Goal: Information Seeking & Learning: Learn about a topic

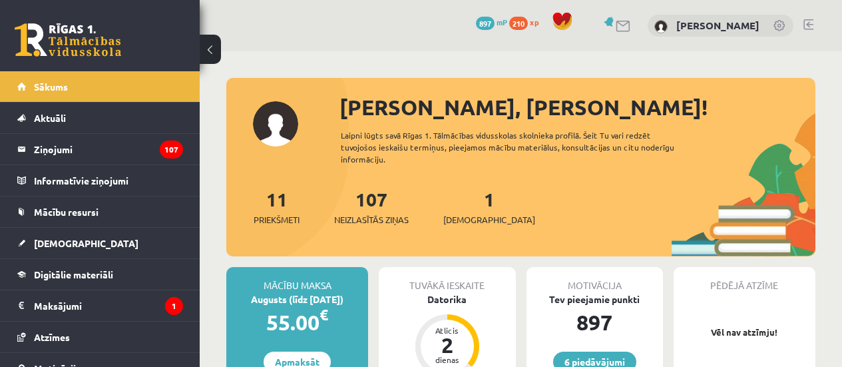
scroll to position [162, 0]
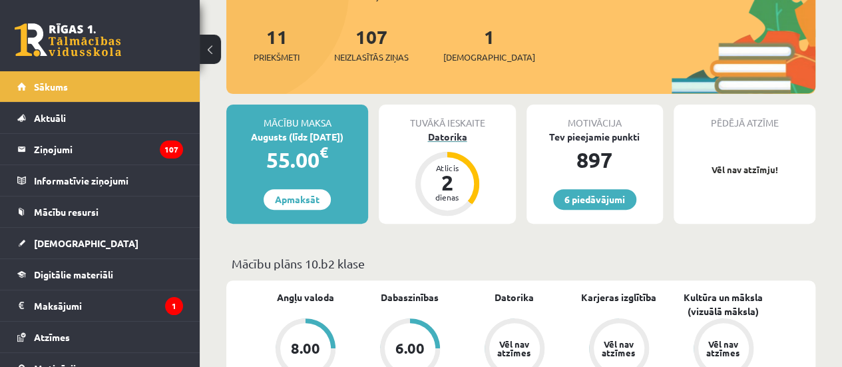
click at [456, 139] on div "Datorika" at bounding box center [447, 137] width 137 height 14
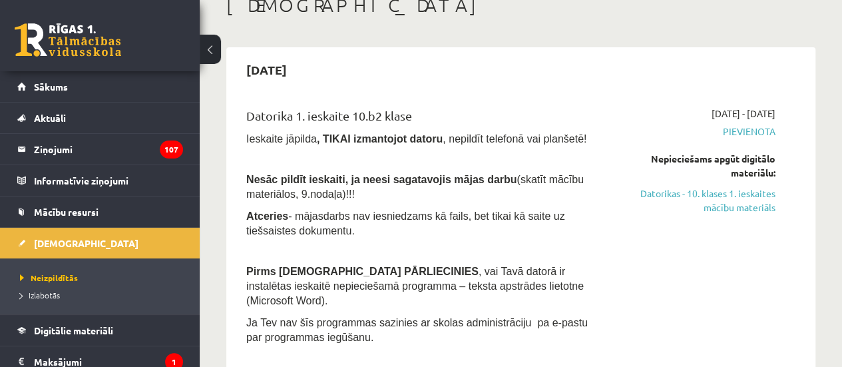
scroll to position [95, 0]
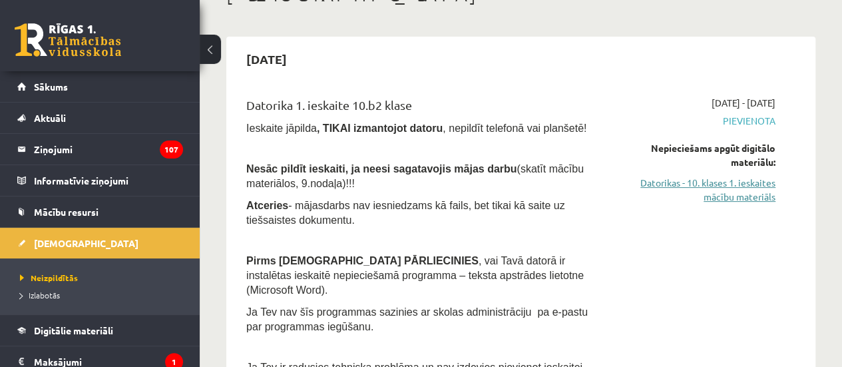
click at [724, 192] on link "Datorikas - 10. klases 1. ieskaites mācību materiāls" at bounding box center [694, 190] width 163 height 28
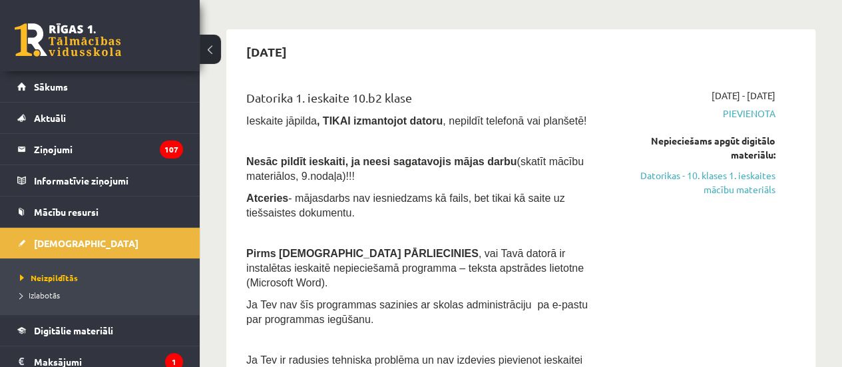
scroll to position [101, 0]
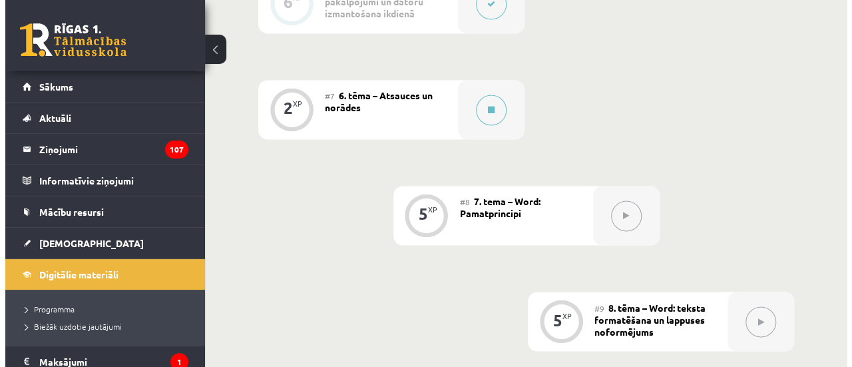
scroll to position [1027, 0]
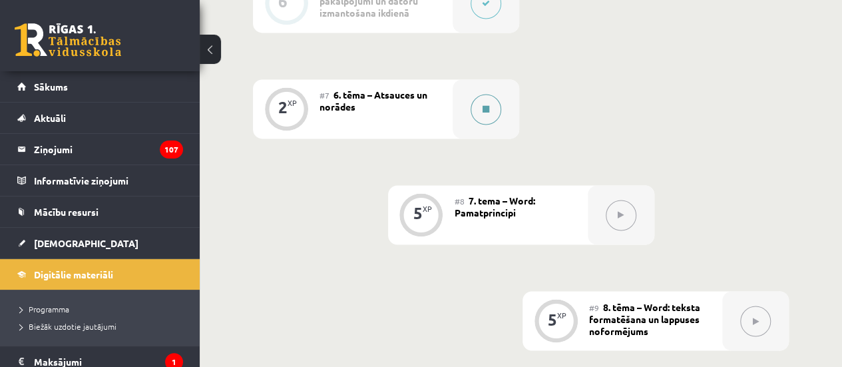
click at [485, 94] on button at bounding box center [486, 109] width 31 height 31
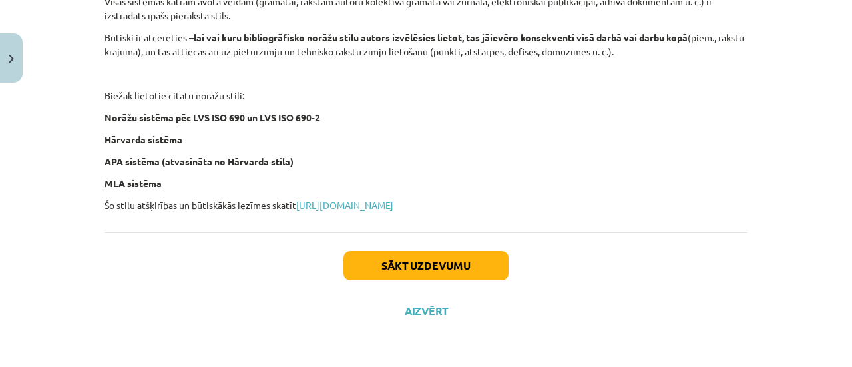
scroll to position [652, 0]
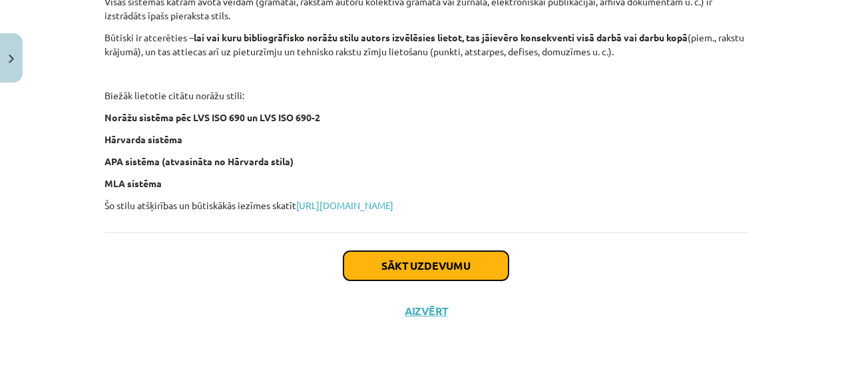
click at [422, 260] on button "Sākt uzdevumu" at bounding box center [426, 265] width 165 height 29
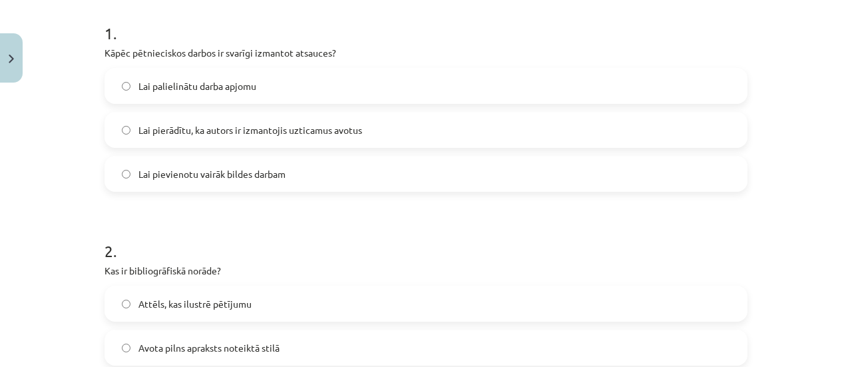
scroll to position [264, 0]
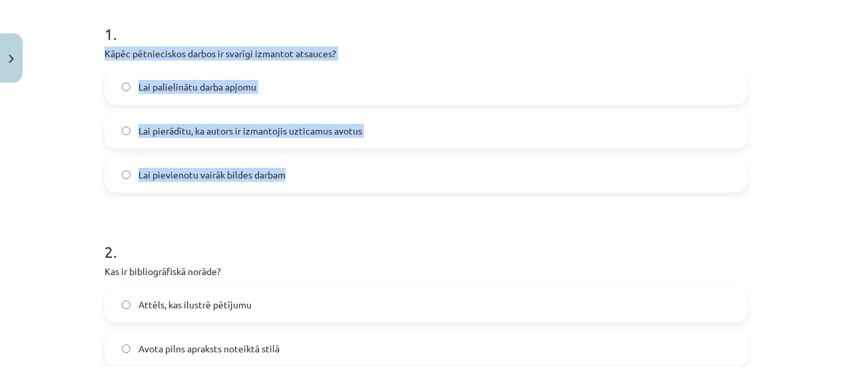
drag, startPoint x: 98, startPoint y: 52, endPoint x: 294, endPoint y: 166, distance: 226.8
click at [294, 166] on div "2 XP Saņemsi Viegls 1422 pilda Apraksts Uzdevums Palīdzība 1 . Kāpēc pētniecisk…" at bounding box center [426, 178] width 659 height 707
copy div "Kāpēc pētnieciskos darbos ir svarīgi izmantot atsauces? Lai palielinātu darba a…"
click at [214, 137] on label "Lai pierādītu, ka autors ir izmantojis uzticamus avotus" at bounding box center [426, 130] width 641 height 33
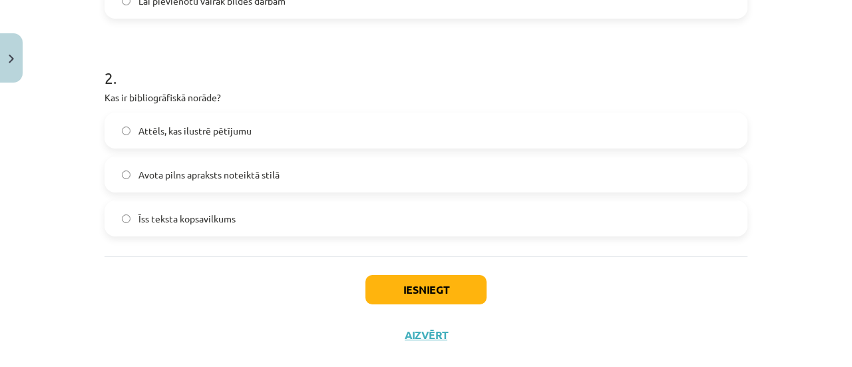
scroll to position [438, 0]
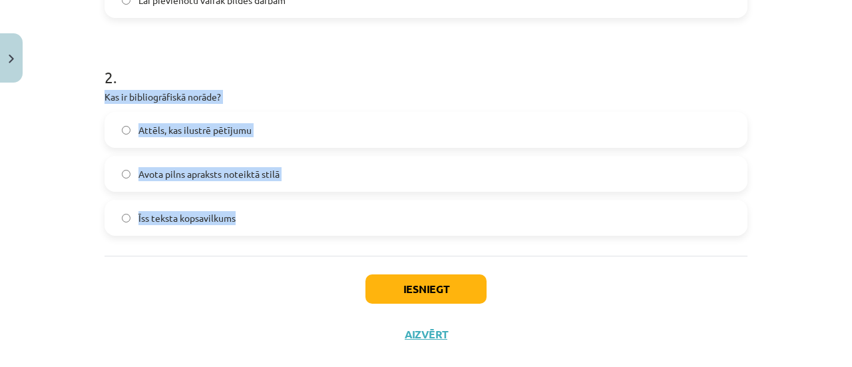
drag, startPoint x: 97, startPoint y: 97, endPoint x: 236, endPoint y: 218, distance: 184.0
click at [236, 218] on div "2 XP Saņemsi Viegls 1422 pilda Apraksts Uzdevums Palīdzība 1 . Kāpēc pētniecisk…" at bounding box center [426, 3] width 659 height 707
click at [331, 168] on label "Avota pilns apraksts noteiktā stilā" at bounding box center [426, 173] width 641 height 33
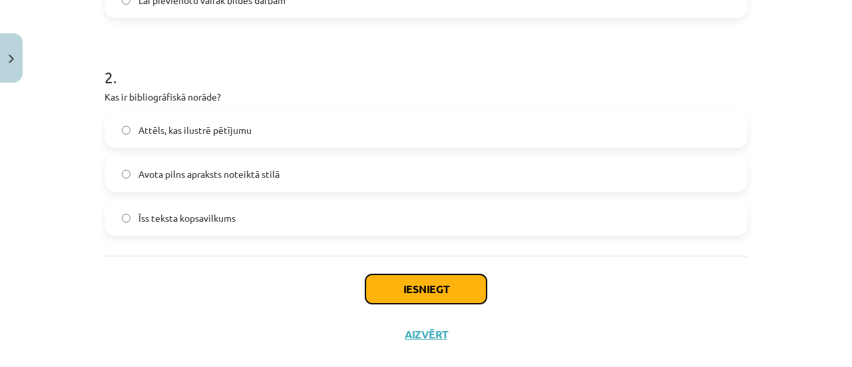
click at [437, 293] on button "Iesniegt" at bounding box center [426, 288] width 121 height 29
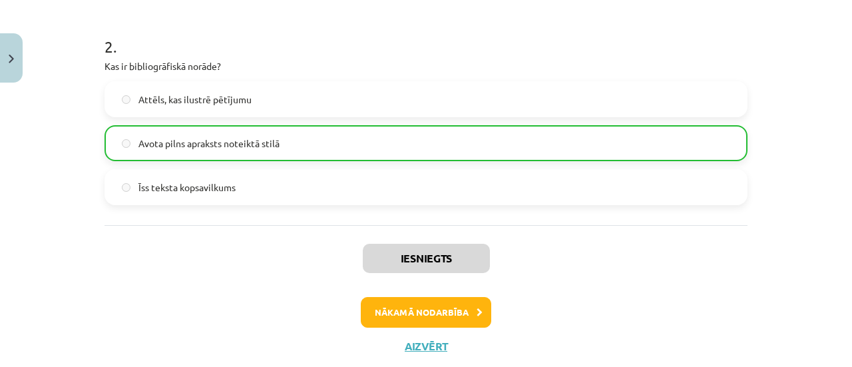
scroll to position [502, 0]
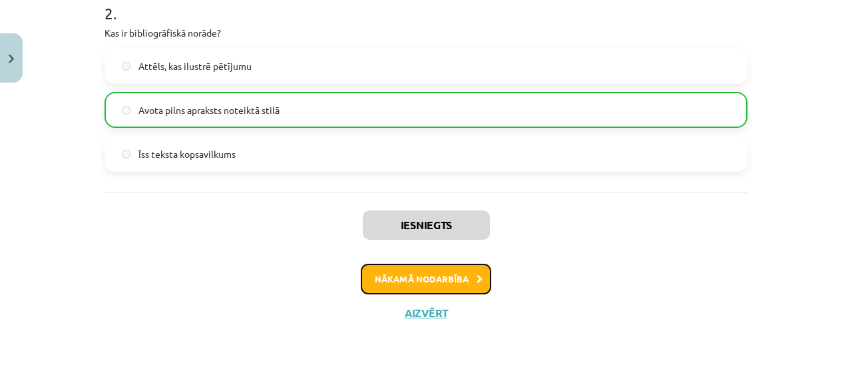
click at [472, 271] on button "Nākamā nodarbība" at bounding box center [426, 279] width 131 height 31
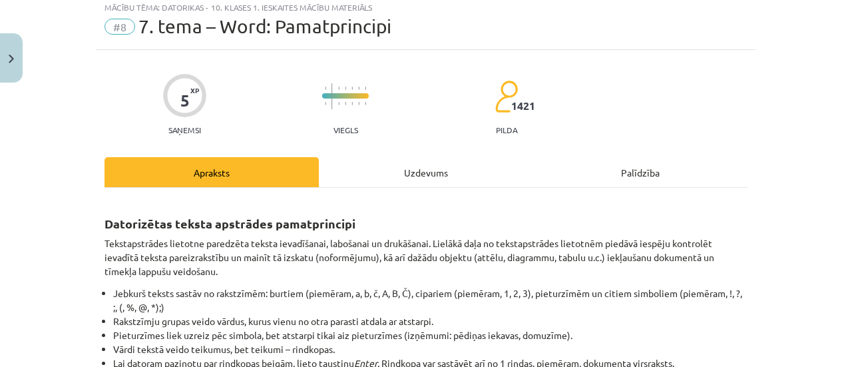
scroll to position [33, 0]
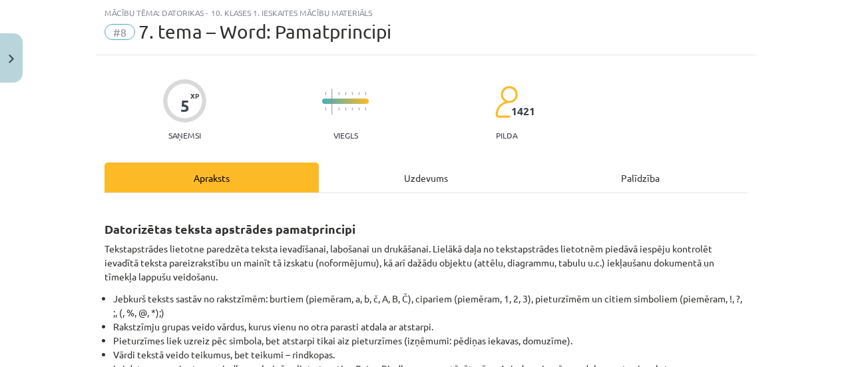
click at [423, 166] on div "Uzdevums" at bounding box center [426, 177] width 214 height 30
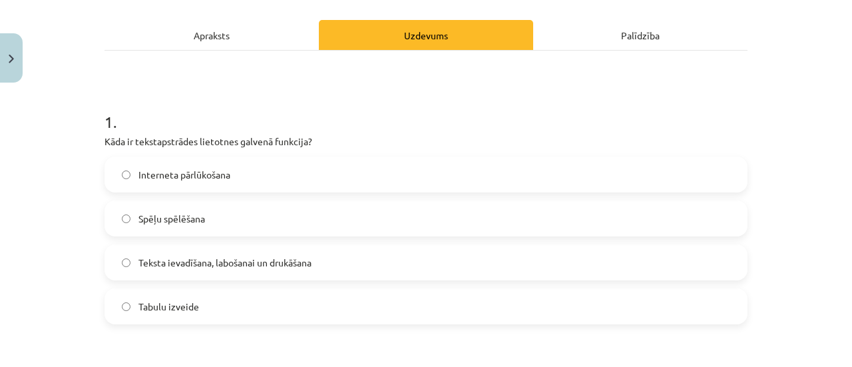
scroll to position [176, 0]
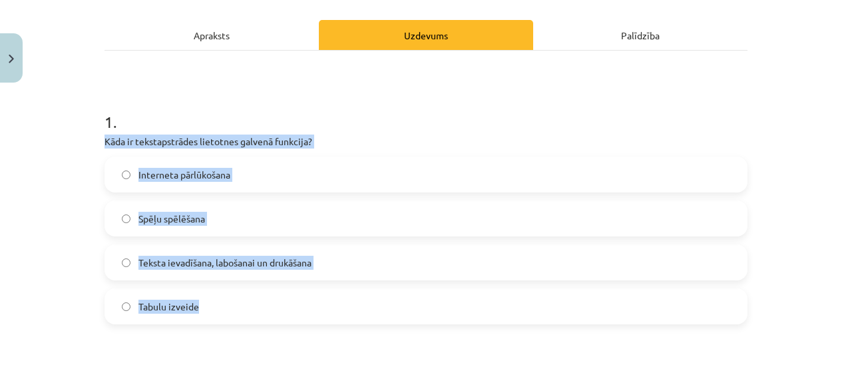
drag, startPoint x: 87, startPoint y: 137, endPoint x: 284, endPoint y: 282, distance: 244.3
click at [284, 282] on div "Mācību tēma: Datorikas - 10. klases 1. ieskaites mācību materiāls #8 7. tema – …" at bounding box center [426, 183] width 852 height 367
copy div "Kāda ir tekstapstrādes lietotnes galvenā funkcija? Interneta pārlūkošana Spēļu …"
click at [225, 259] on span "Teksta ievadīšana, labošanai un drukāšana" at bounding box center [225, 263] width 173 height 14
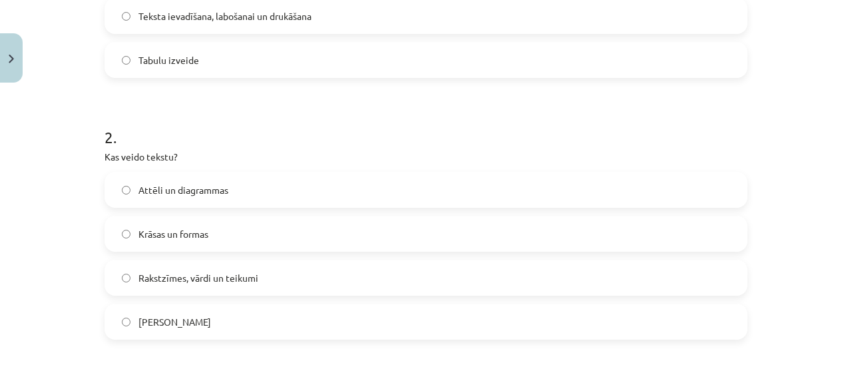
scroll to position [456, 0]
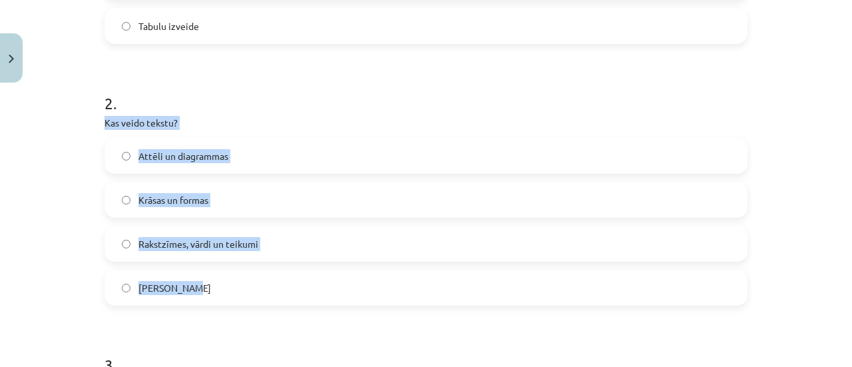
drag, startPoint x: 93, startPoint y: 125, endPoint x: 221, endPoint y: 274, distance: 196.9
copy div "Kas veido tekstu? Attēli un diagrammas Krāsas un formas Rakstzīmes, vārdi un te…"
click at [218, 252] on label "Rakstzīmes, vārdi un teikumi" at bounding box center [426, 243] width 641 height 33
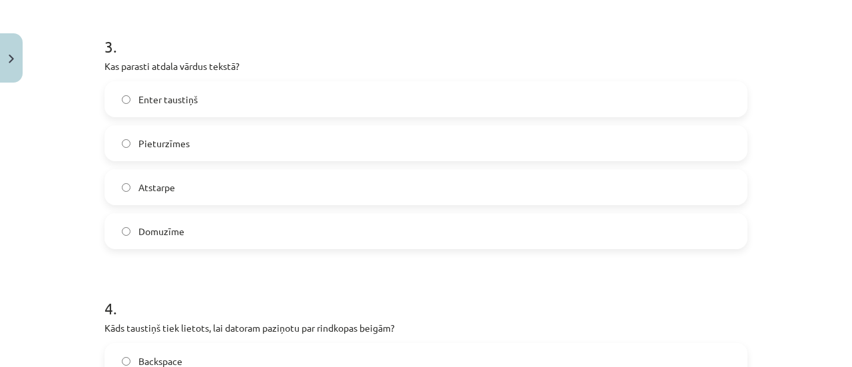
scroll to position [775, 0]
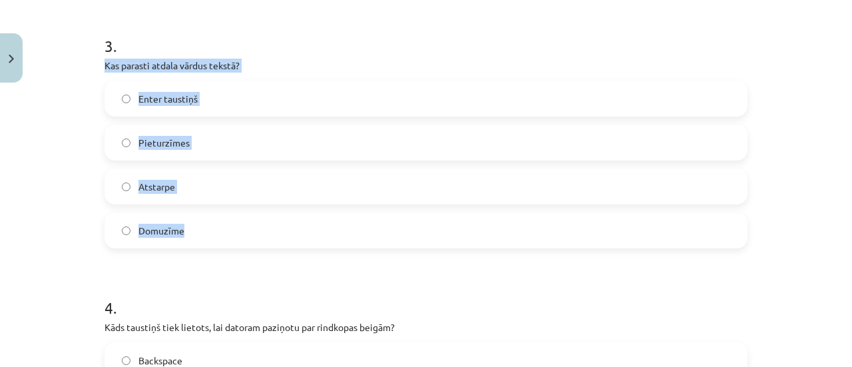
drag, startPoint x: 96, startPoint y: 63, endPoint x: 195, endPoint y: 219, distance: 184.7
click at [195, 219] on div "5 XP Saņemsi Viegls 1421 pilda Apraksts Uzdevums Palīdzība 1 . Kāda ir tekstaps…" at bounding box center [426, 81] width 659 height 1536
copy div "Kas parasti atdala vārdus tekstā? Enter taustiņš Pieturzīmes Atstarpe Domuzīme"
click at [232, 182] on label "Atstarpe" at bounding box center [426, 186] width 641 height 33
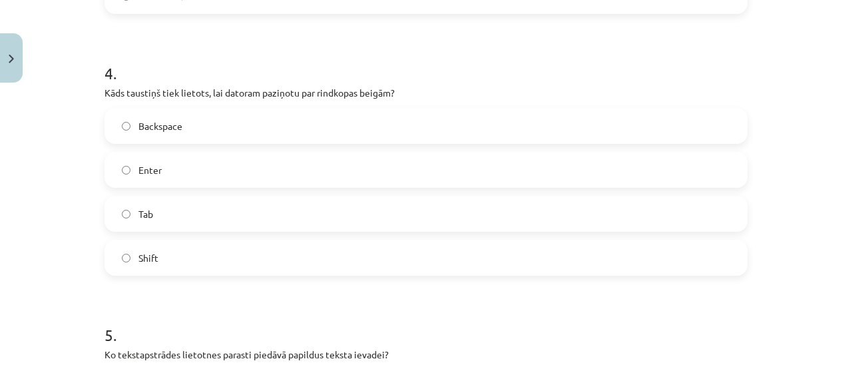
scroll to position [1021, 0]
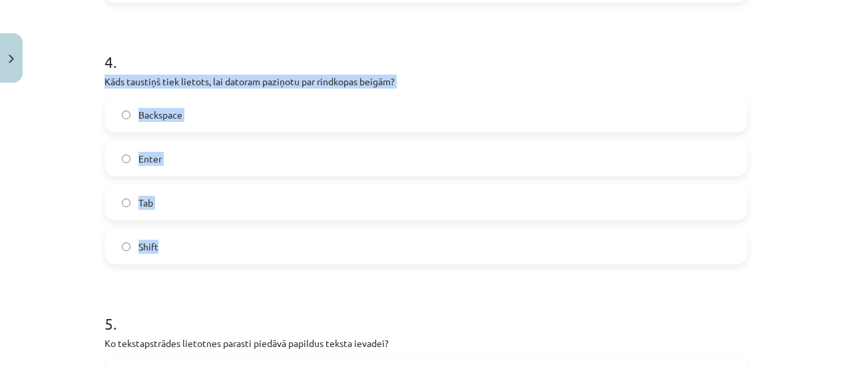
drag, startPoint x: 92, startPoint y: 83, endPoint x: 156, endPoint y: 231, distance: 161.1
click at [206, 167] on label "Enter" at bounding box center [426, 158] width 641 height 33
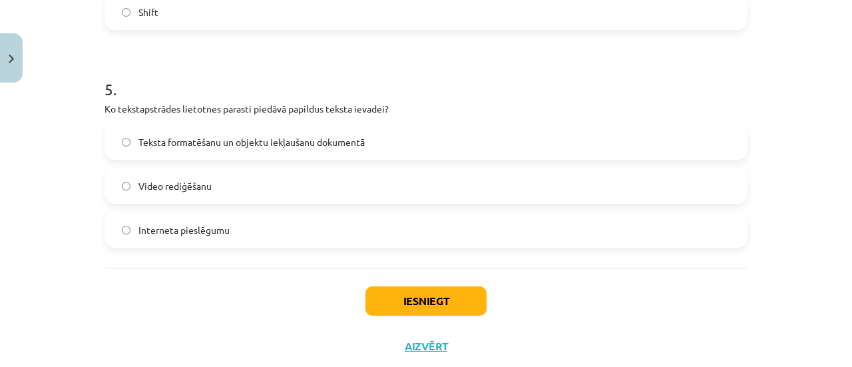
scroll to position [1259, 0]
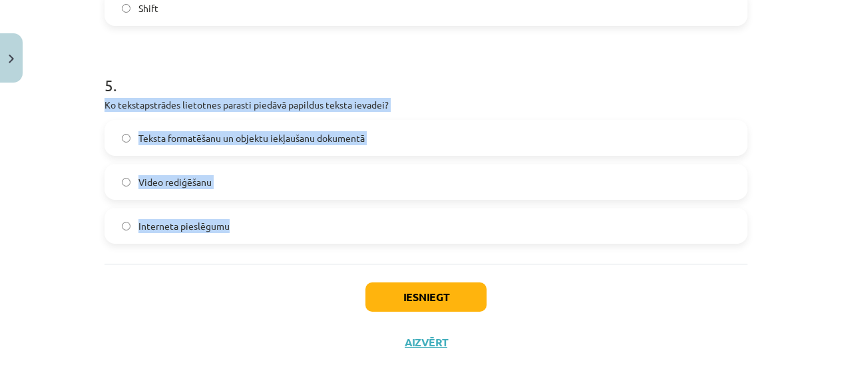
drag, startPoint x: 97, startPoint y: 104, endPoint x: 234, endPoint y: 230, distance: 186.6
copy div "Ko tekstapstrādes lietotnes parasti piedāvā papildus teksta ievadei? Teksta for…"
click at [213, 134] on span "Teksta formatēšanu un objektu iekļaušanu dokumentā" at bounding box center [252, 138] width 226 height 14
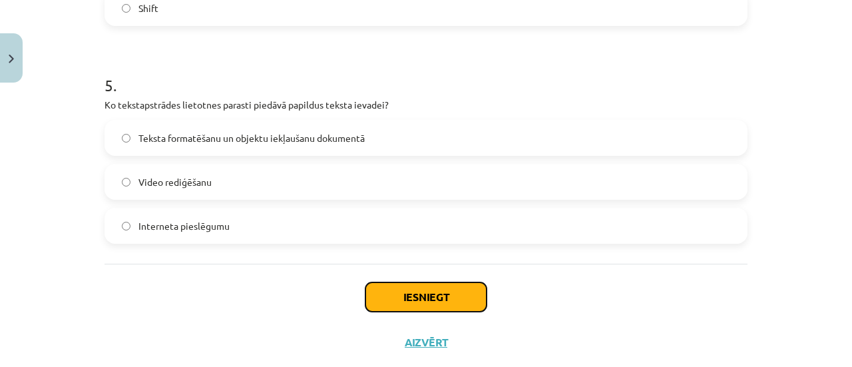
click at [429, 296] on button "Iesniegt" at bounding box center [426, 296] width 121 height 29
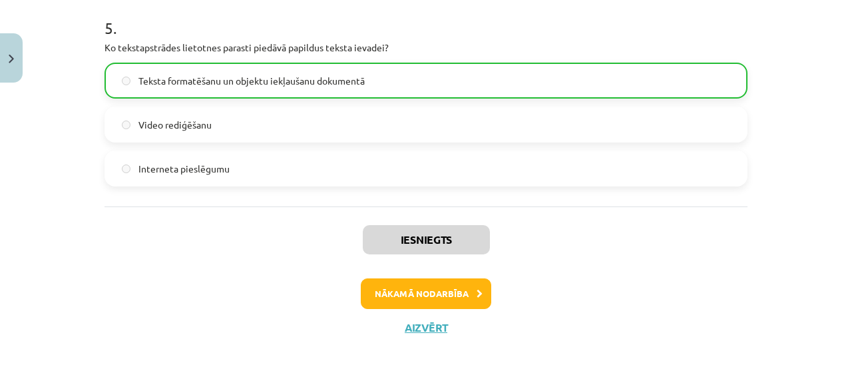
scroll to position [1331, 0]
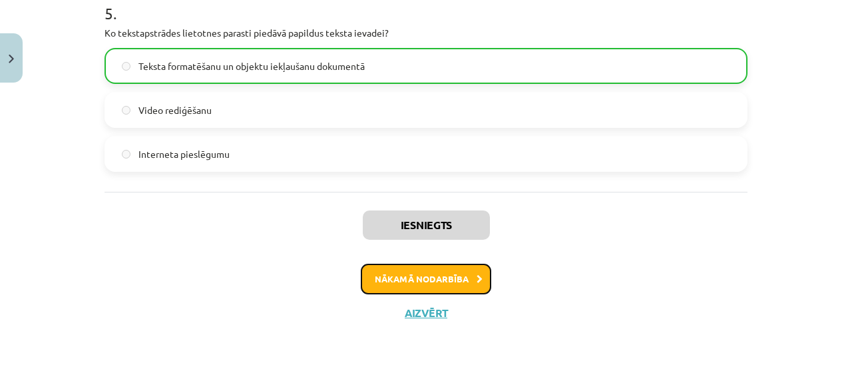
click at [441, 275] on button "Nākamā nodarbība" at bounding box center [426, 279] width 131 height 31
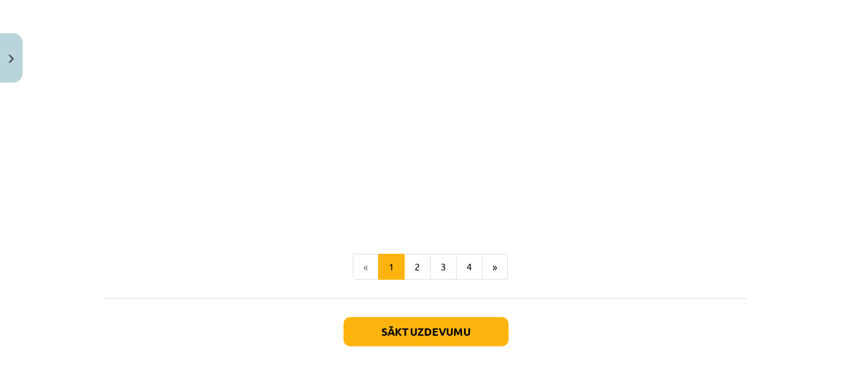
scroll to position [2721, 0]
click at [420, 266] on button "2" at bounding box center [417, 266] width 27 height 27
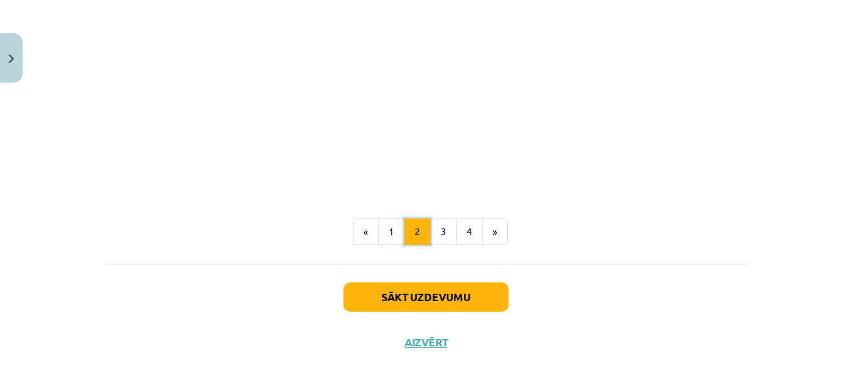
scroll to position [2147, 0]
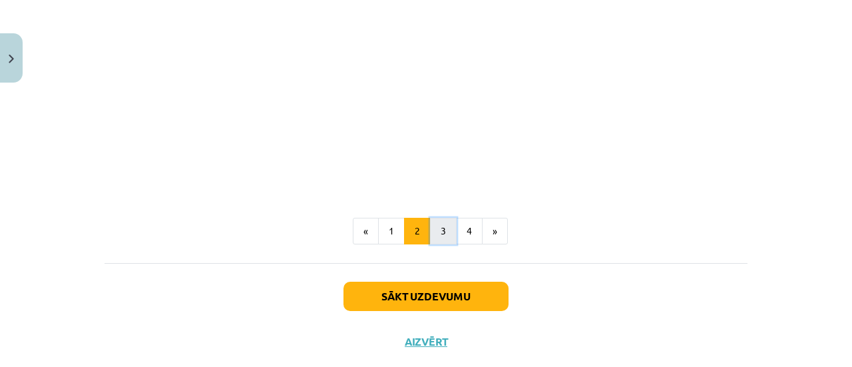
click at [436, 239] on button "3" at bounding box center [443, 231] width 27 height 27
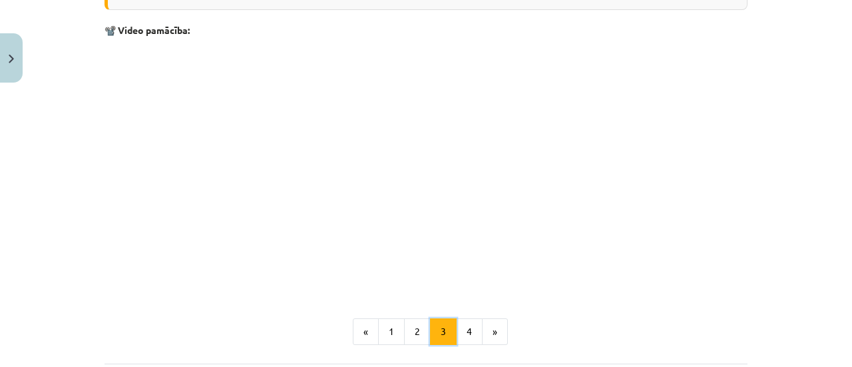
scroll to position [2298, 0]
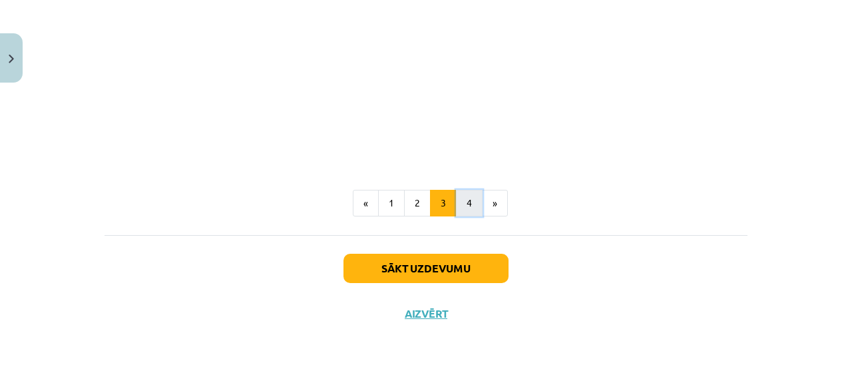
click at [463, 205] on button "4" at bounding box center [469, 203] width 27 height 27
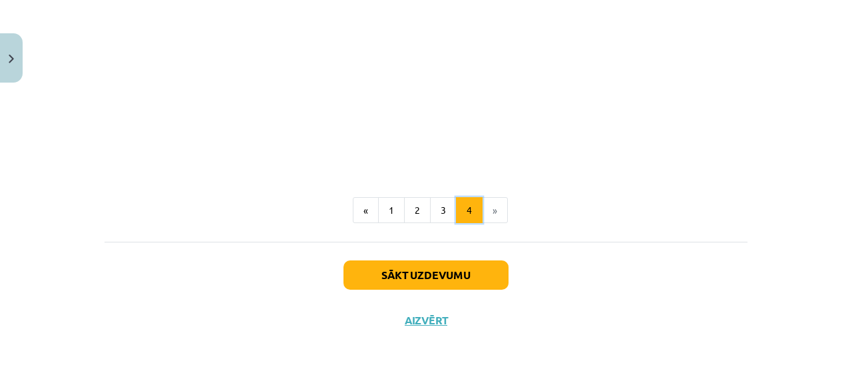
scroll to position [2110, 0]
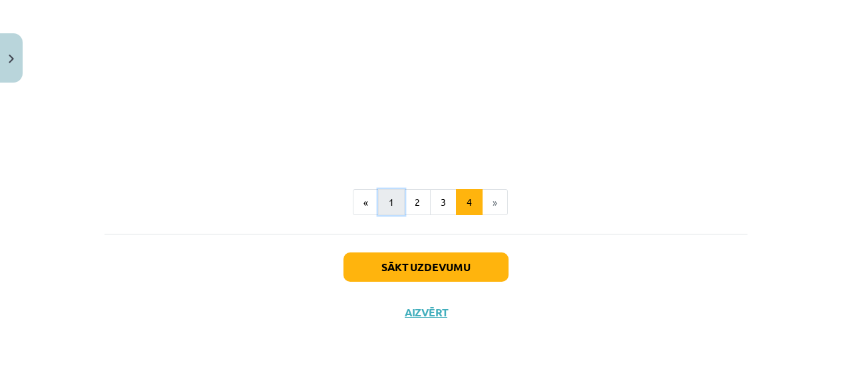
click at [396, 205] on button "1" at bounding box center [391, 202] width 27 height 27
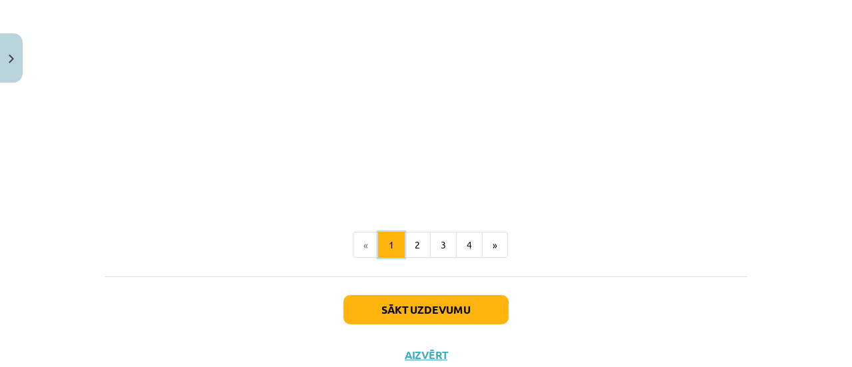
scroll to position [2743, 0]
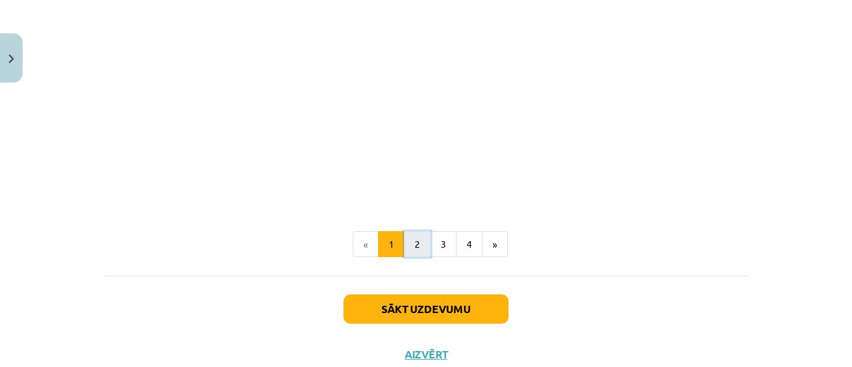
click at [417, 238] on button "2" at bounding box center [417, 244] width 27 height 27
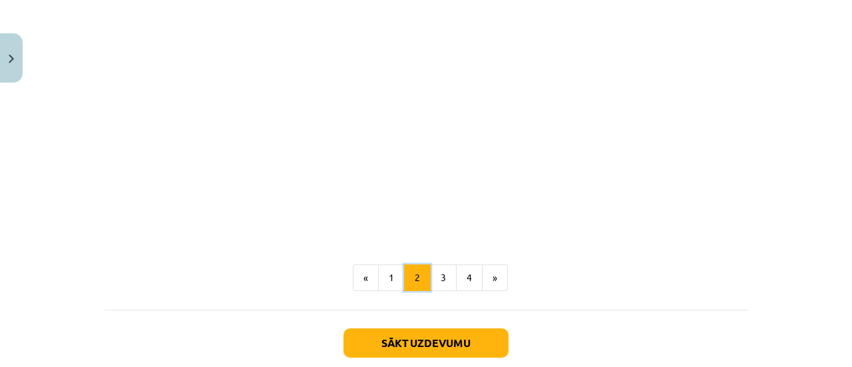
scroll to position [2176, 0]
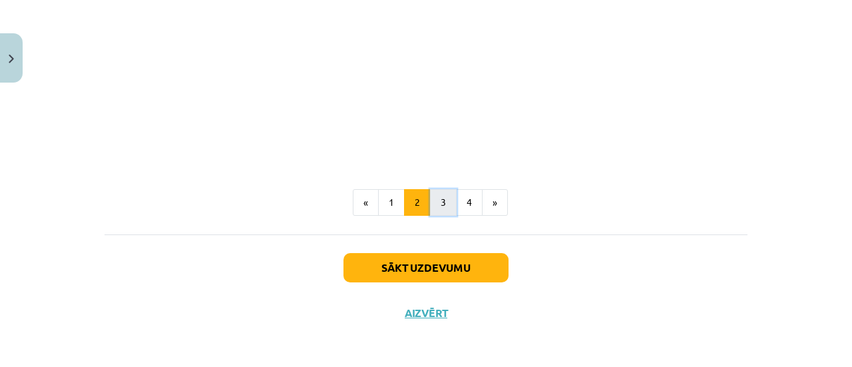
click at [445, 208] on button "3" at bounding box center [443, 202] width 27 height 27
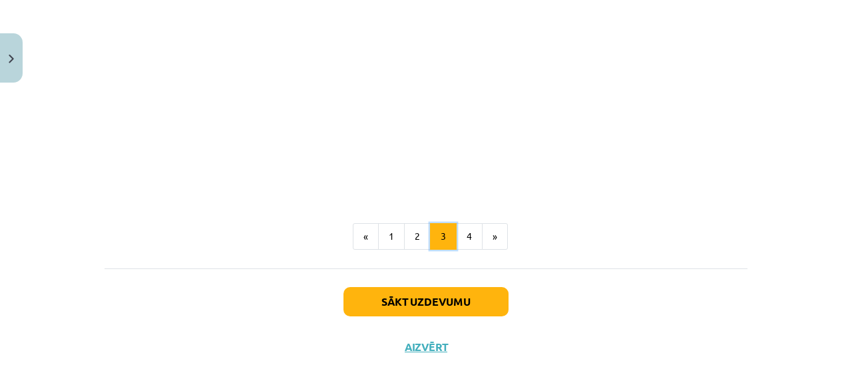
scroll to position [2267, 0]
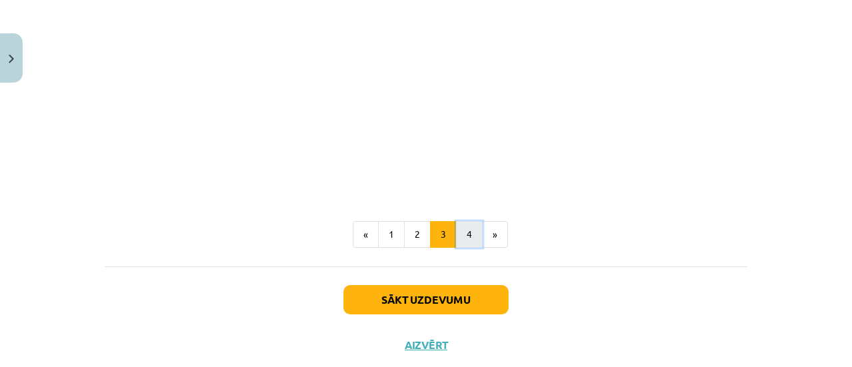
click at [466, 225] on button "4" at bounding box center [469, 234] width 27 height 27
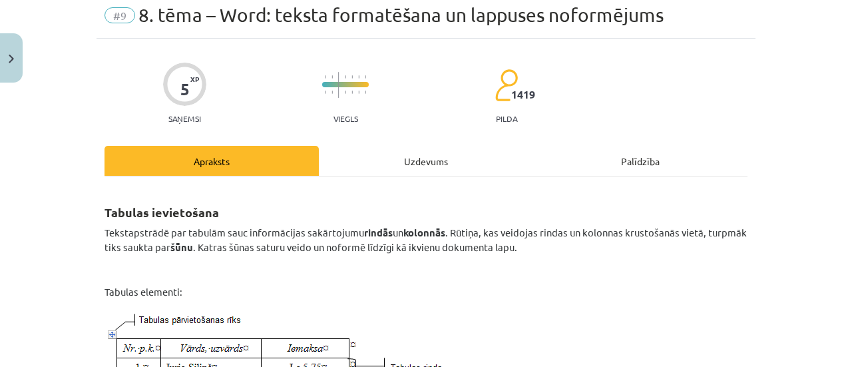
scroll to position [45, 0]
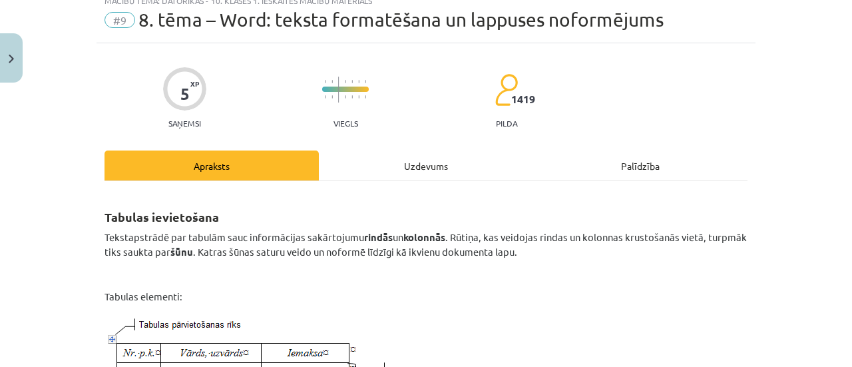
click at [413, 171] on div "Uzdevums" at bounding box center [426, 165] width 214 height 30
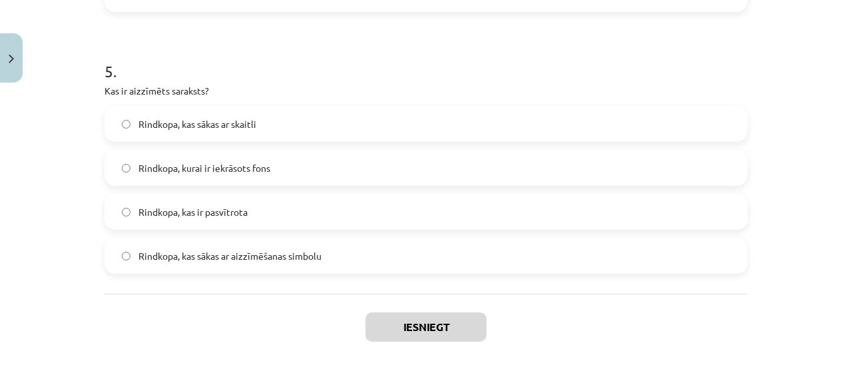
scroll to position [1346, 0]
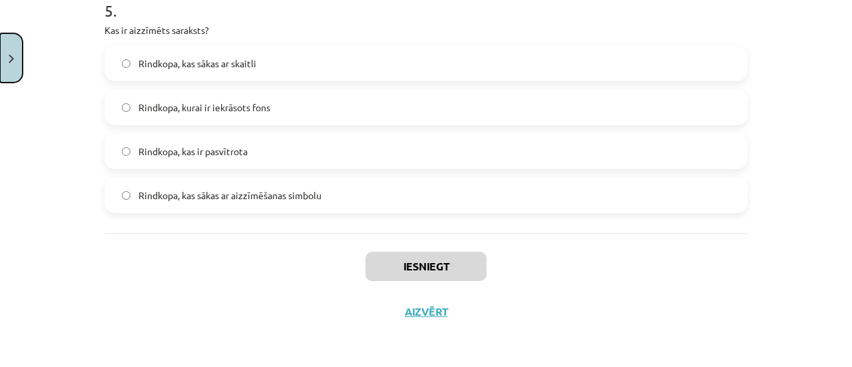
click at [13, 70] on button "Close" at bounding box center [11, 57] width 23 height 49
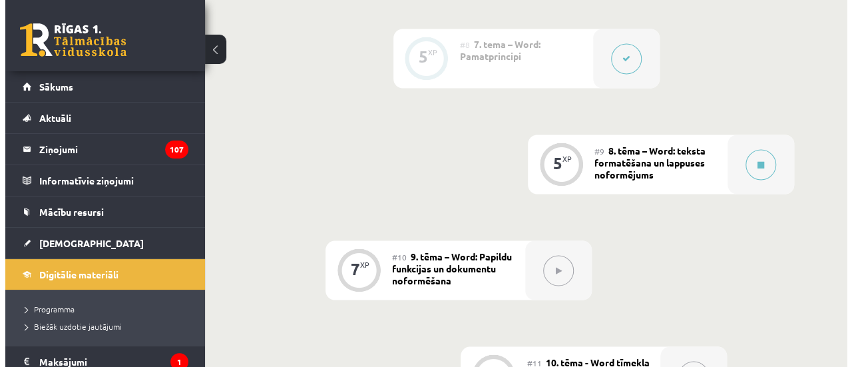
scroll to position [1185, 0]
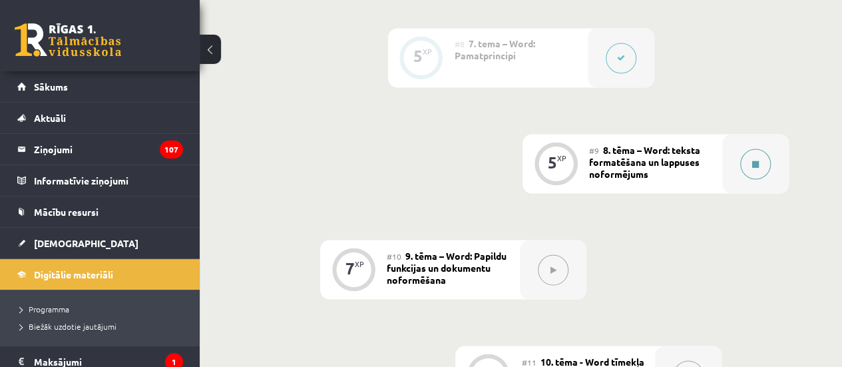
click at [753, 148] on button at bounding box center [755, 163] width 31 height 31
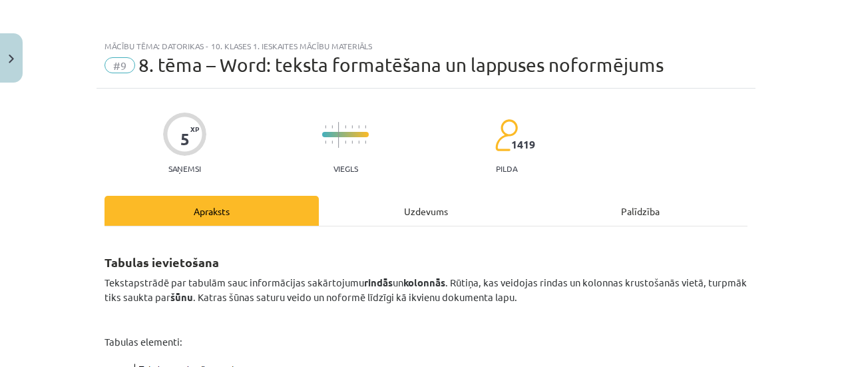
click at [412, 204] on div "Uzdevums" at bounding box center [426, 211] width 214 height 30
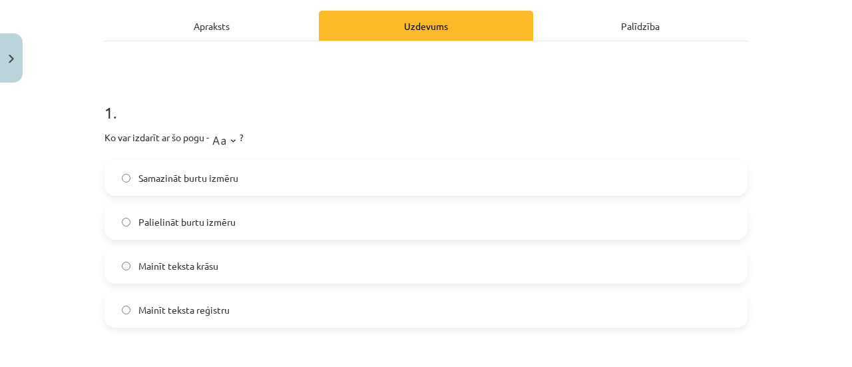
scroll to position [210, 0]
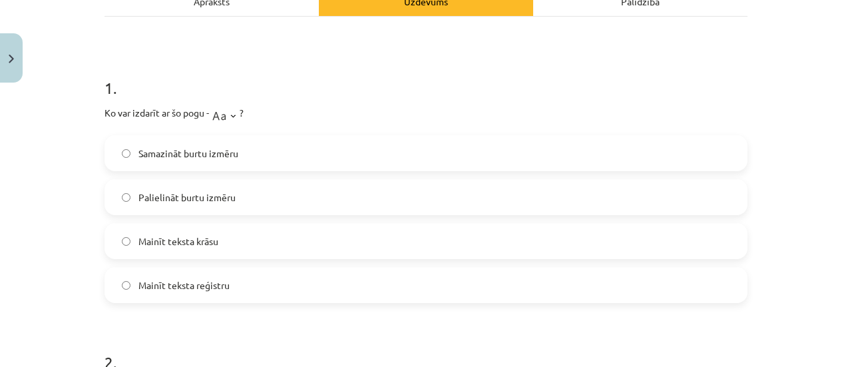
drag, startPoint x: 92, startPoint y: 113, endPoint x: 239, endPoint y: 276, distance: 219.7
copy div "Ko var izdarīt ar šo pogu - ? Samazināt burtu izmēru Palielināt burtu izmēru Ma…"
click at [258, 192] on label "Palielināt burtu izmēru" at bounding box center [426, 196] width 641 height 33
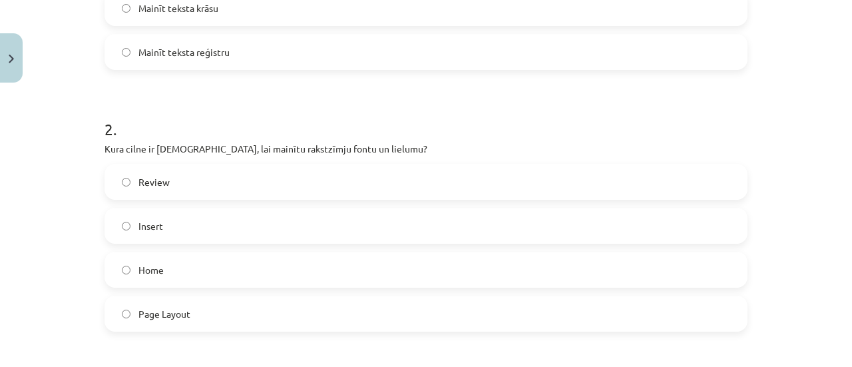
scroll to position [458, 0]
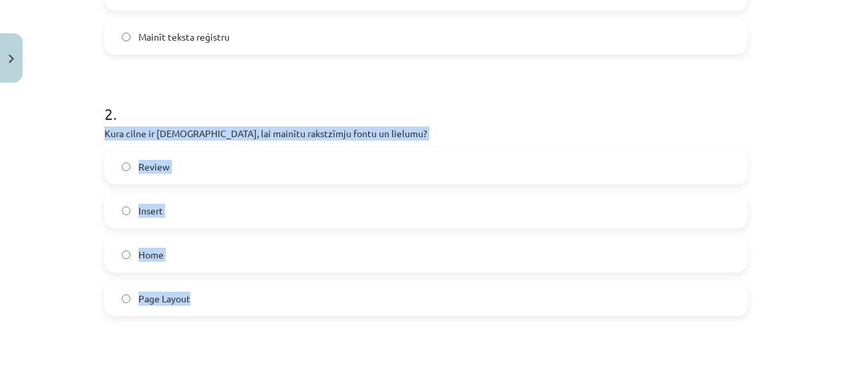
drag, startPoint x: 96, startPoint y: 131, endPoint x: 202, endPoint y: 284, distance: 186.6
copy div "Kura cilne ir jāizmanto, lai mainītu rakstzīmju fontu un lielumu? Review Insert…"
click at [203, 255] on label "Home" at bounding box center [426, 254] width 641 height 33
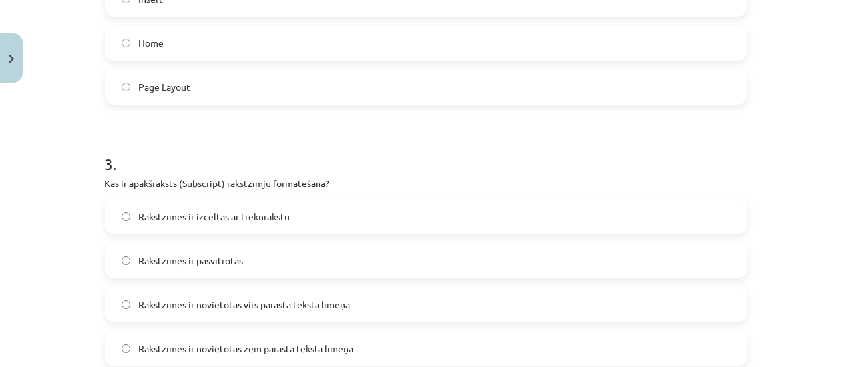
scroll to position [691, 0]
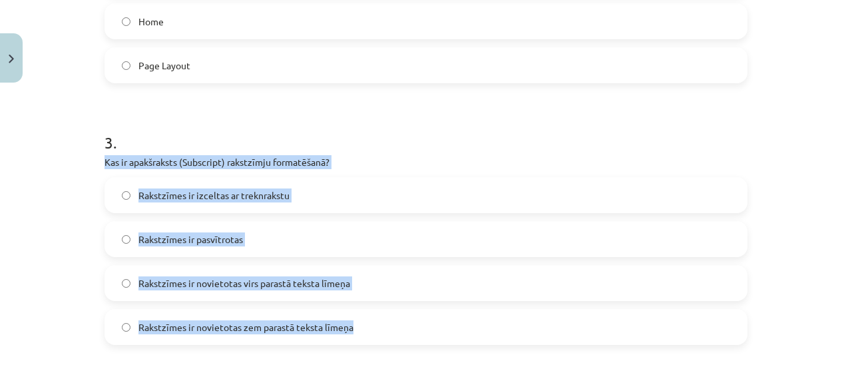
drag, startPoint x: 100, startPoint y: 162, endPoint x: 356, endPoint y: 320, distance: 300.8
click at [356, 320] on div "3 . Kas ir apakšraksts (Subscript) rakstzīmju formatēšanā? Rakstzīmes ir izcelt…" at bounding box center [426, 227] width 643 height 235
copy div "Kas ir apakšraksts (Subscript) rakstzīmju formatēšanā? Rakstzīmes ir izceltas a…"
click at [296, 331] on span "Rakstzīmes ir novietotas zem parastā teksta līmeņa" at bounding box center [246, 327] width 215 height 14
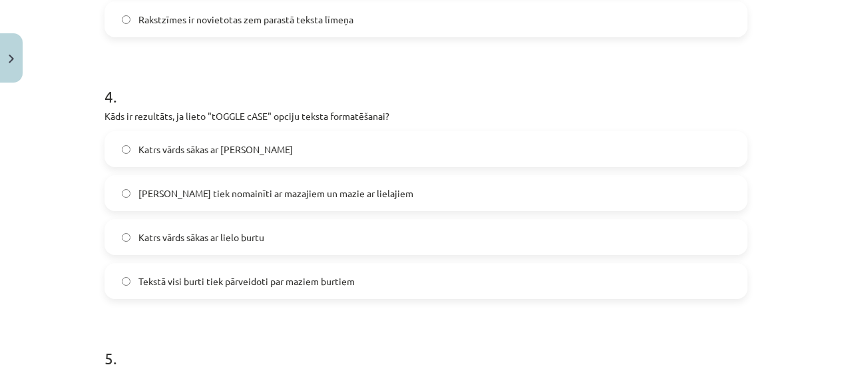
scroll to position [1010, 0]
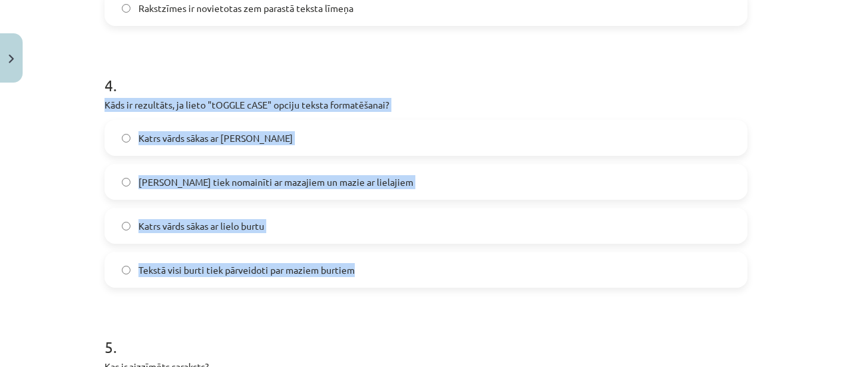
drag, startPoint x: 97, startPoint y: 100, endPoint x: 372, endPoint y: 275, distance: 325.5
copy div "Kāds ir rezultāts, ja lieto "tOGGLE cASE" opciju teksta formatēšanai? Katrs vār…"
click at [228, 184] on span "Lielie burti tiek nomainīti ar mazajiem un mazie ar lielajiem" at bounding box center [276, 182] width 275 height 14
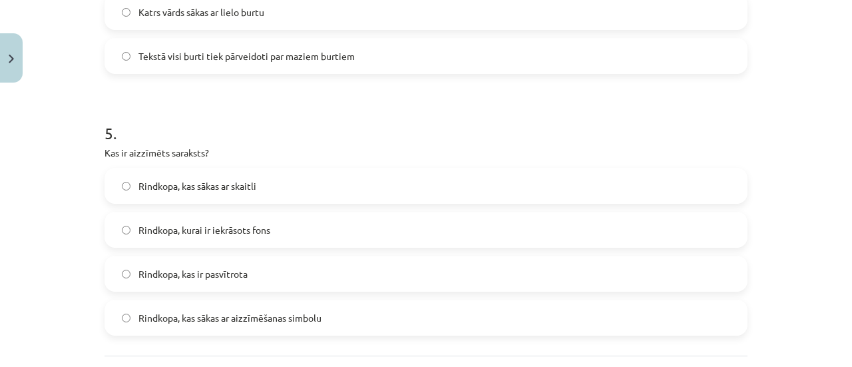
scroll to position [1280, 0]
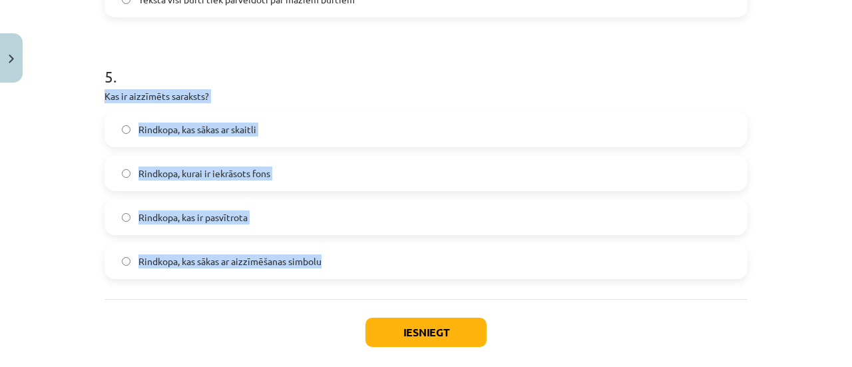
drag, startPoint x: 95, startPoint y: 94, endPoint x: 349, endPoint y: 265, distance: 306.0
copy div "Kas ir aizzīmēts saraksts? Rindkopa, kas sākas ar skaitli Rindkopa, kurai ir ie…"
click at [318, 255] on span "Rindkopa, kas sākas ar aizzīmēšanas simbolu" at bounding box center [230, 261] width 183 height 14
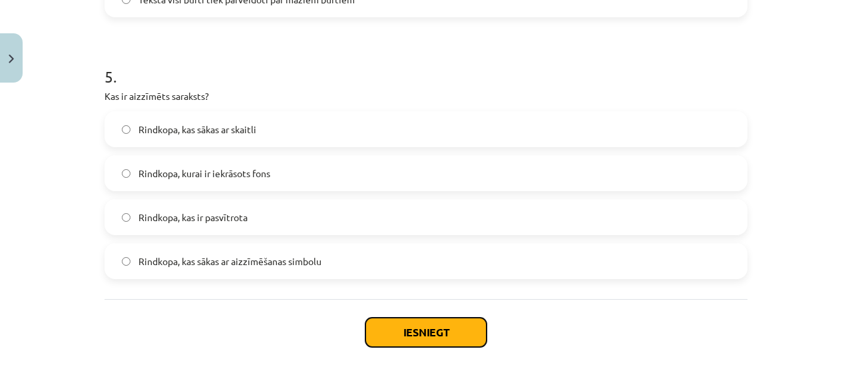
click at [465, 331] on button "Iesniegt" at bounding box center [426, 332] width 121 height 29
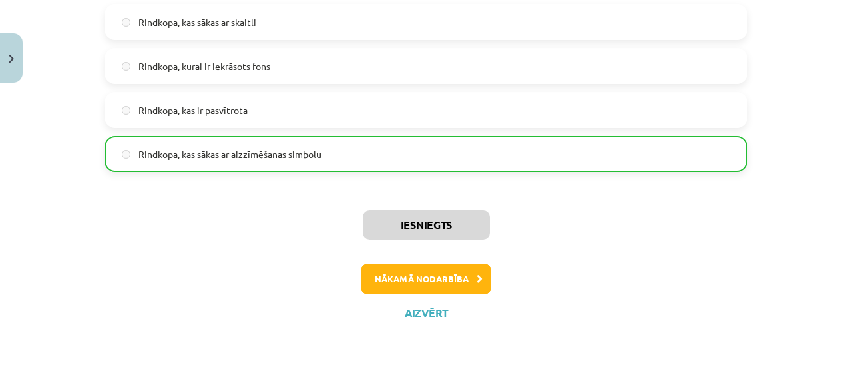
scroll to position [1388, 0]
click at [465, 278] on button "Nākamā nodarbība" at bounding box center [426, 279] width 131 height 31
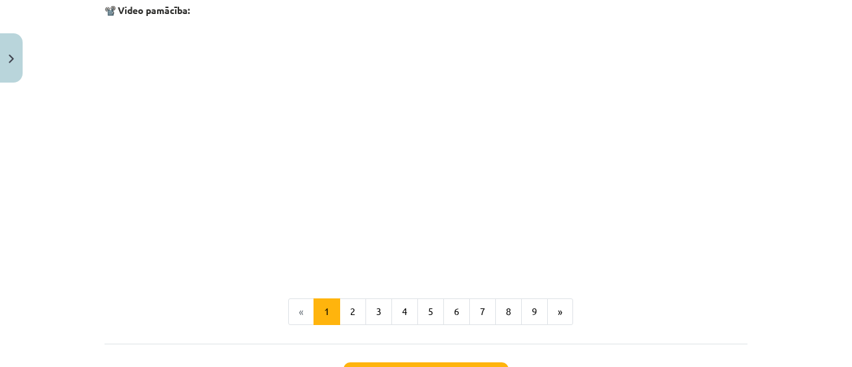
scroll to position [2845, 0]
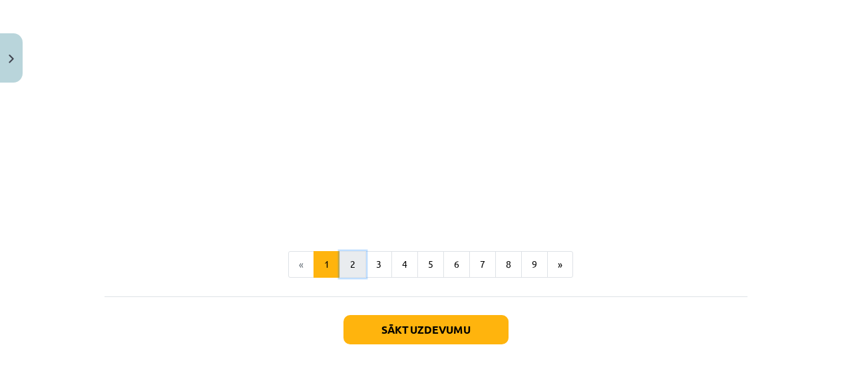
click at [360, 278] on button "2" at bounding box center [353, 264] width 27 height 27
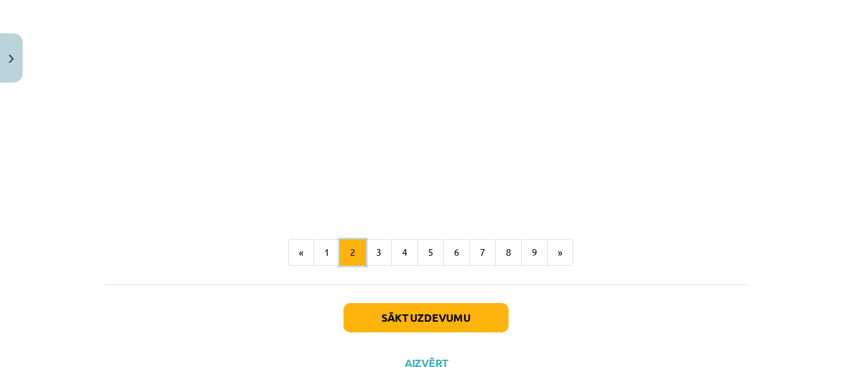
scroll to position [1694, 0]
click at [372, 253] on button "3" at bounding box center [379, 251] width 27 height 27
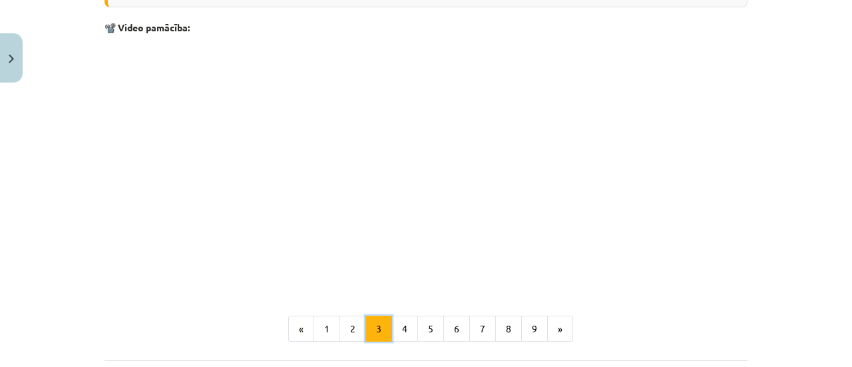
scroll to position [591, 0]
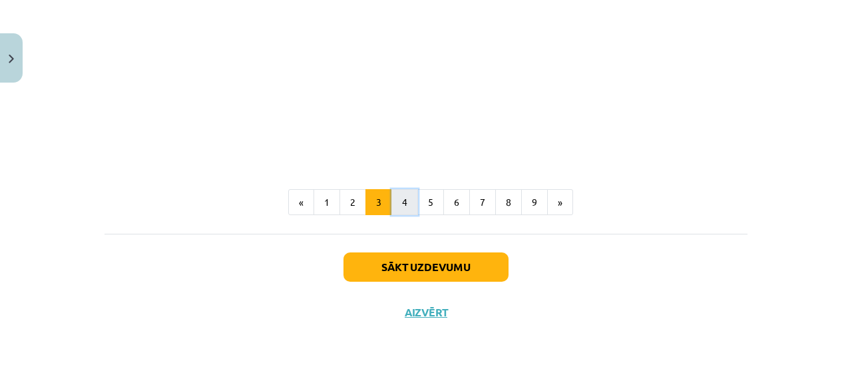
click at [402, 205] on button "4" at bounding box center [405, 202] width 27 height 27
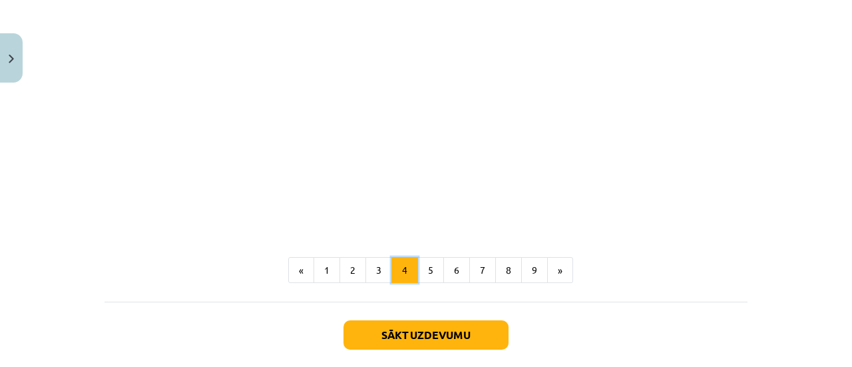
scroll to position [1369, 0]
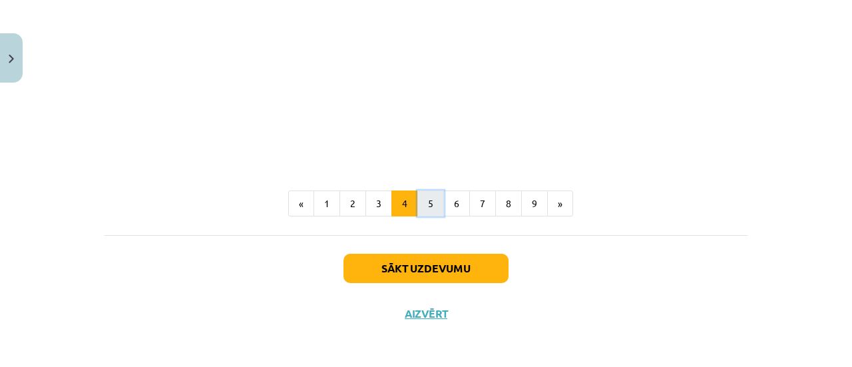
click at [424, 205] on button "5" at bounding box center [431, 203] width 27 height 27
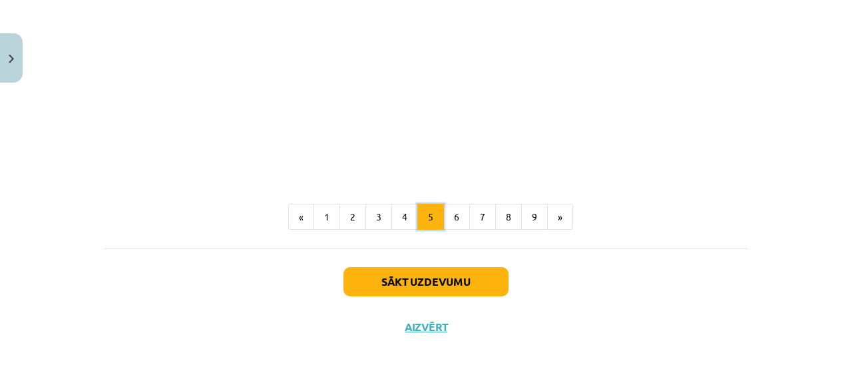
scroll to position [951, 0]
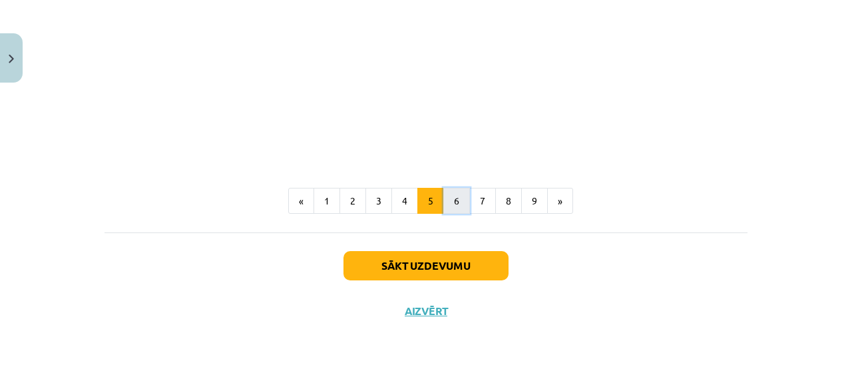
click at [456, 200] on button "6" at bounding box center [456, 201] width 27 height 27
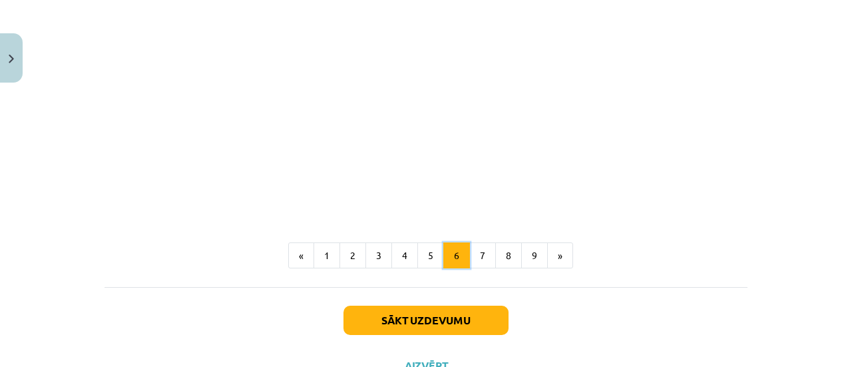
scroll to position [852, 0]
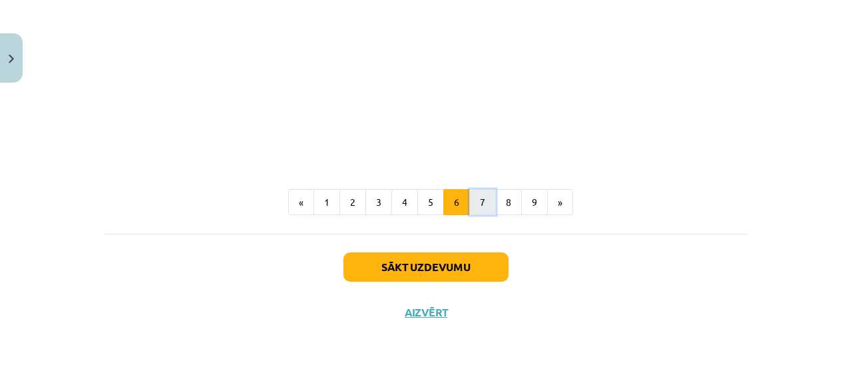
click at [471, 200] on button "7" at bounding box center [482, 202] width 27 height 27
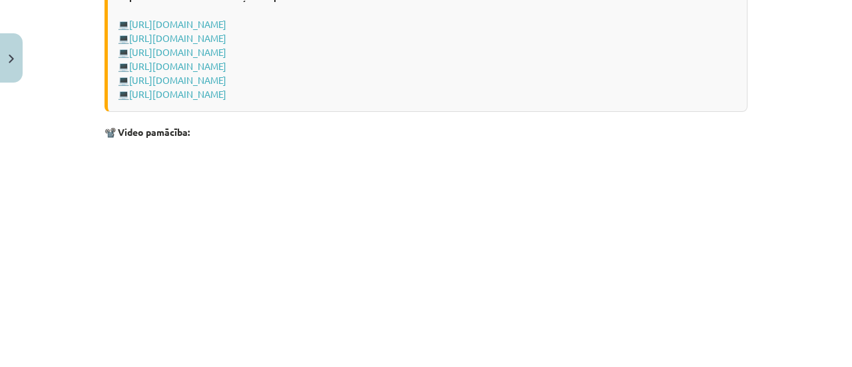
scroll to position [1267, 0]
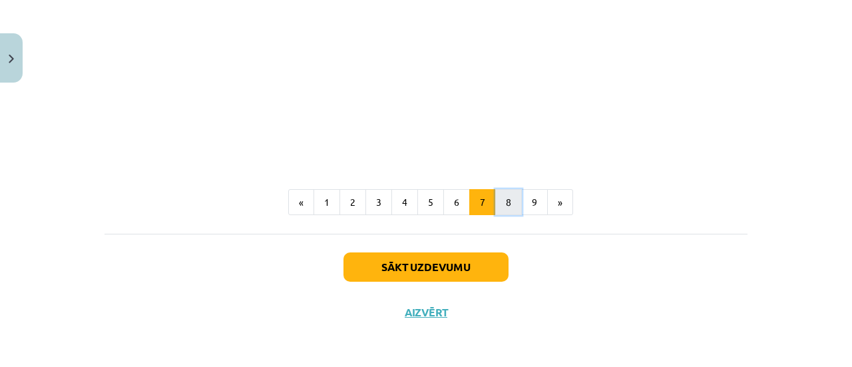
click at [501, 202] on button "8" at bounding box center [508, 202] width 27 height 27
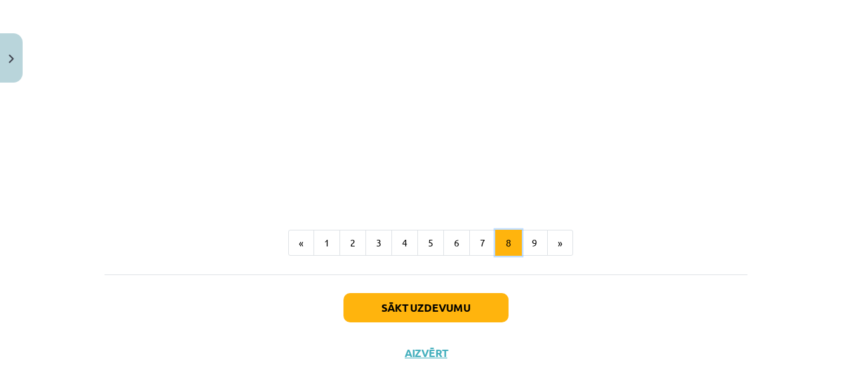
scroll to position [1136, 0]
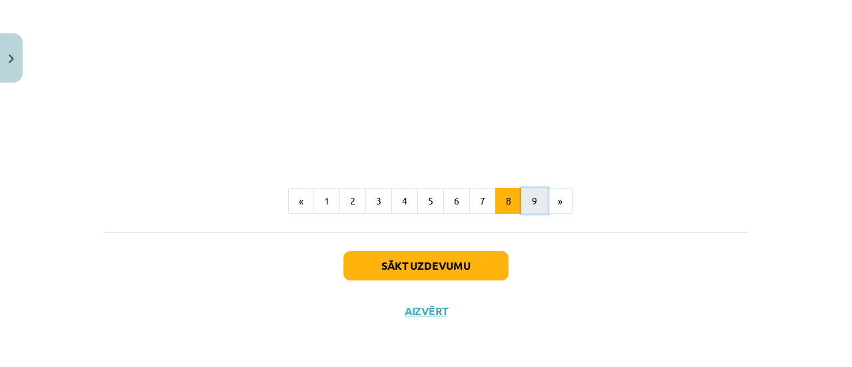
click at [525, 202] on button "9" at bounding box center [534, 201] width 27 height 27
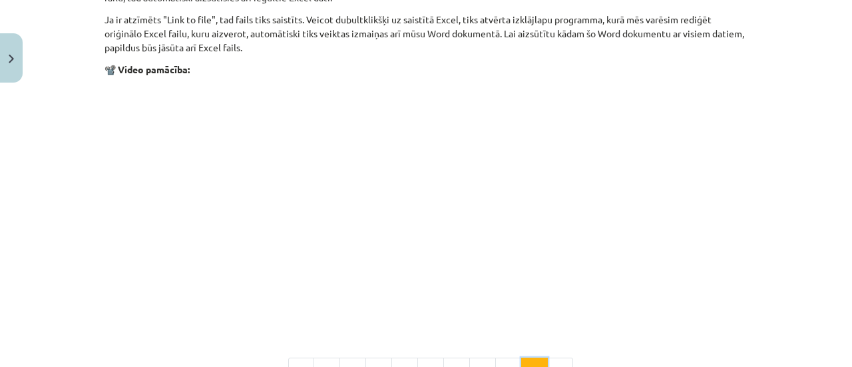
scroll to position [1778, 0]
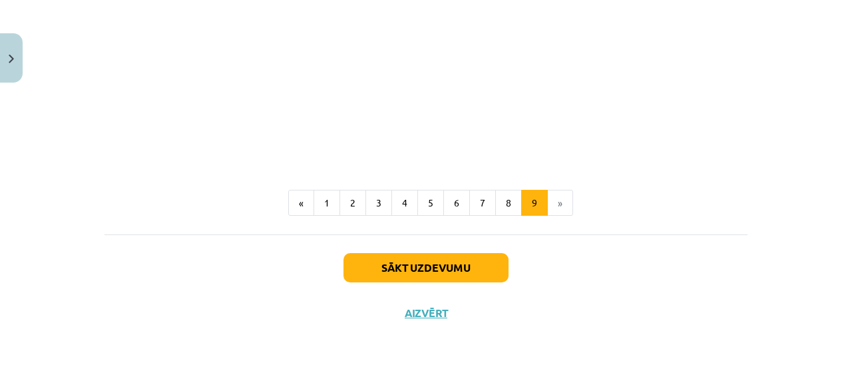
click at [557, 204] on li "»" at bounding box center [560, 203] width 25 height 27
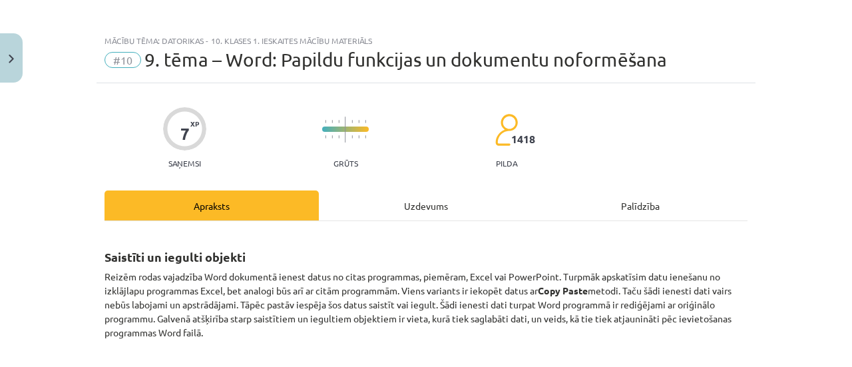
scroll to position [18, 0]
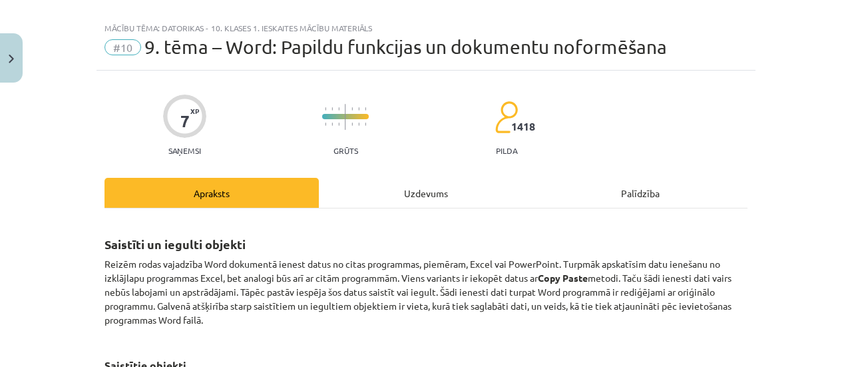
click at [427, 194] on div "Uzdevums" at bounding box center [426, 193] width 214 height 30
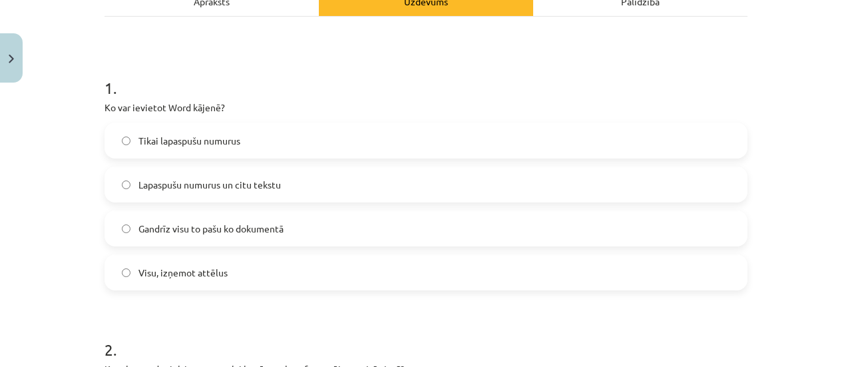
scroll to position [267, 0]
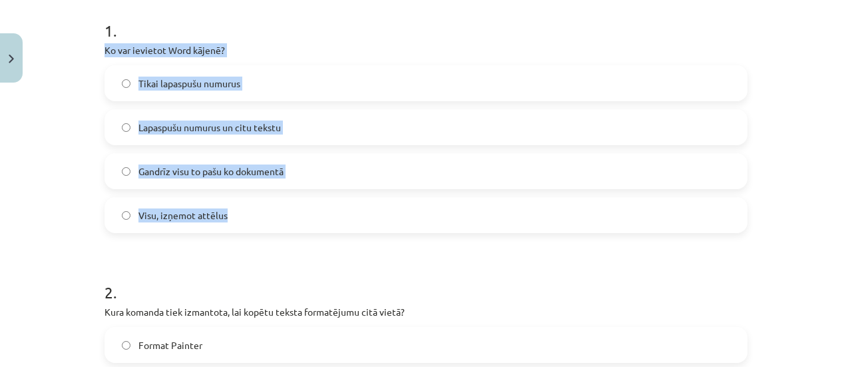
drag, startPoint x: 99, startPoint y: 50, endPoint x: 262, endPoint y: 200, distance: 222.4
click at [244, 127] on span "Lapaspušu numurus un citu tekstu" at bounding box center [210, 128] width 142 height 14
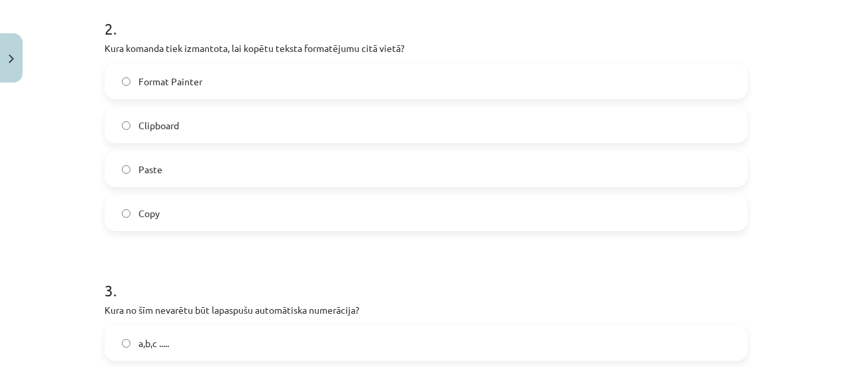
scroll to position [532, 0]
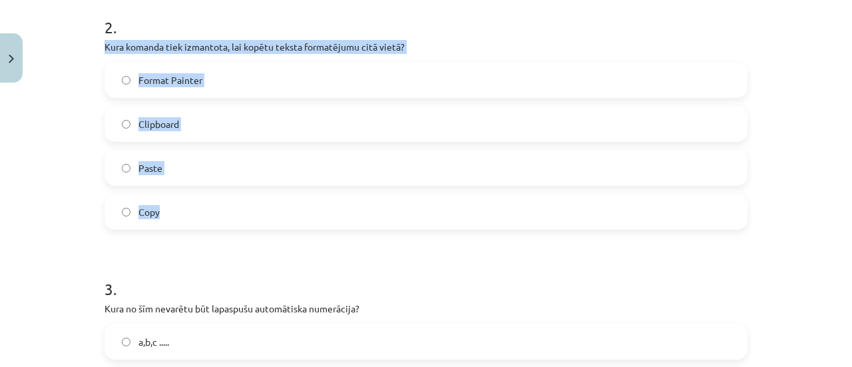
drag, startPoint x: 96, startPoint y: 47, endPoint x: 193, endPoint y: 191, distance: 174.2
click at [222, 83] on label "Format Painter" at bounding box center [426, 79] width 641 height 33
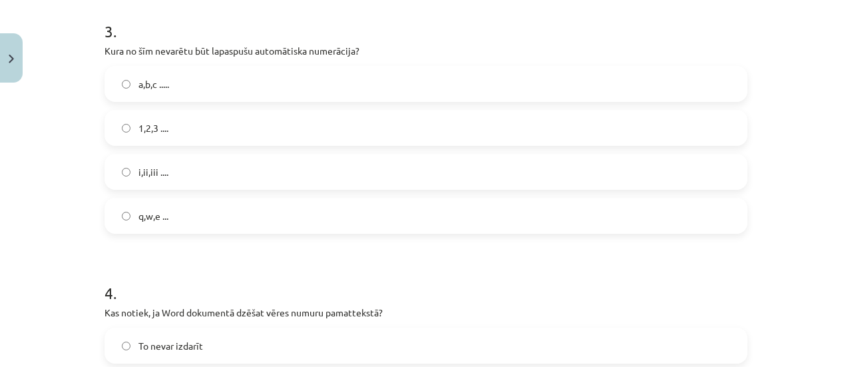
scroll to position [792, 0]
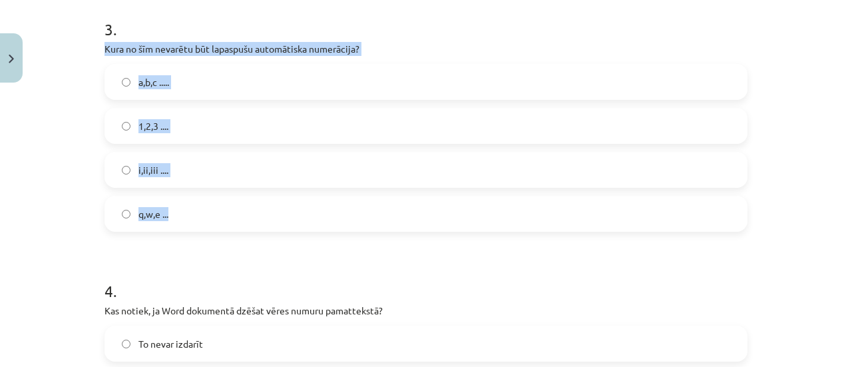
drag, startPoint x: 94, startPoint y: 46, endPoint x: 176, endPoint y: 200, distance: 175.2
click at [176, 200] on div "7 XP Saņemsi Grūts 1418 pilda Apraksts Uzdevums Palīdzība 1 . Ko var ievietot W…" at bounding box center [426, 304] width 659 height 2015
click at [232, 220] on label "q,w,e ..." at bounding box center [426, 213] width 641 height 33
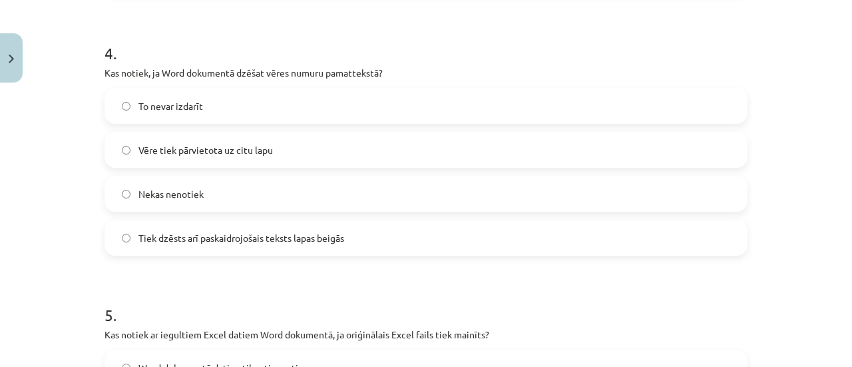
scroll to position [1041, 0]
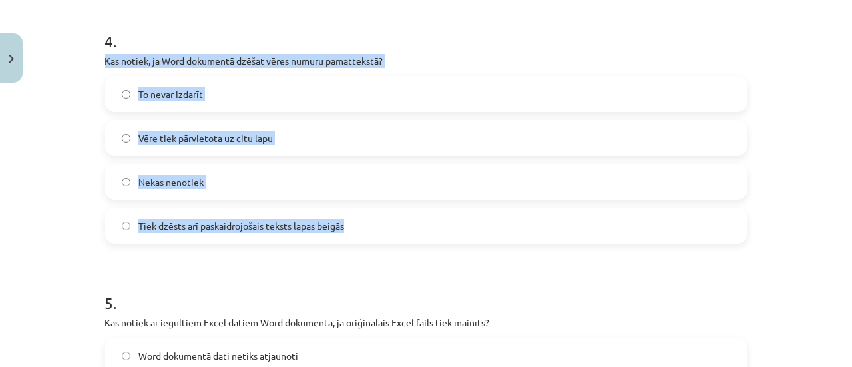
drag, startPoint x: 99, startPoint y: 58, endPoint x: 354, endPoint y: 235, distance: 311.1
click at [354, 235] on div "7 XP Saņemsi Grūts 1418 pilda Apraksts Uzdevums Palīdzība 1 . Ko var ievietot W…" at bounding box center [426, 54] width 659 height 2015
click at [263, 217] on label "Tiek dzēsts arī paskaidrojošais teksts lapas beigās" at bounding box center [426, 225] width 641 height 33
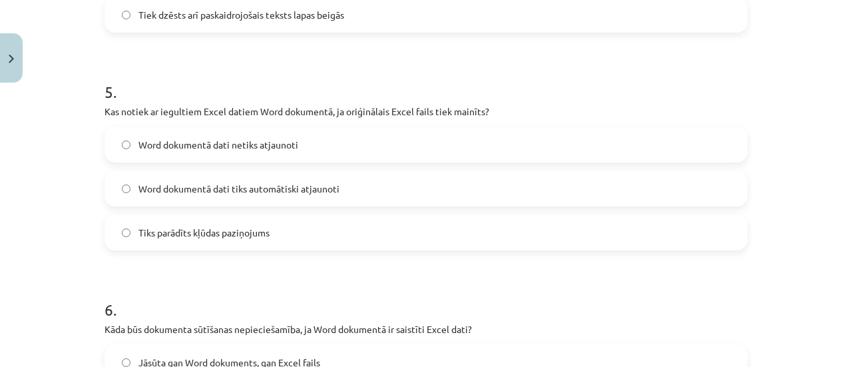
scroll to position [1313, 0]
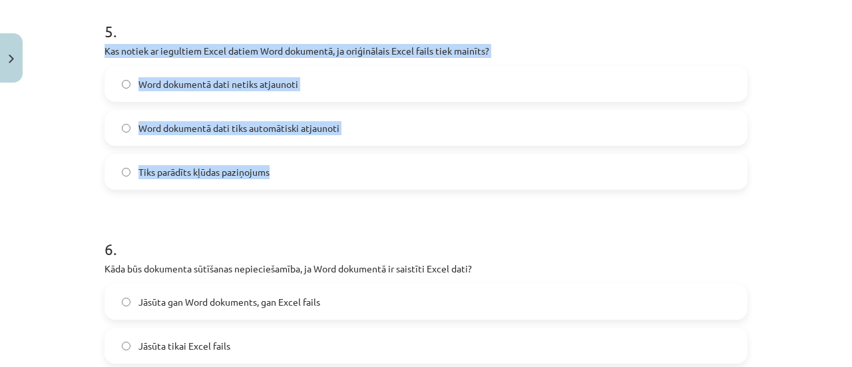
drag, startPoint x: 96, startPoint y: 45, endPoint x: 355, endPoint y: 176, distance: 290.1
click at [207, 125] on span "Word dokumentā dati tiks automātiski atjaunoti" at bounding box center [239, 128] width 201 height 14
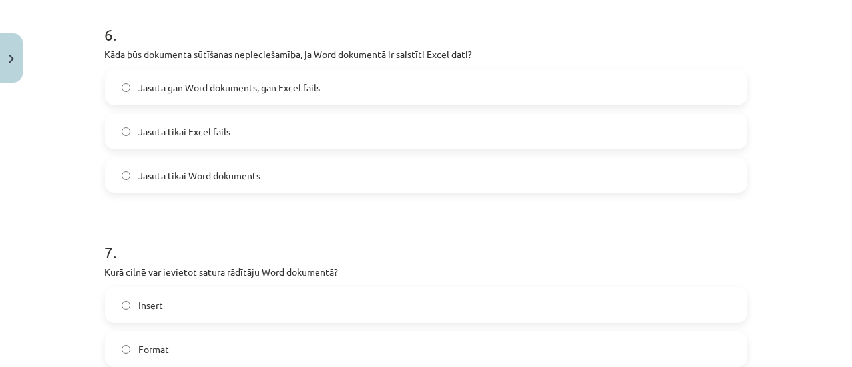
scroll to position [1540, 0]
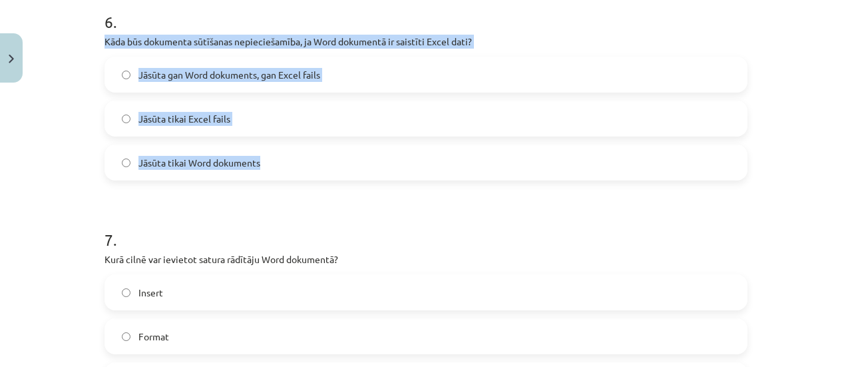
drag, startPoint x: 95, startPoint y: 42, endPoint x: 262, endPoint y: 150, distance: 199.3
click at [201, 164] on span "Jāsūta tikai Word dokuments" at bounding box center [200, 163] width 122 height 14
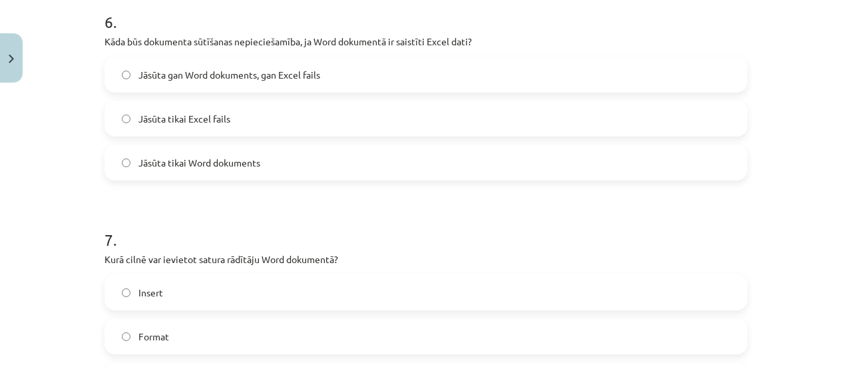
click at [176, 71] on span "Jāsūta gan Word dokuments, gan Excel fails" at bounding box center [230, 75] width 182 height 14
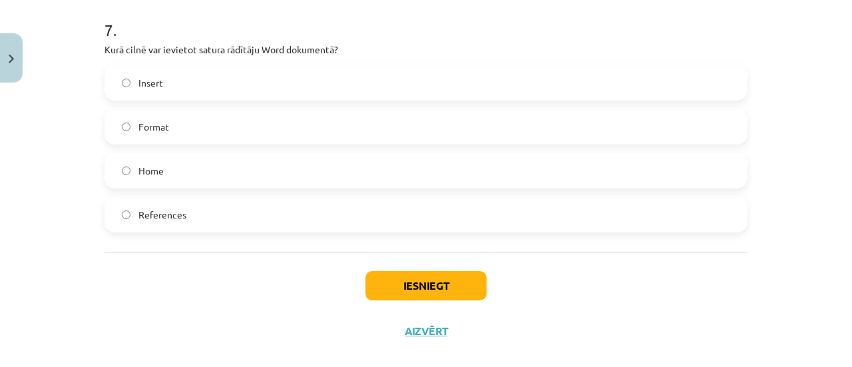
scroll to position [1751, 0]
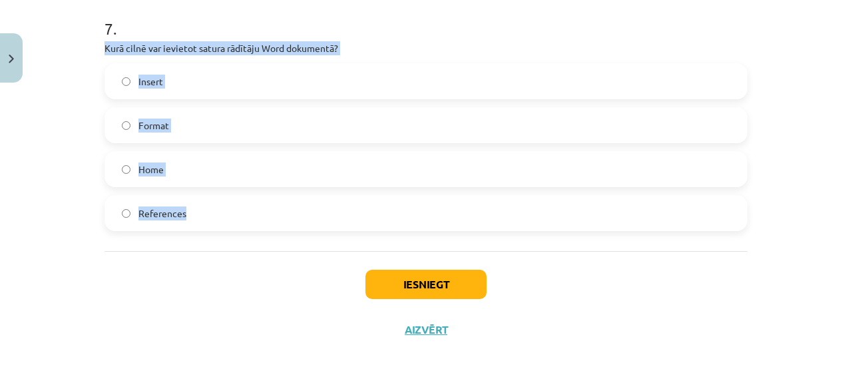
drag, startPoint x: 93, startPoint y: 47, endPoint x: 194, endPoint y: 198, distance: 182.5
click at [242, 215] on label "References" at bounding box center [426, 212] width 641 height 33
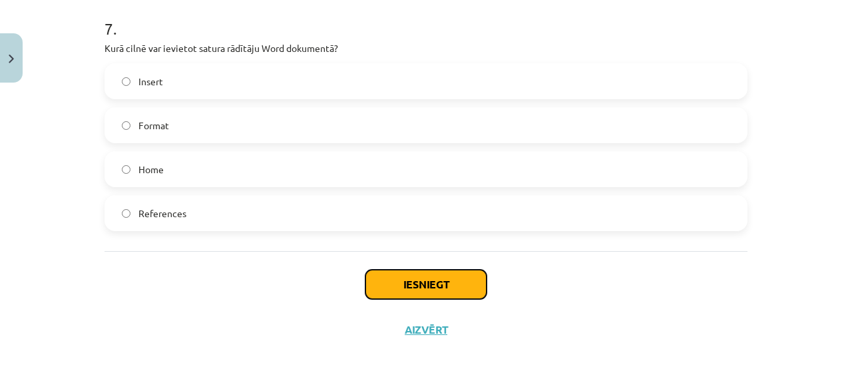
click at [455, 281] on button "Iesniegt" at bounding box center [426, 284] width 121 height 29
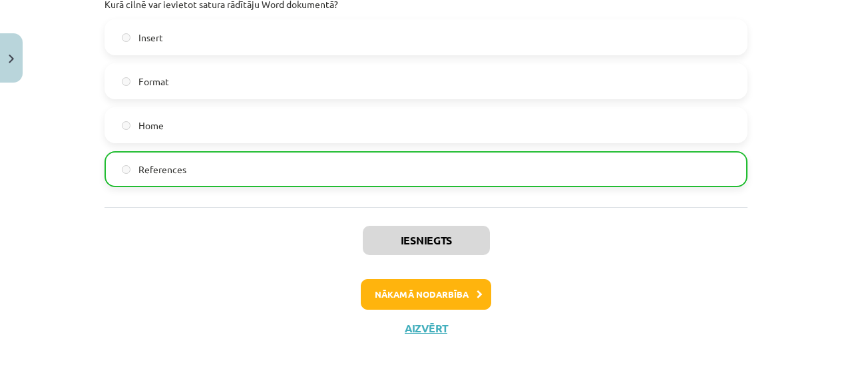
scroll to position [1811, 0]
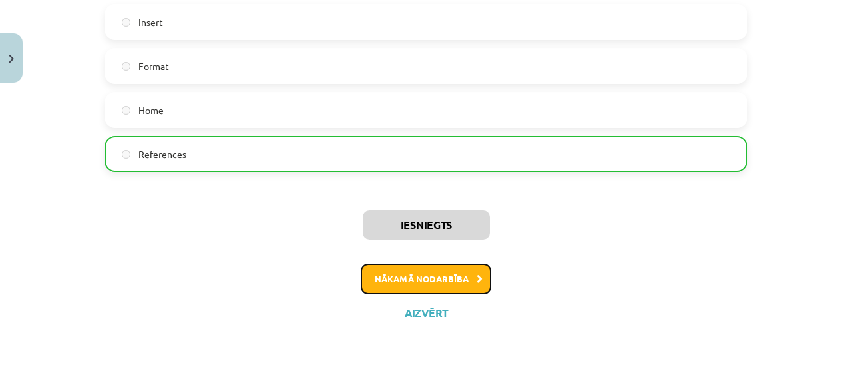
click at [471, 284] on button "Nākamā nodarbība" at bounding box center [426, 279] width 131 height 31
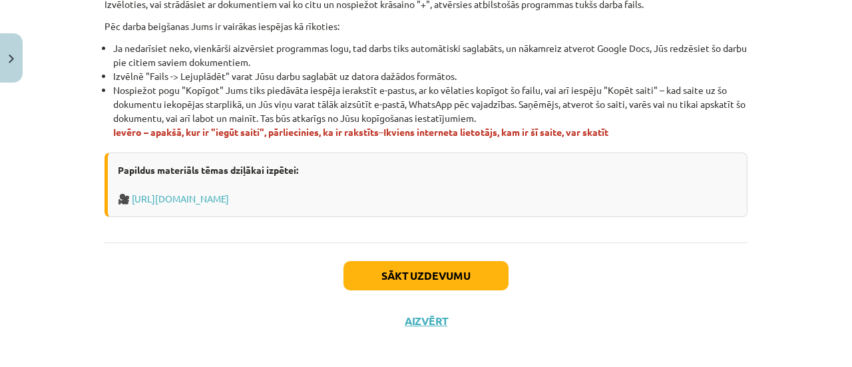
scroll to position [910, 0]
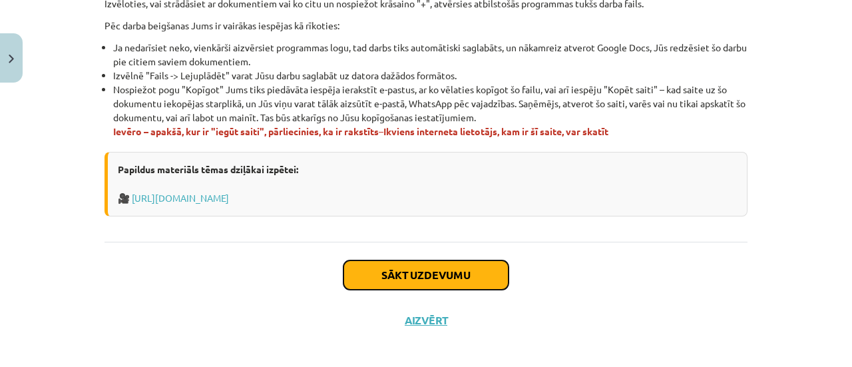
click at [411, 268] on button "Sākt uzdevumu" at bounding box center [426, 274] width 165 height 29
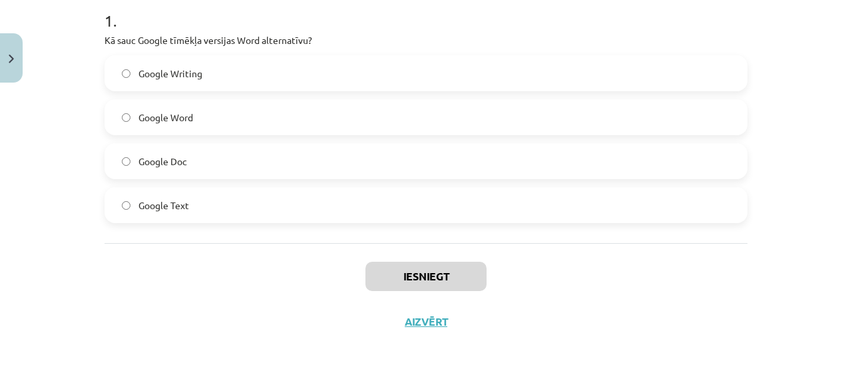
scroll to position [286, 0]
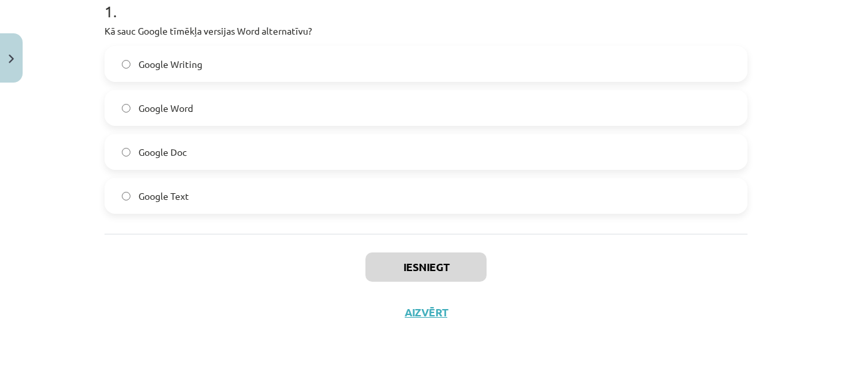
click at [148, 117] on label "Google Word" at bounding box center [426, 107] width 641 height 33
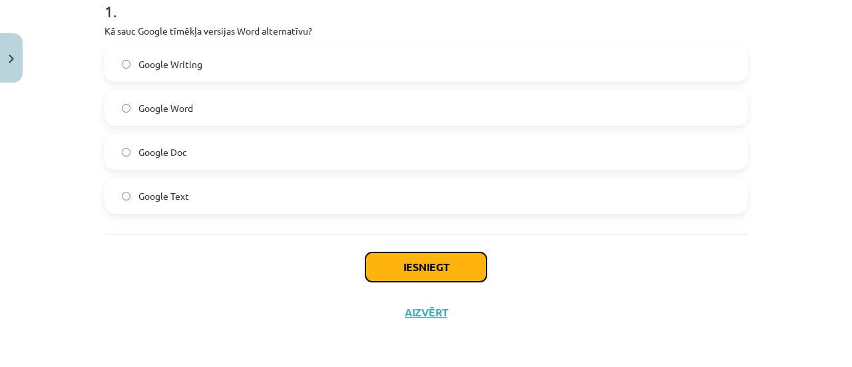
click at [436, 267] on button "Iesniegt" at bounding box center [426, 266] width 121 height 29
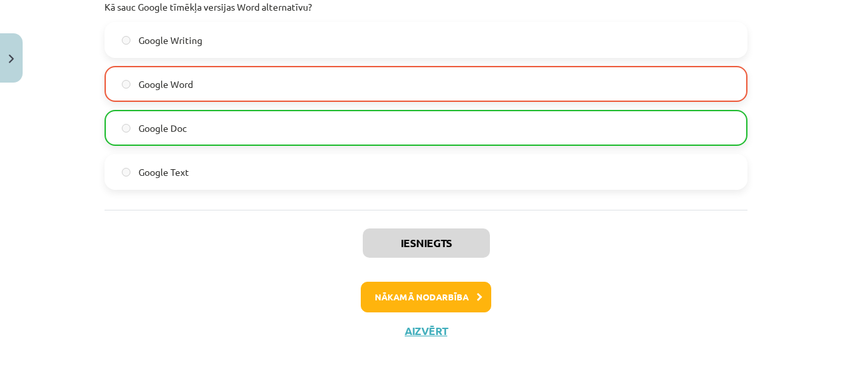
scroll to position [312, 0]
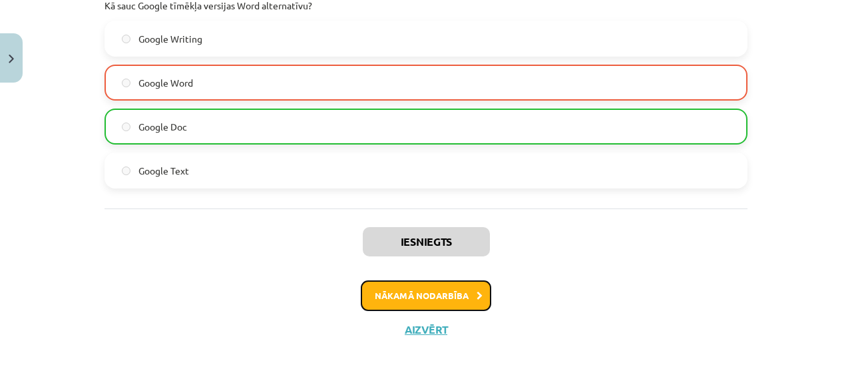
click at [461, 294] on button "Nākamā nodarbība" at bounding box center [426, 295] width 131 height 31
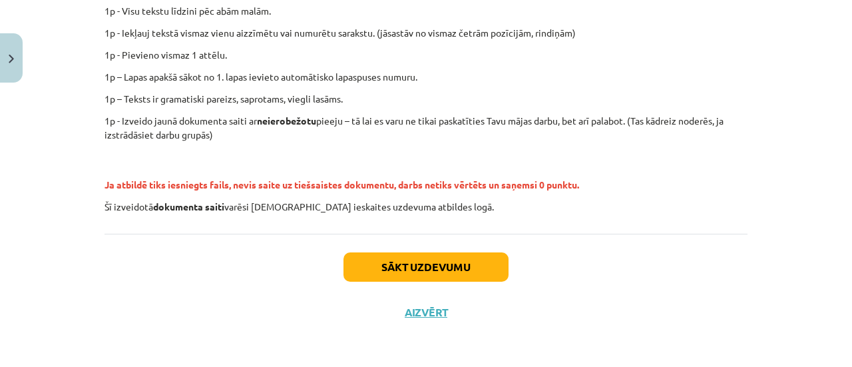
scroll to position [406, 0]
click at [426, 268] on button "Sākt uzdevumu" at bounding box center [426, 266] width 165 height 29
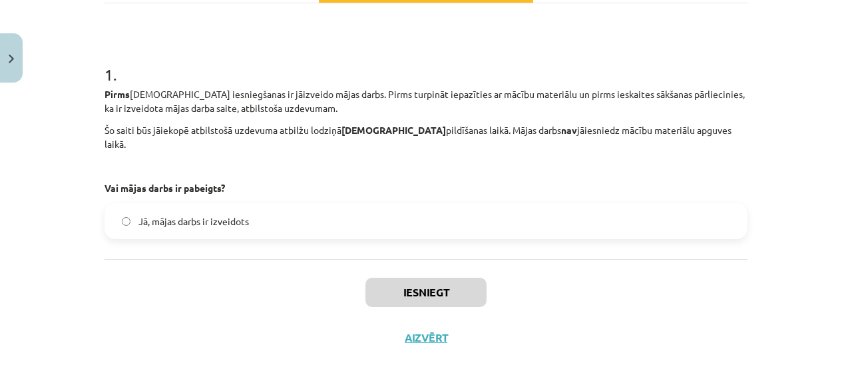
scroll to position [234, 0]
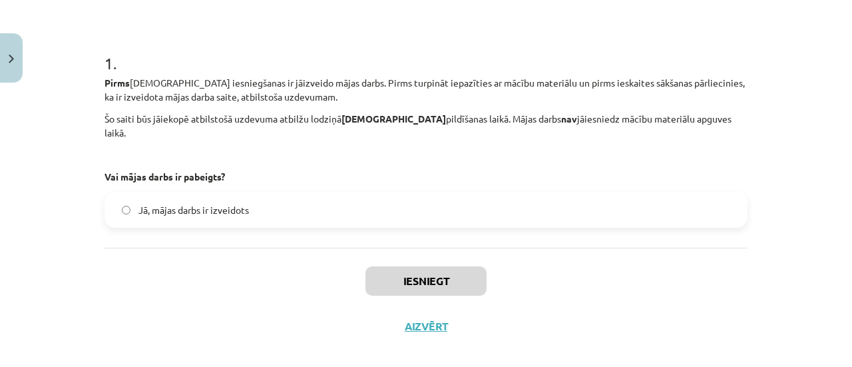
click at [357, 206] on label "Jā, mājas darbs ir izveidots" at bounding box center [426, 209] width 641 height 33
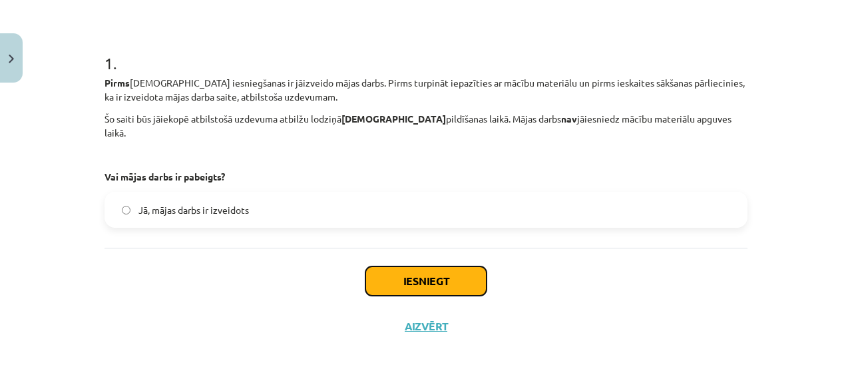
click at [429, 266] on button "Iesniegt" at bounding box center [426, 280] width 121 height 29
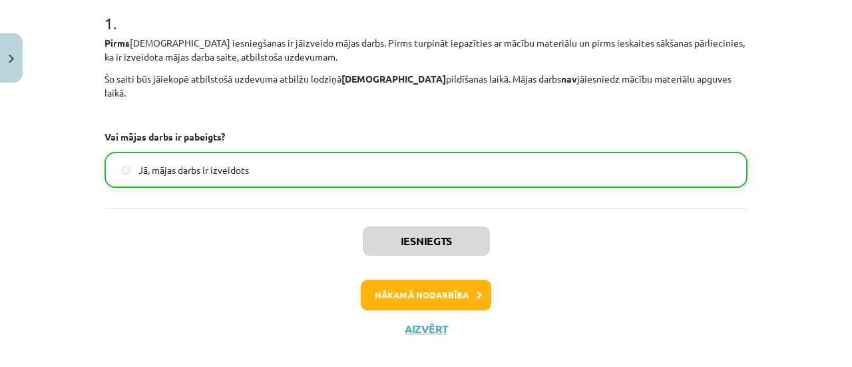
scroll to position [276, 0]
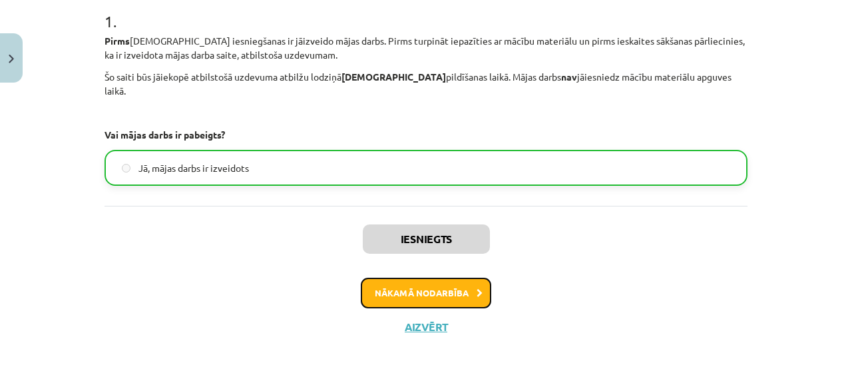
click at [435, 278] on button "Nākamā nodarbība" at bounding box center [426, 293] width 131 height 31
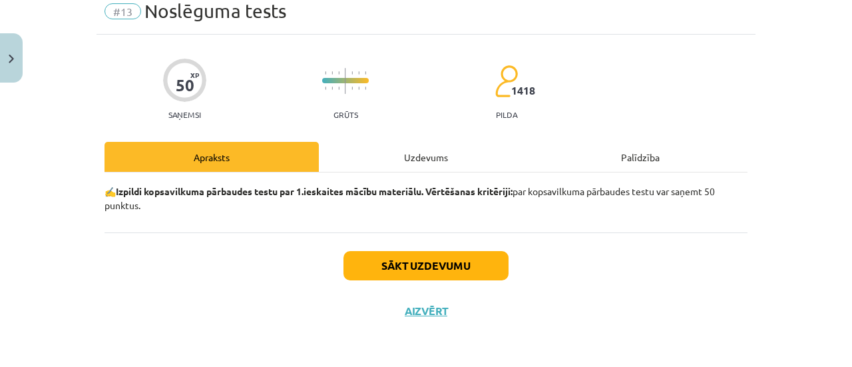
scroll to position [33, 0]
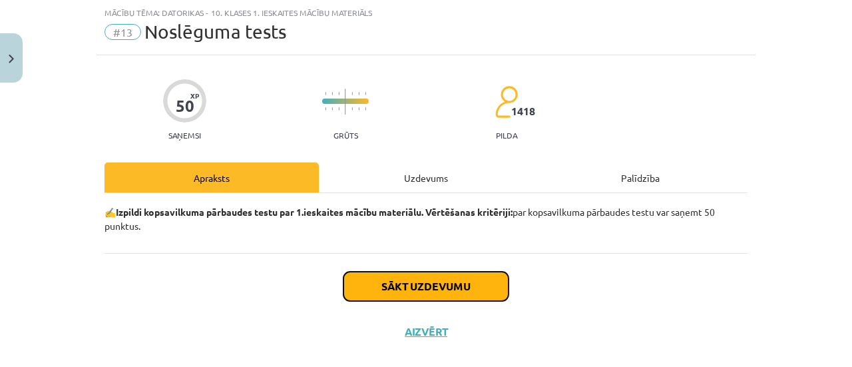
click at [428, 286] on button "Sākt uzdevumu" at bounding box center [426, 286] width 165 height 29
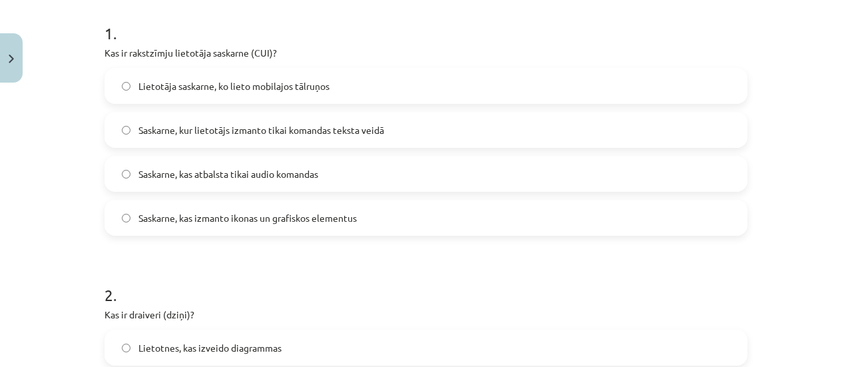
scroll to position [265, 0]
drag, startPoint x: 97, startPoint y: 49, endPoint x: 360, endPoint y: 227, distance: 318.0
click at [245, 125] on span "Saskarne, kur lietotājs izmanto tikai komandas teksta veidā" at bounding box center [262, 130] width 246 height 14
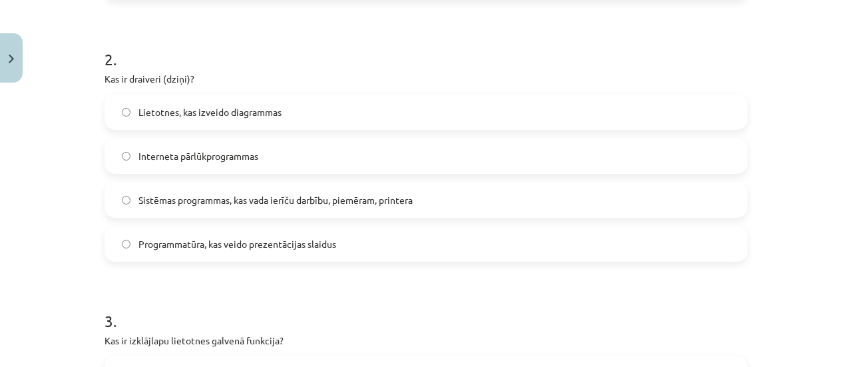
scroll to position [499, 0]
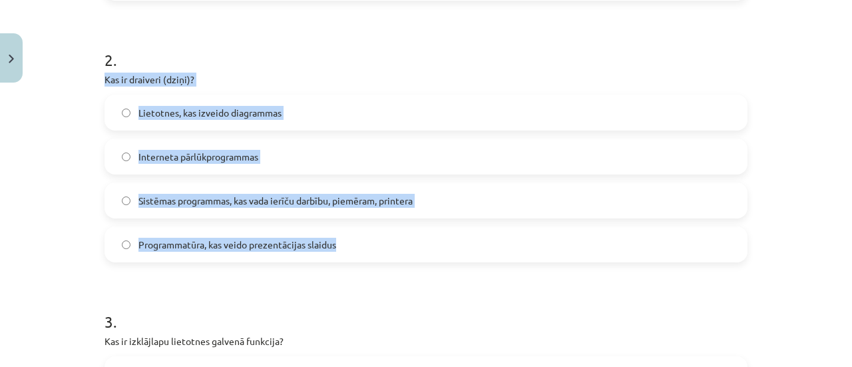
drag, startPoint x: 91, startPoint y: 78, endPoint x: 338, endPoint y: 252, distance: 303.0
click at [338, 252] on div "Mācību tēma: Datorikas - 10. klases 1. ieskaites mācību materiāls #13 Noslēguma…" at bounding box center [426, 183] width 852 height 367
click at [196, 205] on span "Sistēmas programmas, kas vada ierīču darbību, piemēram, printera" at bounding box center [276, 201] width 274 height 14
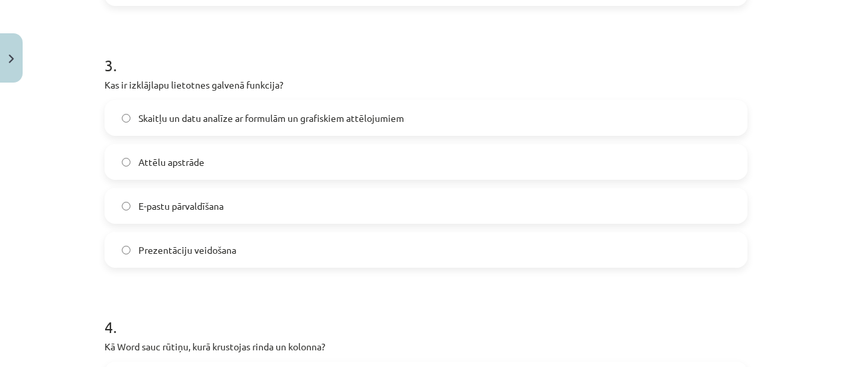
scroll to position [756, 0]
drag, startPoint x: 97, startPoint y: 85, endPoint x: 231, endPoint y: 248, distance: 212.0
click at [292, 105] on label "Skaitļu un datu analīze ar formulām un grafiskiem attēlojumiem" at bounding box center [426, 117] width 641 height 33
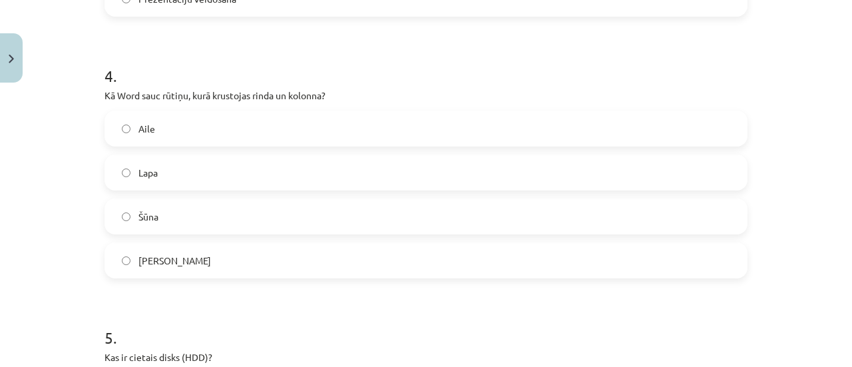
scroll to position [1020, 0]
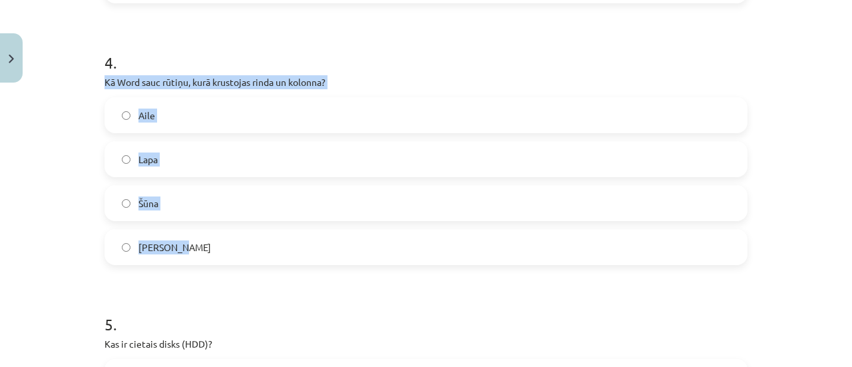
drag, startPoint x: 100, startPoint y: 80, endPoint x: 184, endPoint y: 256, distance: 195.4
click at [184, 256] on div "4 . Kā Word sauc rūtiņu, kurā krustojas rinda un kolonna? Aile Lapa Šūna Krusti…" at bounding box center [426, 147] width 643 height 235
click at [208, 211] on label "Šūna" at bounding box center [426, 202] width 641 height 33
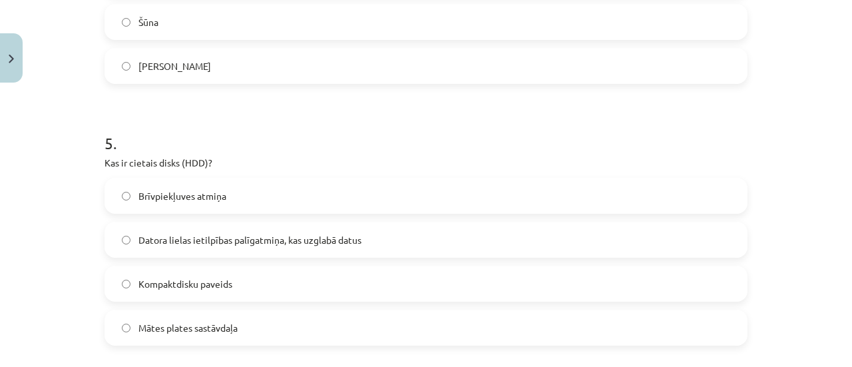
scroll to position [1231, 0]
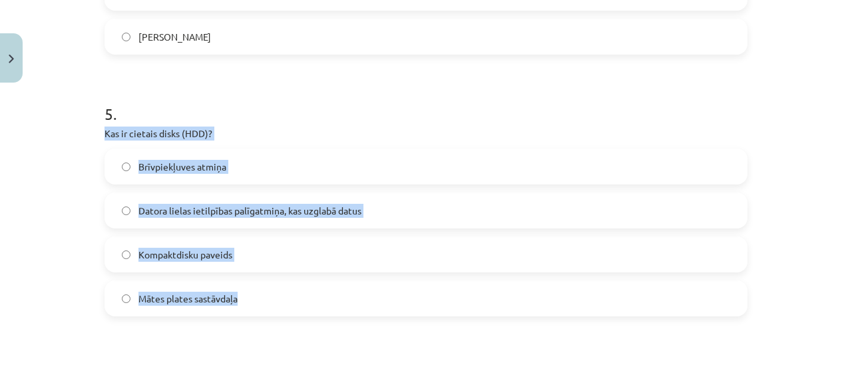
drag, startPoint x: 99, startPoint y: 135, endPoint x: 245, endPoint y: 303, distance: 222.8
click at [245, 303] on div "5 . Kas ir cietais disks (HDD)? Brīvpiekļuves atmiņa Datora lielas ietilpības p…" at bounding box center [426, 198] width 643 height 235
click at [212, 204] on span "Datora lielas ietilpības palīgatmiņa, kas uzglabā datus" at bounding box center [250, 211] width 223 height 14
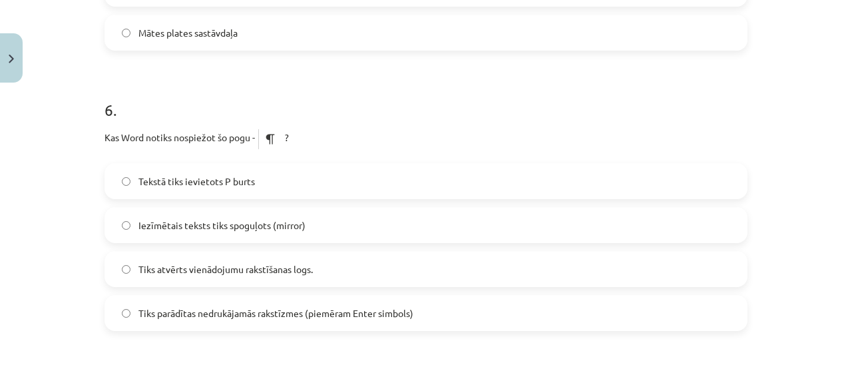
scroll to position [1520, 0]
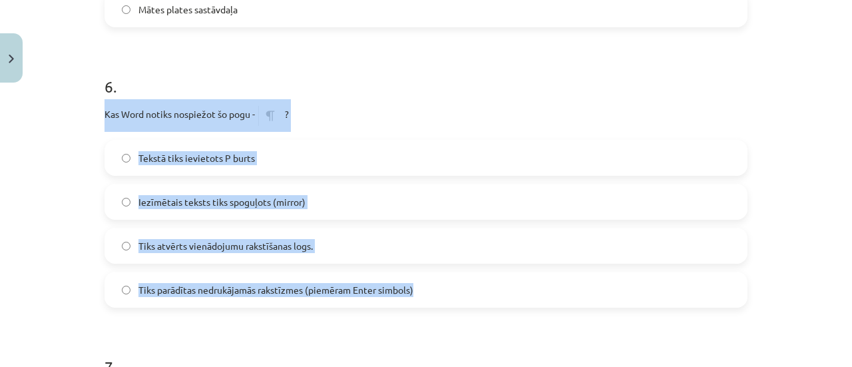
drag, startPoint x: 91, startPoint y: 111, endPoint x: 458, endPoint y: 292, distance: 409.8
click at [458, 292] on div "Mācību tēma: Datorikas - 10. klases 1. ieskaites mācību materiāls #13 Noslēguma…" at bounding box center [426, 183] width 852 height 367
click at [223, 282] on label "Tiks parādītas nedrukājamās rakstīzmes (piemēram Enter simbols)" at bounding box center [426, 289] width 641 height 33
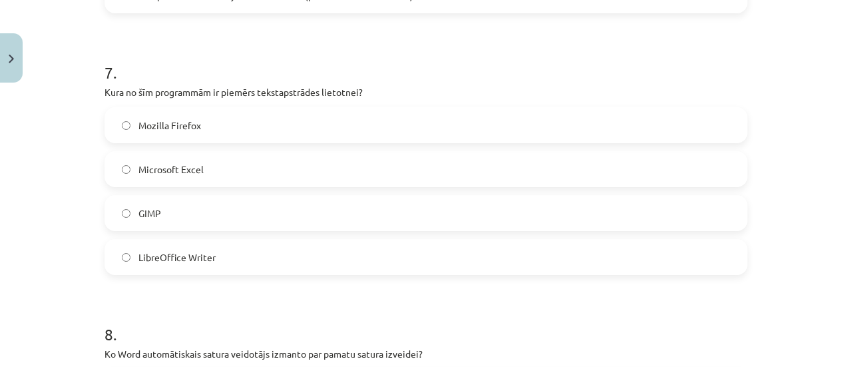
scroll to position [1818, 0]
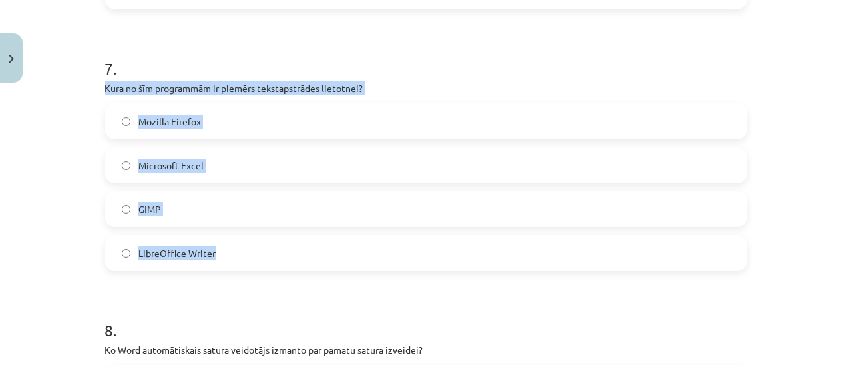
drag, startPoint x: 99, startPoint y: 87, endPoint x: 222, endPoint y: 244, distance: 199.7
click at [222, 244] on div "7 . Kura no šīm programmām ir piemērs tekstapstrādes lietotnei? Mozilla Firefox…" at bounding box center [426, 153] width 643 height 235
click at [214, 249] on label "LibreOffice Writer" at bounding box center [426, 252] width 641 height 33
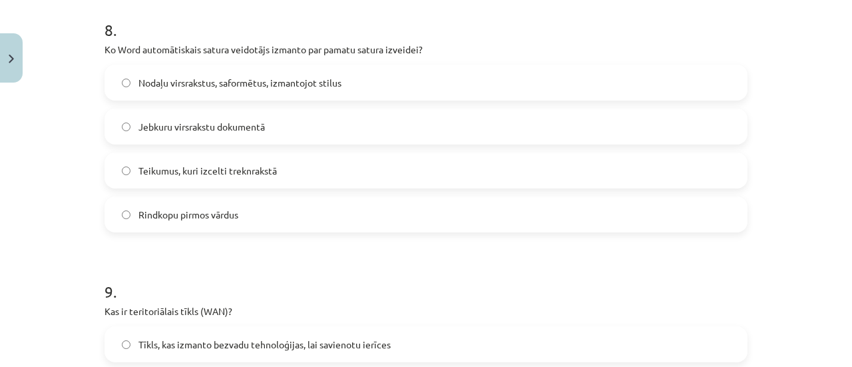
scroll to position [2119, 0]
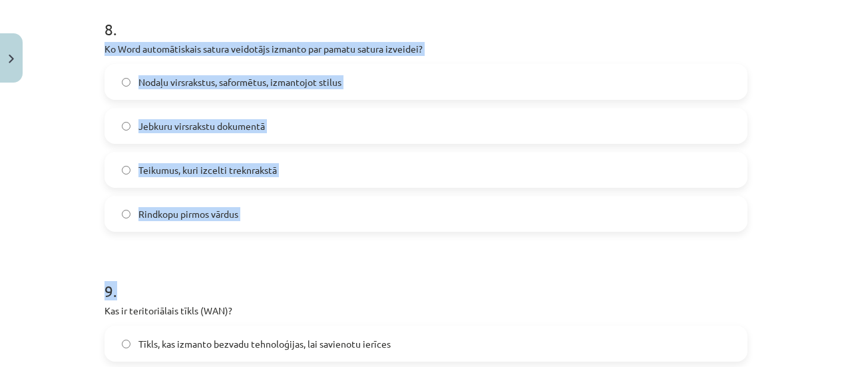
drag, startPoint x: 95, startPoint y: 47, endPoint x: 260, endPoint y: 239, distance: 253.1
click at [256, 230] on div "Rindkopu pirmos vārdus" at bounding box center [426, 214] width 643 height 36
drag, startPoint x: 96, startPoint y: 49, endPoint x: 242, endPoint y: 212, distance: 219.3
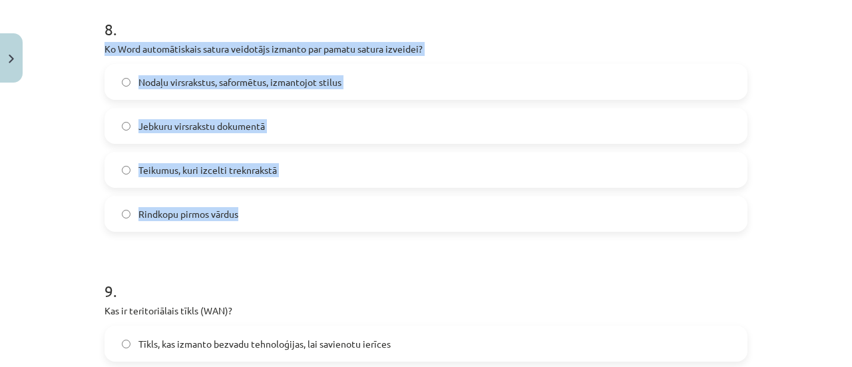
click at [205, 75] on span "Nodaļu virsrakstus, saformētus, izmantojot stilus" at bounding box center [240, 82] width 203 height 14
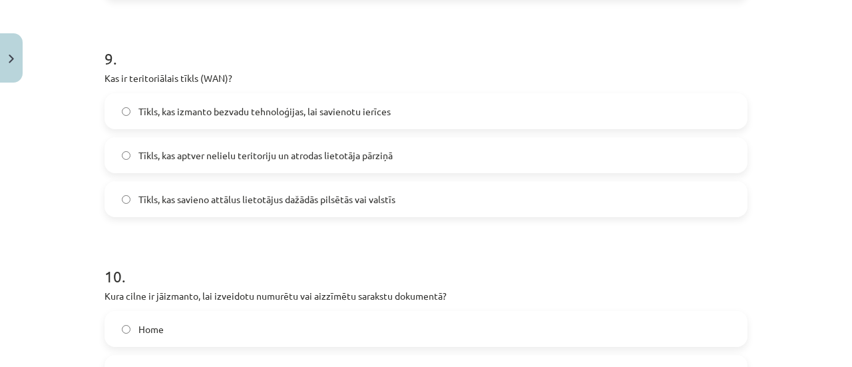
scroll to position [2352, 0]
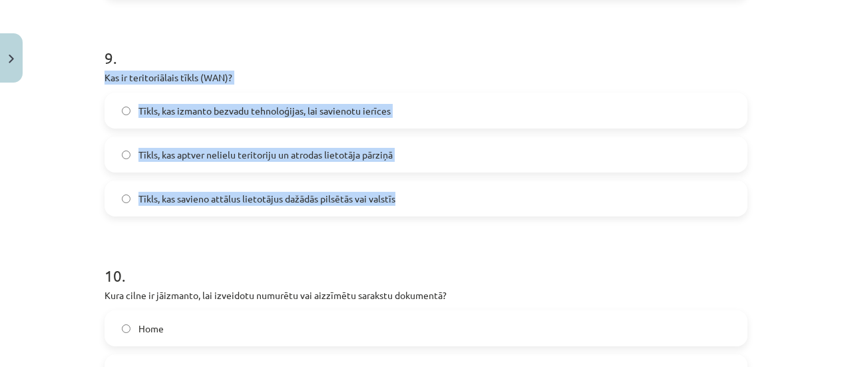
drag, startPoint x: 94, startPoint y: 76, endPoint x: 420, endPoint y: 192, distance: 346.2
click at [261, 201] on span "Tīkls, kas savieno attālus lietotājus dažādās pilsētās vai valstīs" at bounding box center [267, 199] width 257 height 14
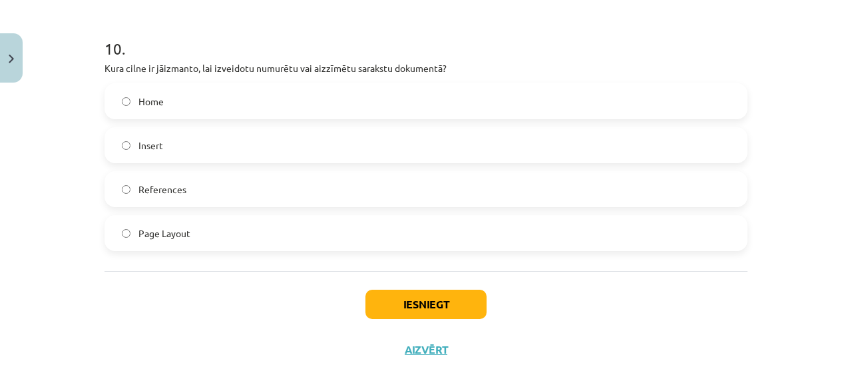
scroll to position [2581, 0]
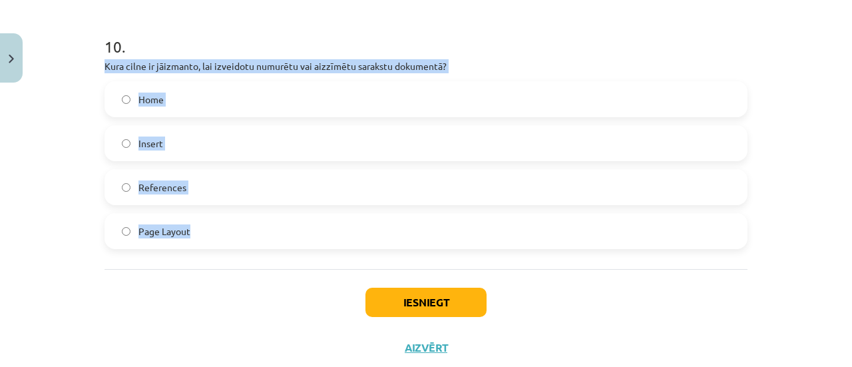
drag, startPoint x: 95, startPoint y: 63, endPoint x: 201, endPoint y: 216, distance: 186.0
click at [238, 101] on label "Home" at bounding box center [426, 99] width 641 height 33
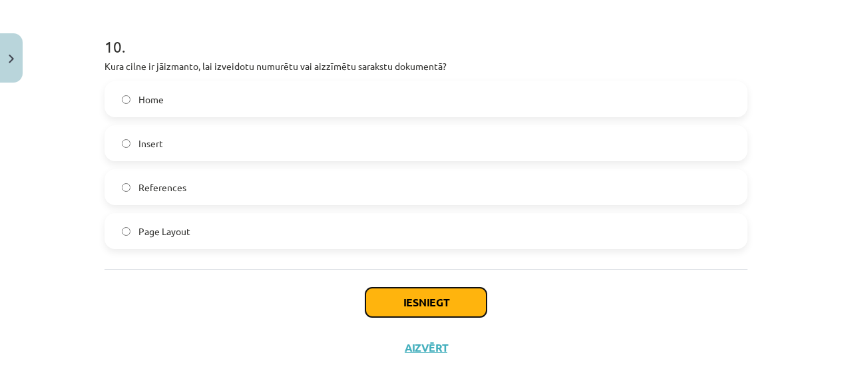
click at [439, 296] on button "Iesniegt" at bounding box center [426, 302] width 121 height 29
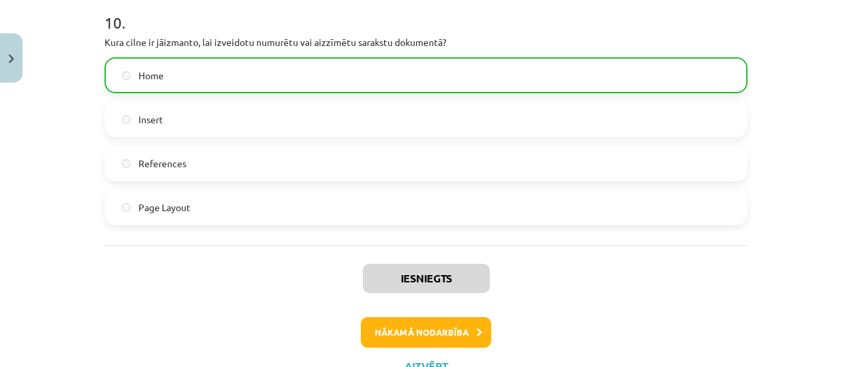
scroll to position [2658, 0]
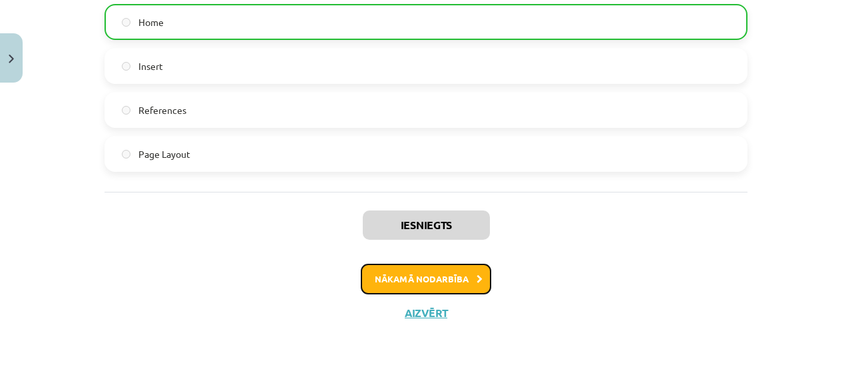
click at [443, 280] on button "Nākamā nodarbība" at bounding box center [426, 279] width 131 height 31
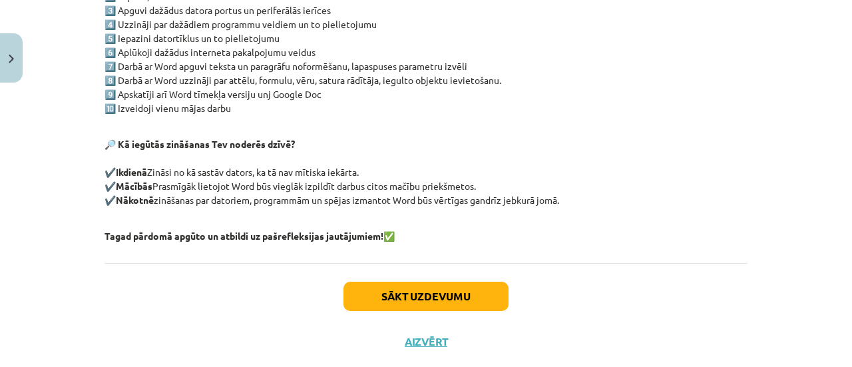
scroll to position [344, 0]
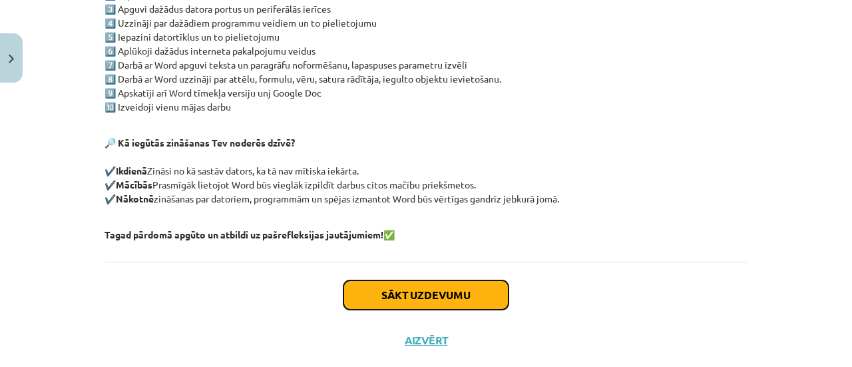
click at [430, 293] on button "Sākt uzdevumu" at bounding box center [426, 294] width 165 height 29
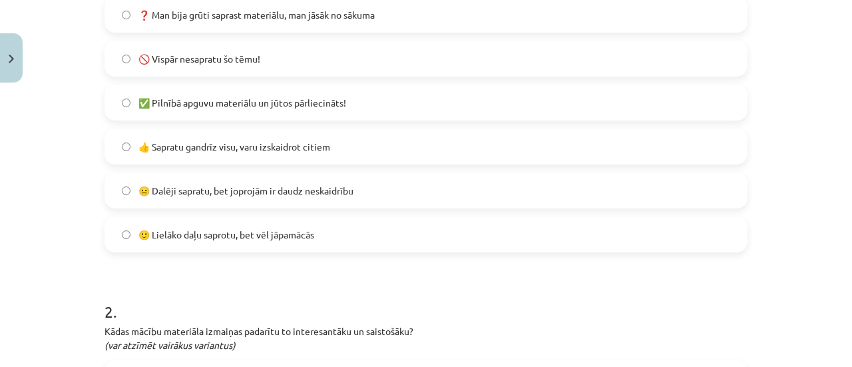
scroll to position [339, 0]
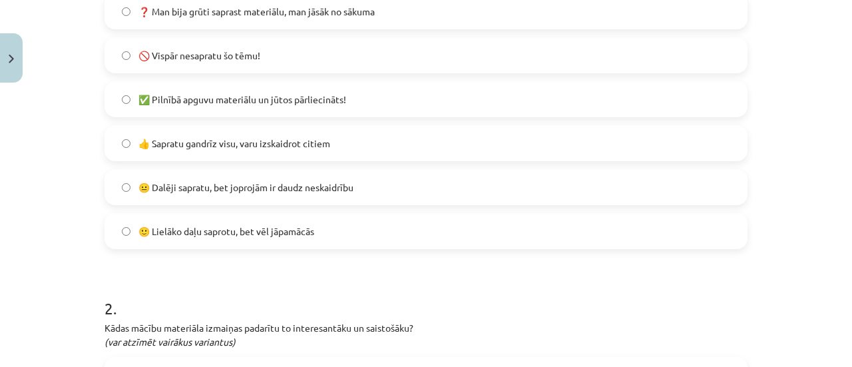
click at [241, 106] on label "✅ Pilnībā apguvu materiālu un jūtos pārliecināts!" at bounding box center [426, 99] width 641 height 33
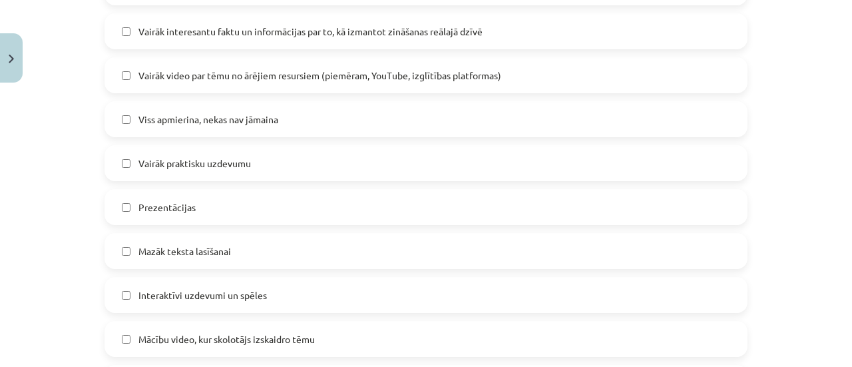
scroll to position [771, 0]
click at [207, 123] on span "Viss apmierina, nekas nav jāmaina" at bounding box center [209, 119] width 140 height 14
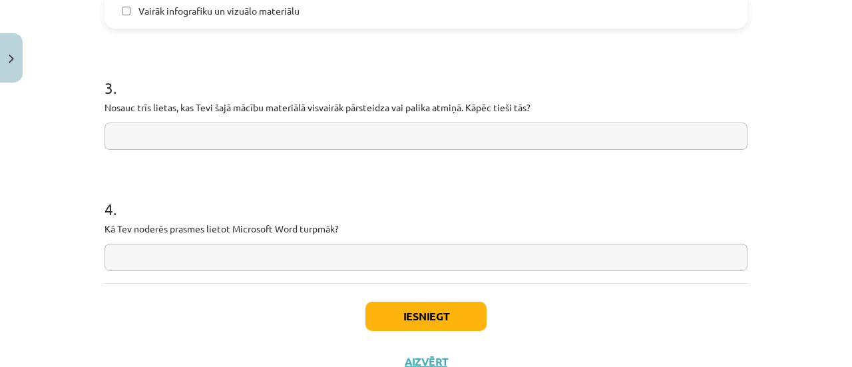
scroll to position [1143, 0]
click at [430, 314] on button "Iesniegt" at bounding box center [426, 315] width 121 height 29
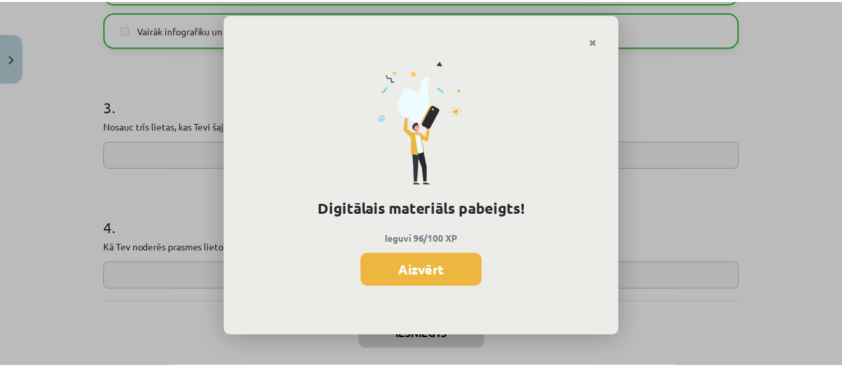
scroll to position [1192, 0]
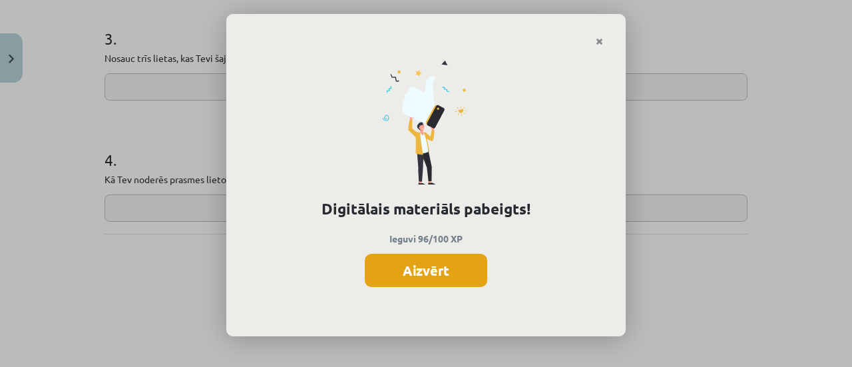
click at [446, 270] on button "Aizvērt" at bounding box center [426, 270] width 123 height 33
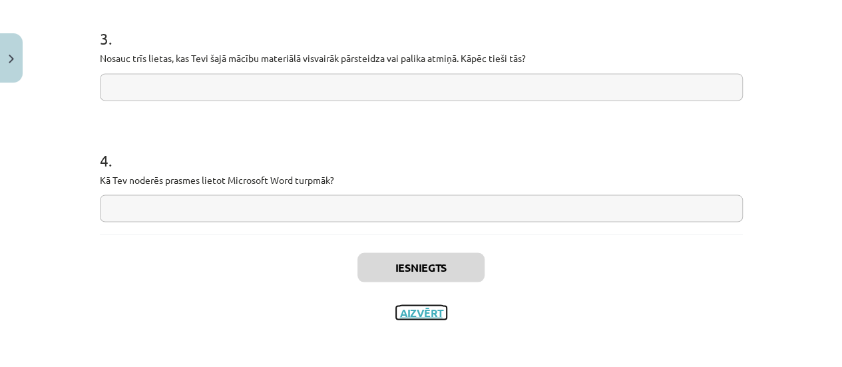
click at [413, 309] on button "Aizvērt" at bounding box center [421, 312] width 51 height 13
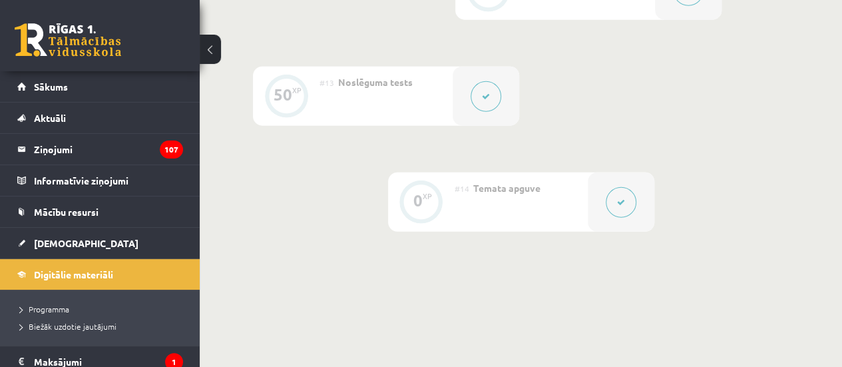
scroll to position [1686, 0]
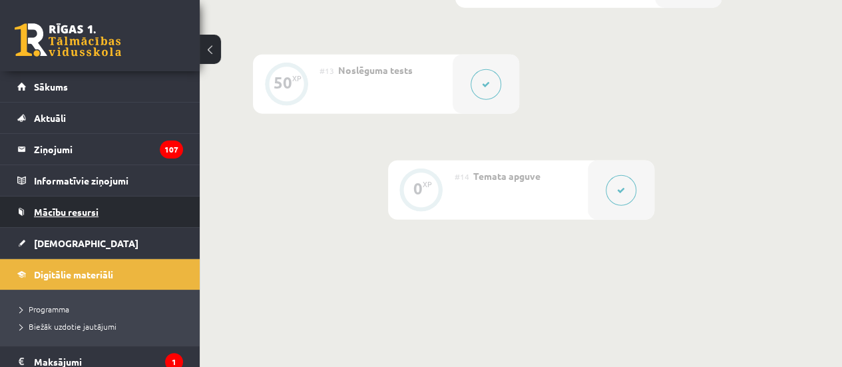
click at [95, 211] on span "Mācību resursi" at bounding box center [66, 212] width 65 height 12
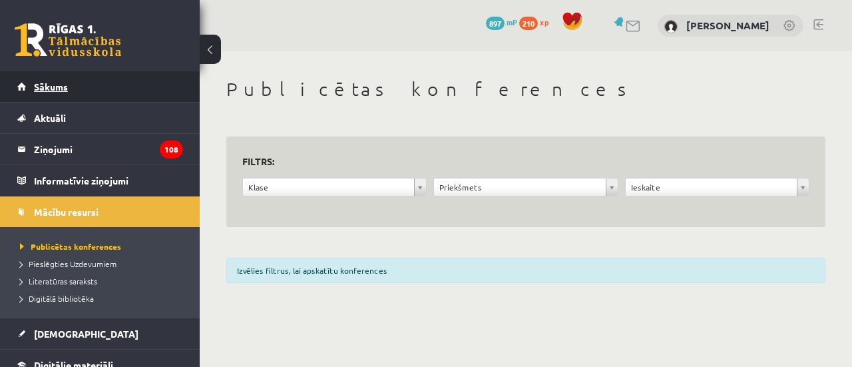
click at [71, 90] on link "Sākums" at bounding box center [100, 86] width 166 height 31
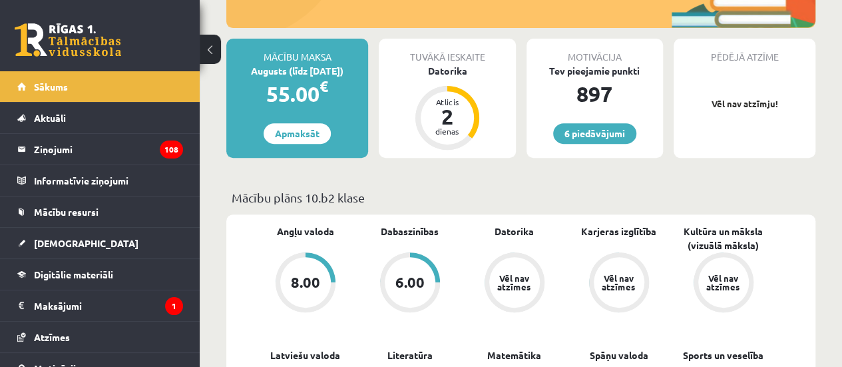
scroll to position [229, 0]
click at [452, 71] on div "Datorika" at bounding box center [447, 70] width 137 height 14
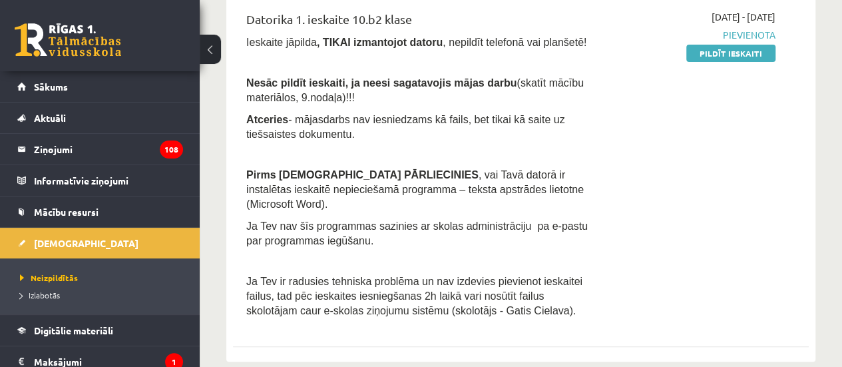
scroll to position [176, 0]
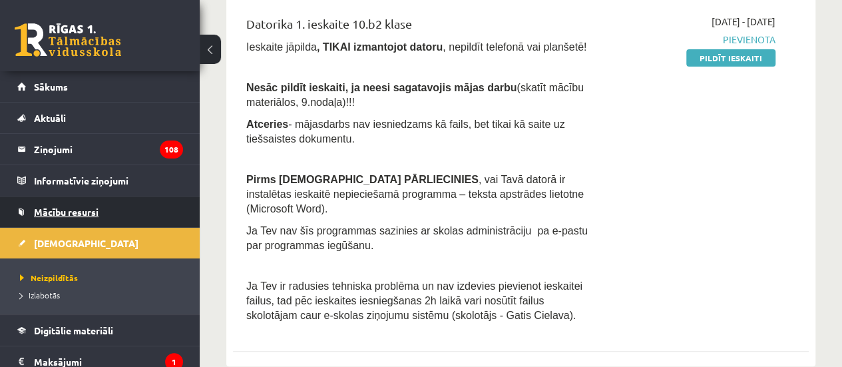
click at [89, 210] on span "Mācību resursi" at bounding box center [66, 212] width 65 height 12
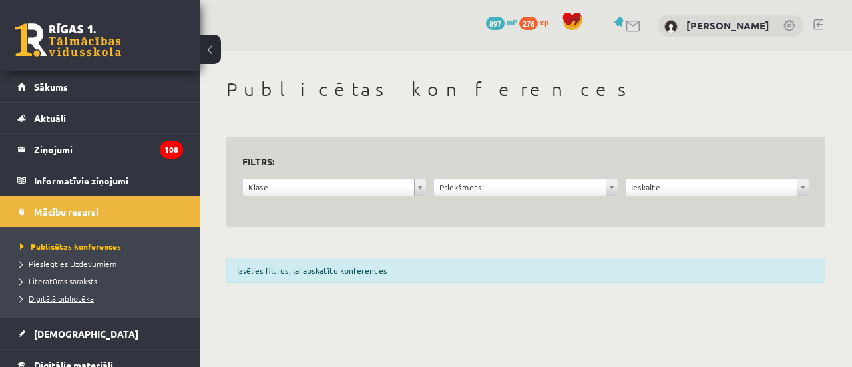
click at [89, 298] on span "Digitālā bibliotēka" at bounding box center [57, 298] width 74 height 11
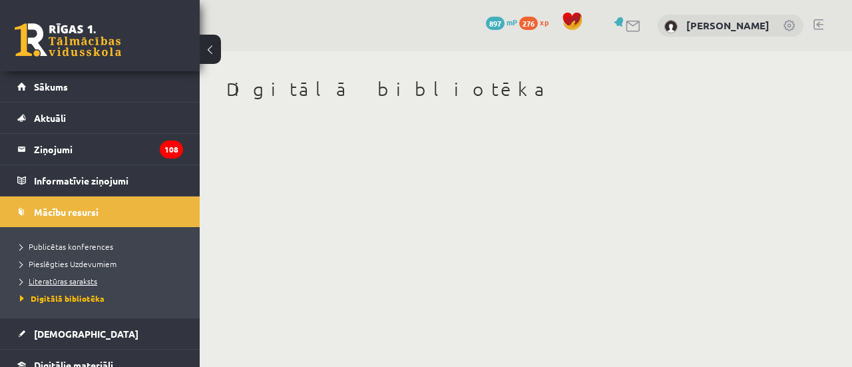
click at [96, 282] on span "Literatūras saraksts" at bounding box center [58, 281] width 77 height 11
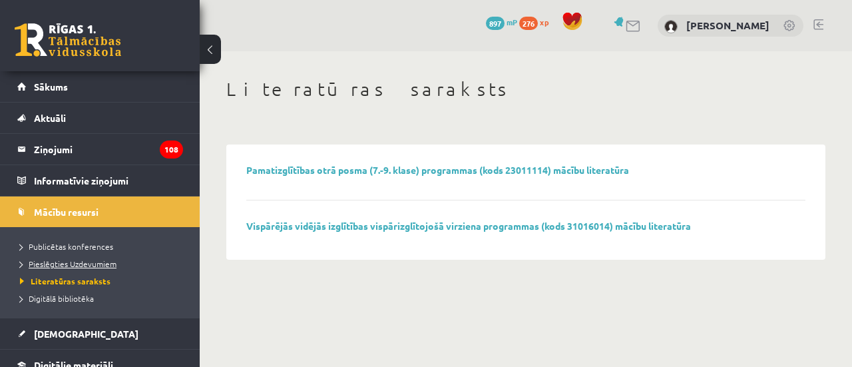
click at [87, 265] on span "Pieslēgties Uzdevumiem" at bounding box center [68, 263] width 97 height 11
click at [121, 248] on link "Publicētas konferences" at bounding box center [103, 246] width 166 height 12
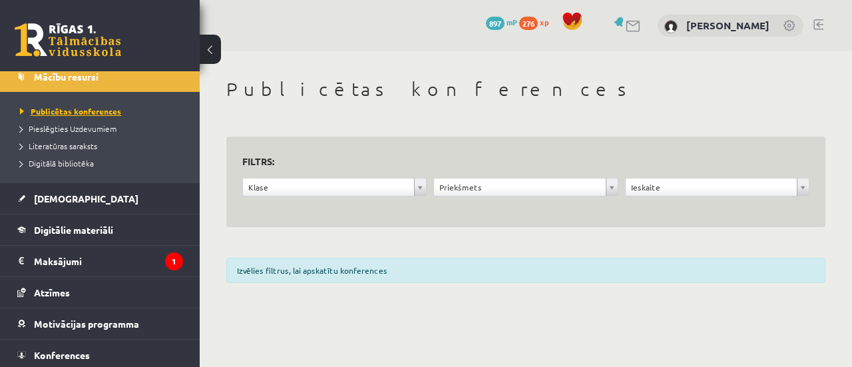
scroll to position [136, 0]
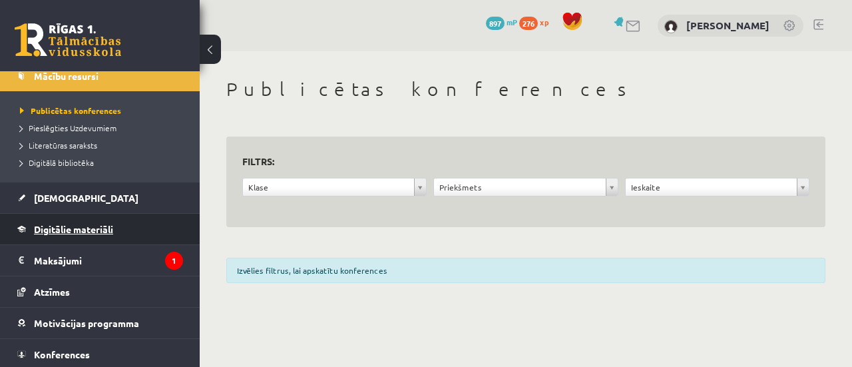
click at [115, 234] on link "Digitālie materiāli" at bounding box center [100, 229] width 166 height 31
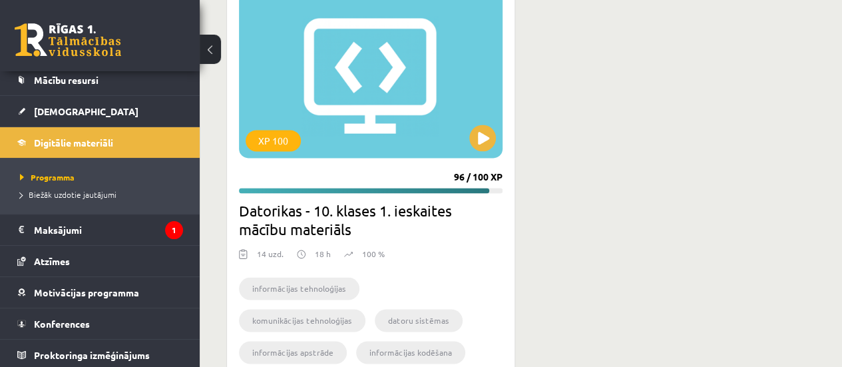
scroll to position [870, 0]
click at [474, 139] on button at bounding box center [482, 137] width 27 height 27
click at [417, 127] on div "XP 100" at bounding box center [371, 74] width 264 height 166
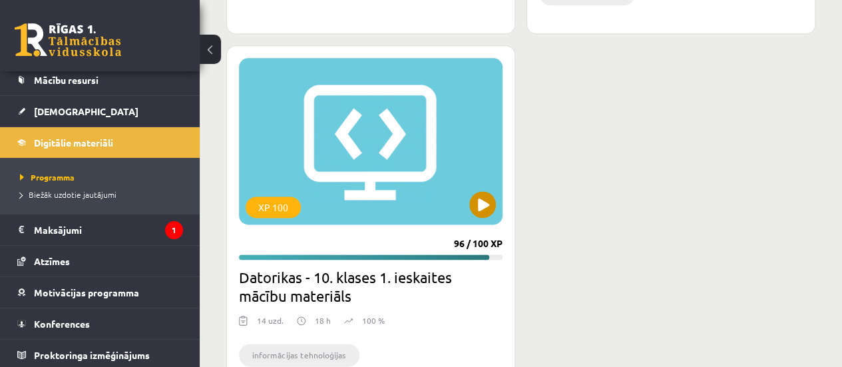
scroll to position [802, 0]
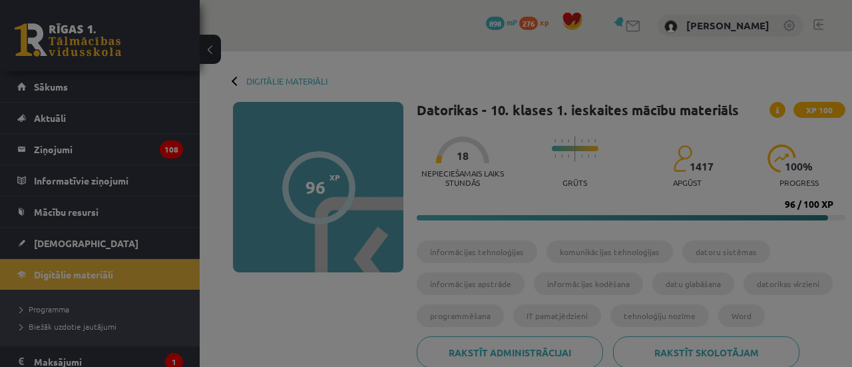
click at [218, 49] on div at bounding box center [426, 183] width 852 height 367
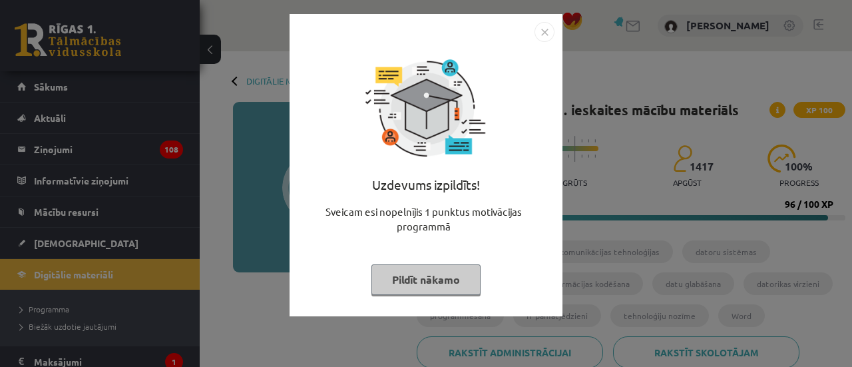
click at [445, 281] on button "Pildīt nākamo" at bounding box center [426, 279] width 109 height 31
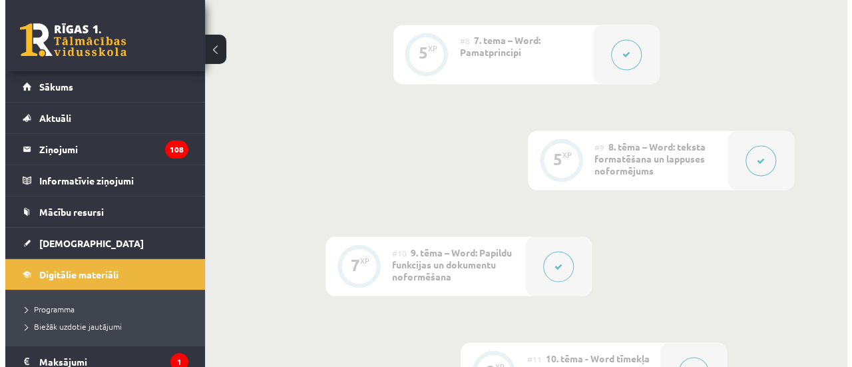
scroll to position [1197, 0]
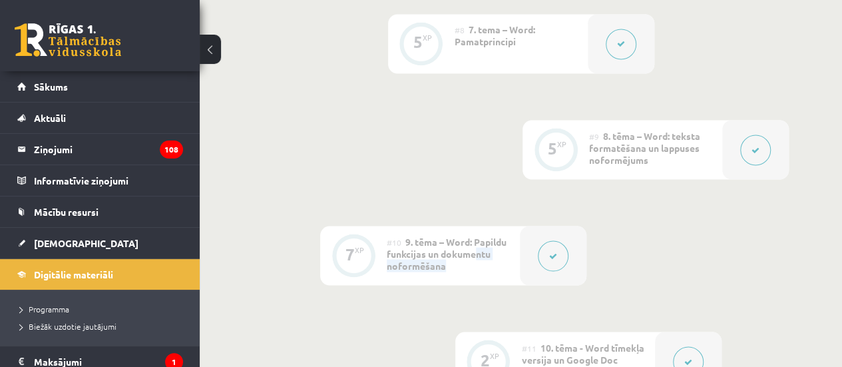
drag, startPoint x: 478, startPoint y: 227, endPoint x: 547, endPoint y: 228, distance: 69.3
click at [547, 228] on div "7 XP #10 9. tēma – Word: Papildu funkcijas un dokumentu noformēšana" at bounding box center [453, 255] width 266 height 59
click at [547, 240] on button at bounding box center [553, 255] width 31 height 31
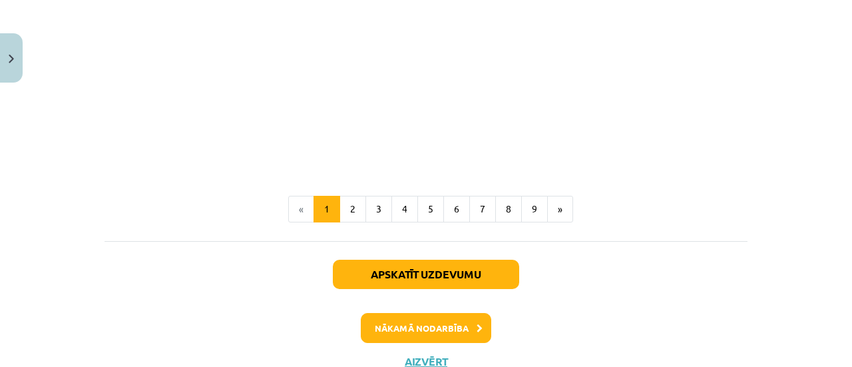
scroll to position [2926, 0]
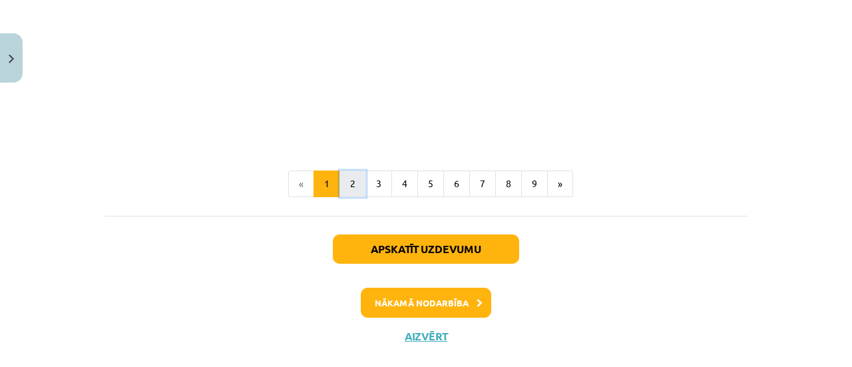
click at [350, 197] on button "2" at bounding box center [353, 183] width 27 height 27
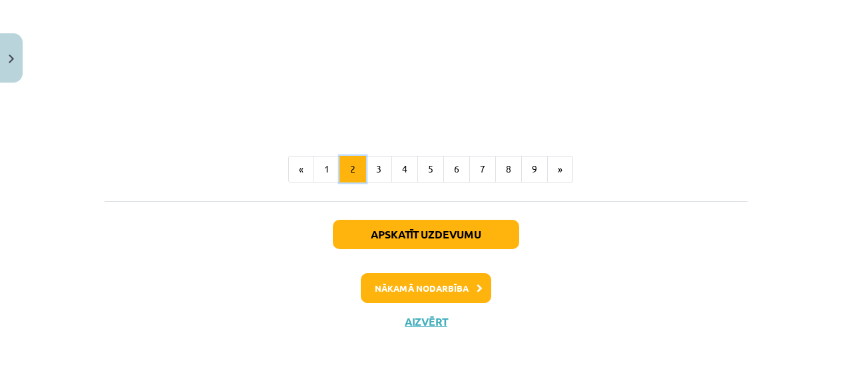
scroll to position [1776, 0]
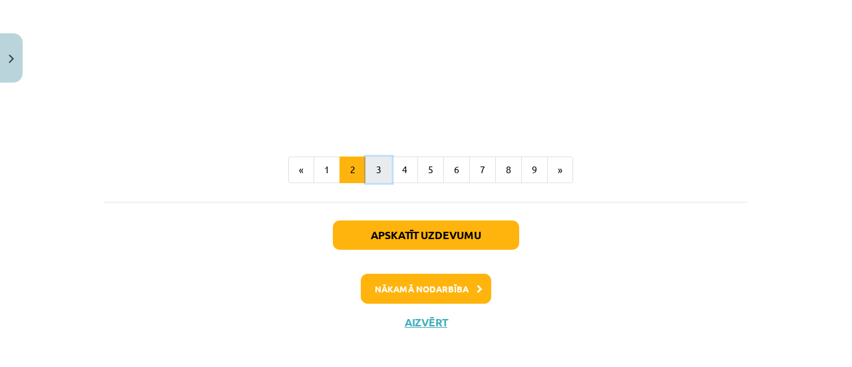
click at [376, 168] on button "3" at bounding box center [379, 169] width 27 height 27
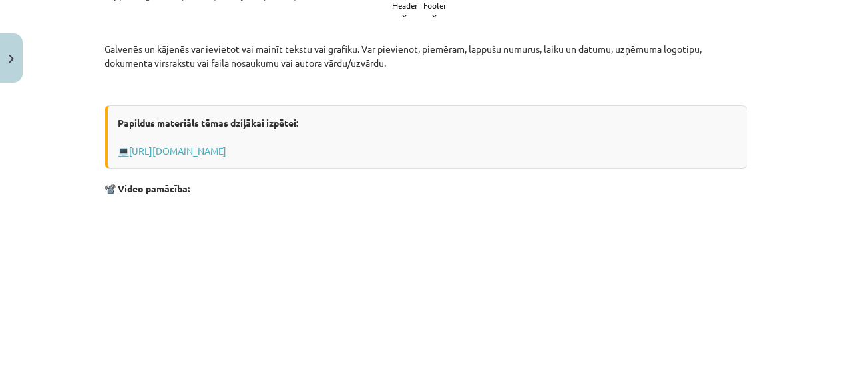
scroll to position [304, 0]
click at [226, 153] on link "[URL][DOMAIN_NAME]" at bounding box center [177, 150] width 97 height 12
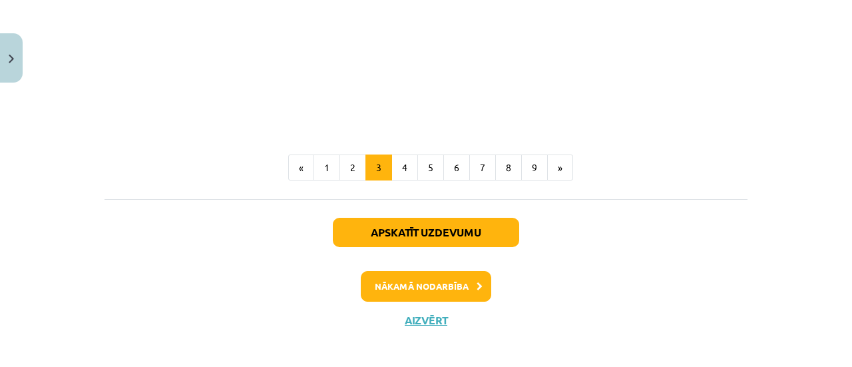
scroll to position [626, 0]
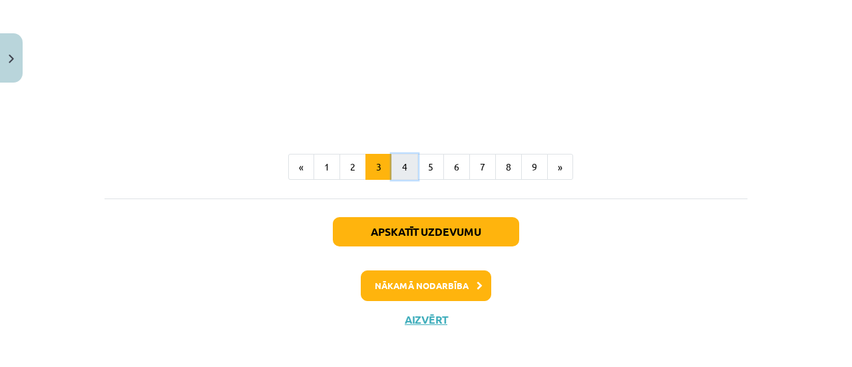
click at [396, 167] on button "4" at bounding box center [405, 167] width 27 height 27
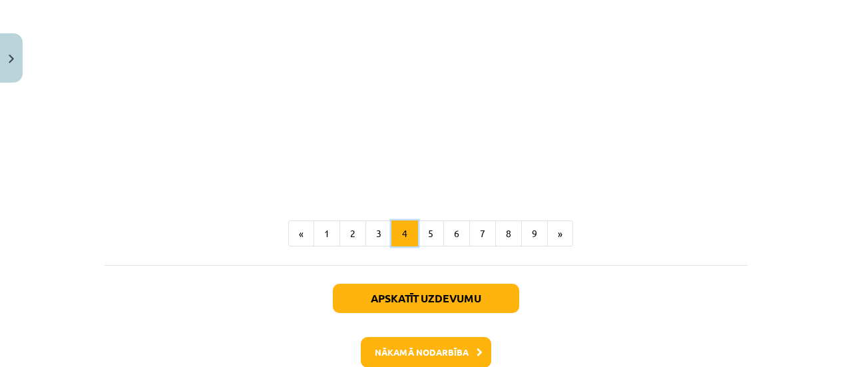
scroll to position [1410, 0]
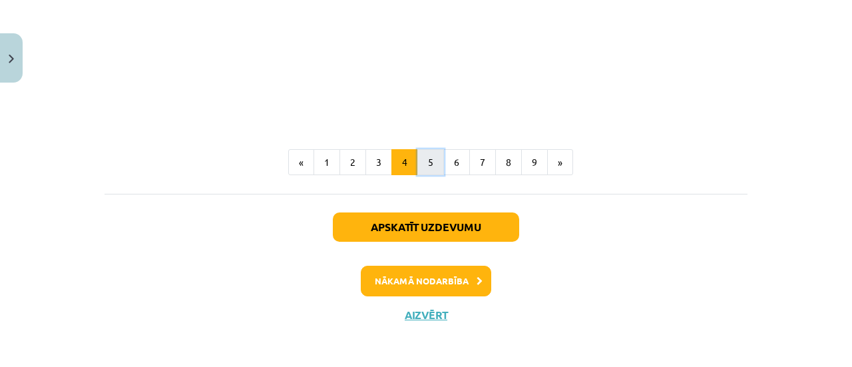
click at [429, 159] on button "5" at bounding box center [431, 162] width 27 height 27
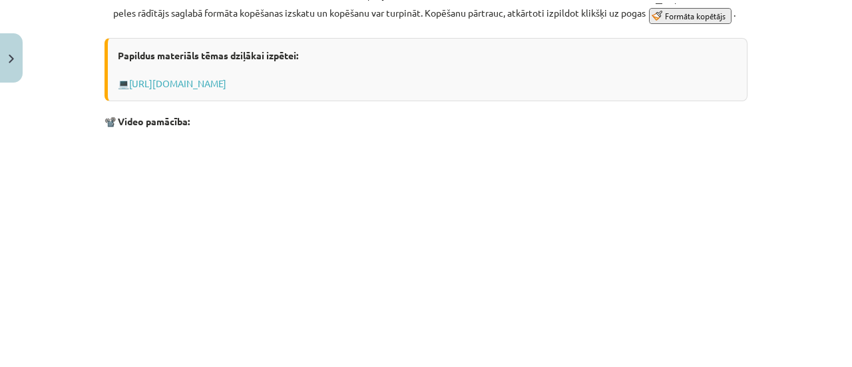
scroll to position [992, 0]
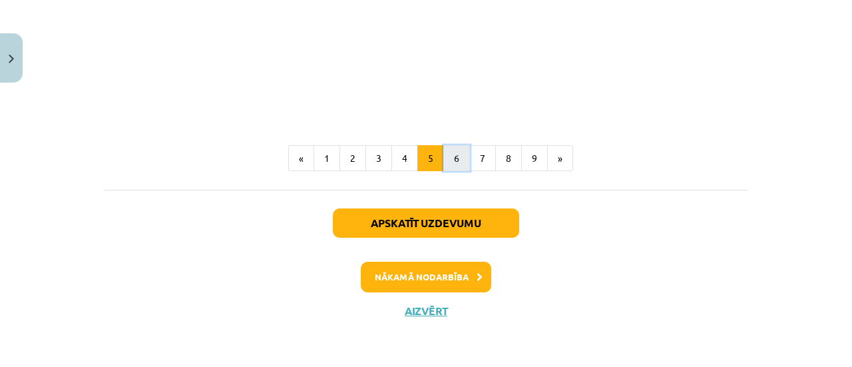
click at [454, 161] on button "6" at bounding box center [456, 158] width 27 height 27
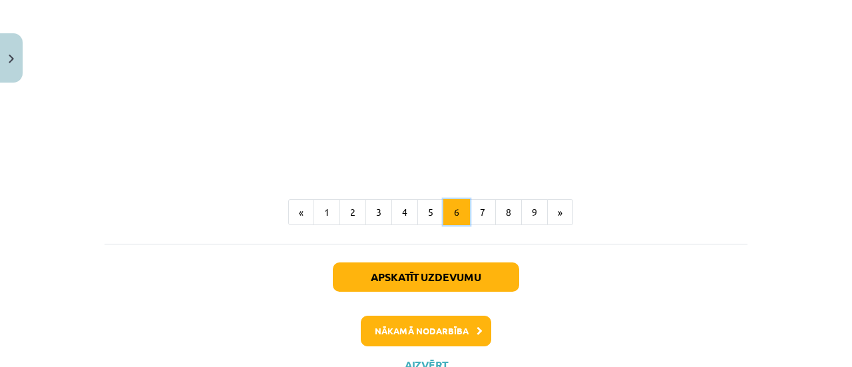
scroll to position [894, 0]
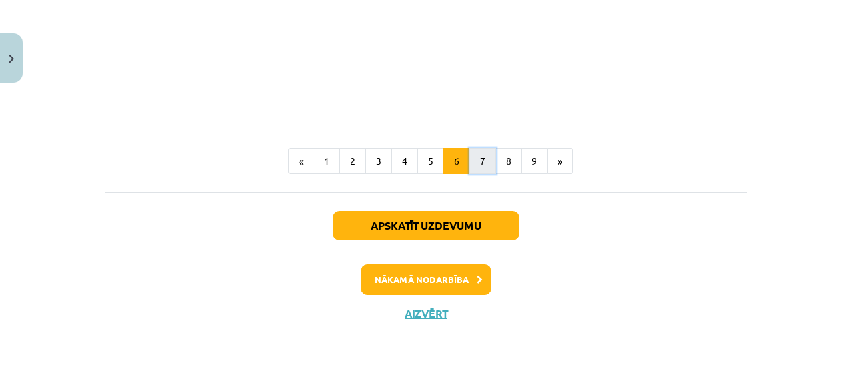
click at [473, 163] on button "7" at bounding box center [482, 161] width 27 height 27
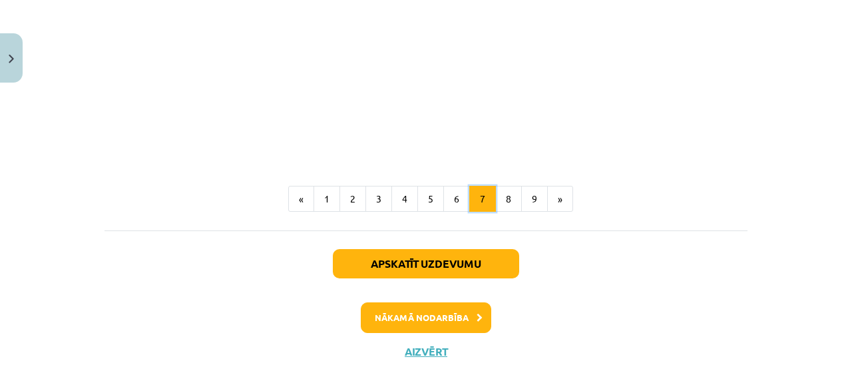
scroll to position [1271, 0]
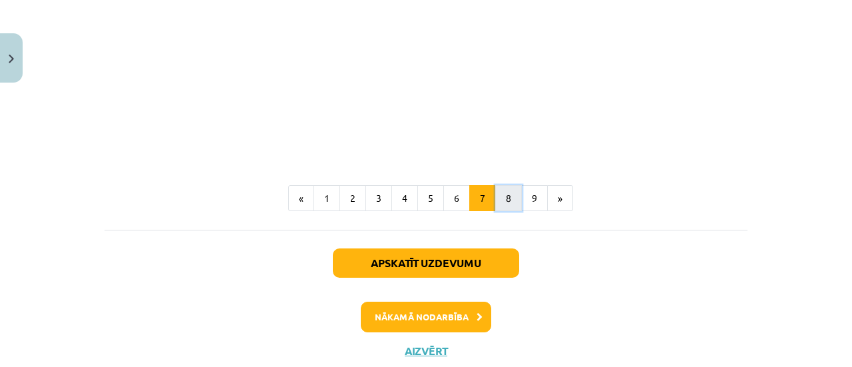
click at [501, 196] on button "8" at bounding box center [508, 198] width 27 height 27
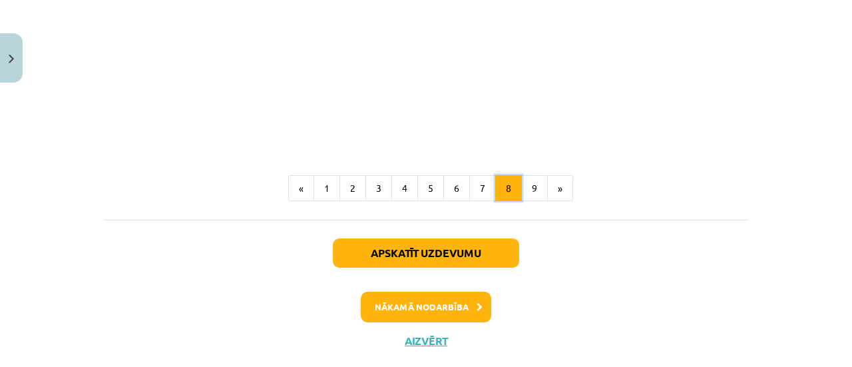
scroll to position [1137, 0]
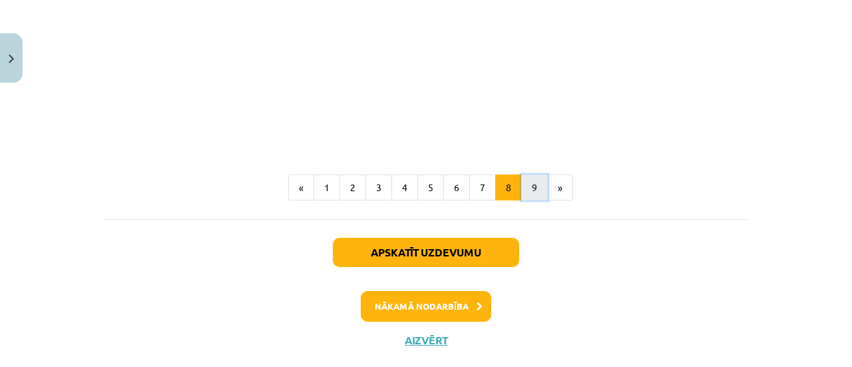
click at [525, 201] on button "9" at bounding box center [534, 187] width 27 height 27
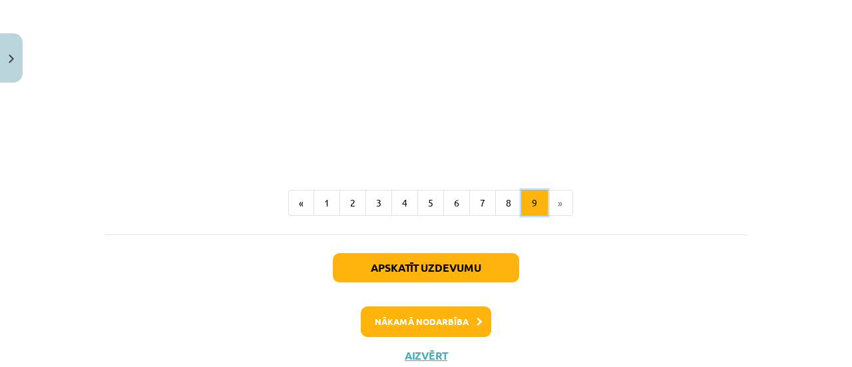
scroll to position [1777, 0]
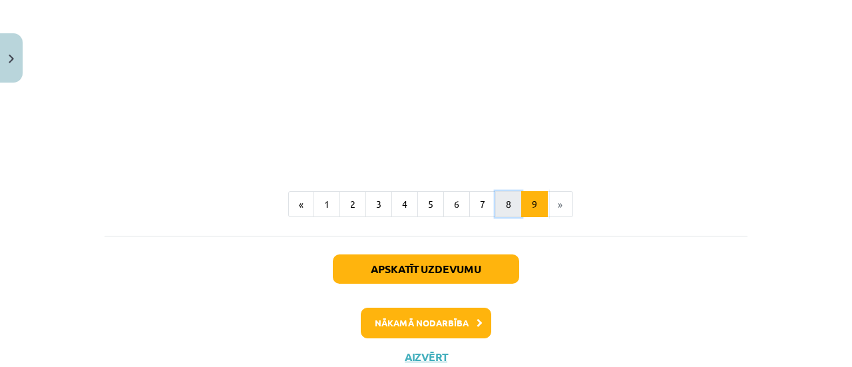
click at [495, 204] on button "8" at bounding box center [508, 204] width 27 height 27
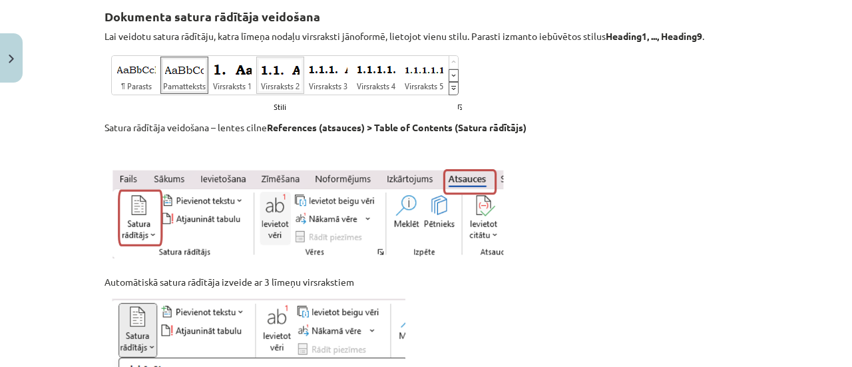
scroll to position [238, 0]
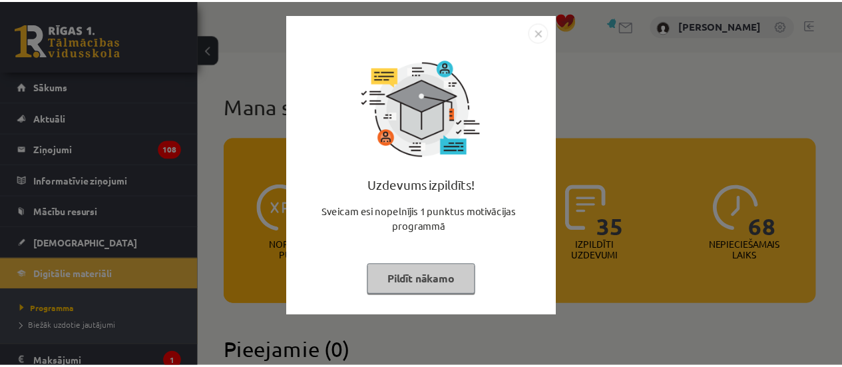
scroll to position [802, 0]
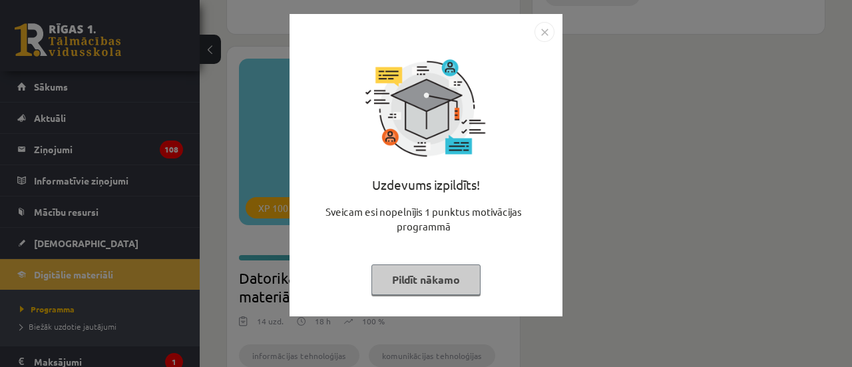
click at [443, 282] on button "Pildīt nākamo" at bounding box center [426, 279] width 109 height 31
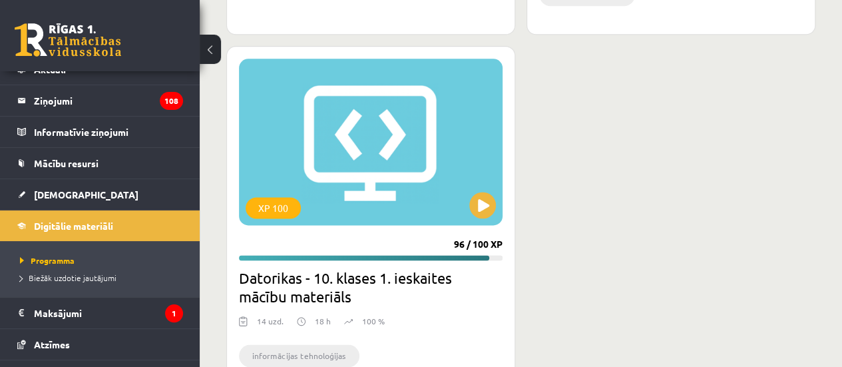
scroll to position [0, 0]
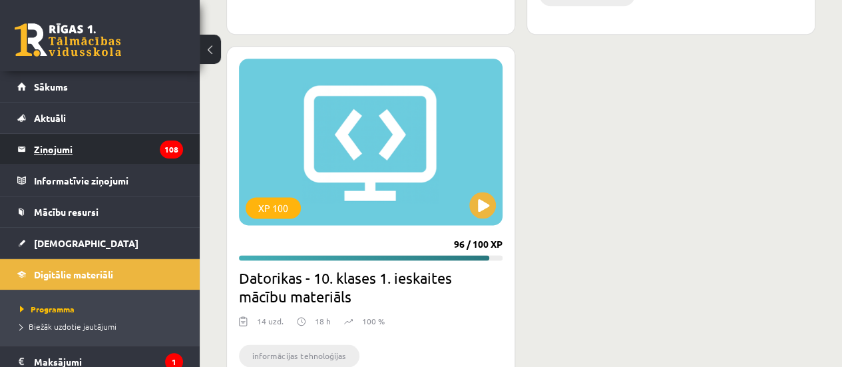
click at [76, 158] on legend "Ziņojumi 108" at bounding box center [108, 149] width 149 height 31
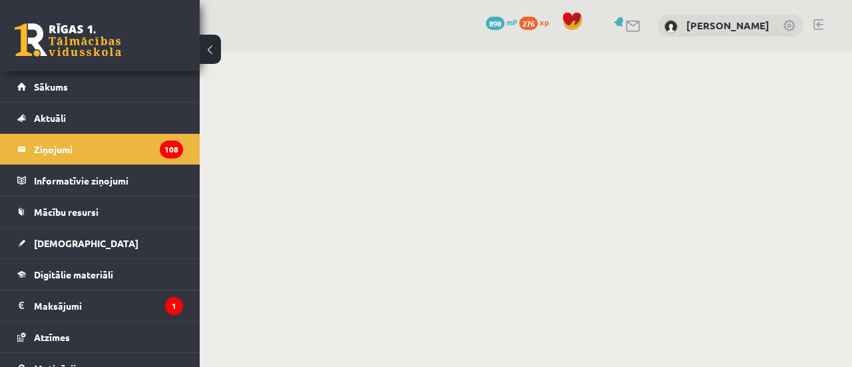
click at [209, 47] on button at bounding box center [210, 49] width 21 height 29
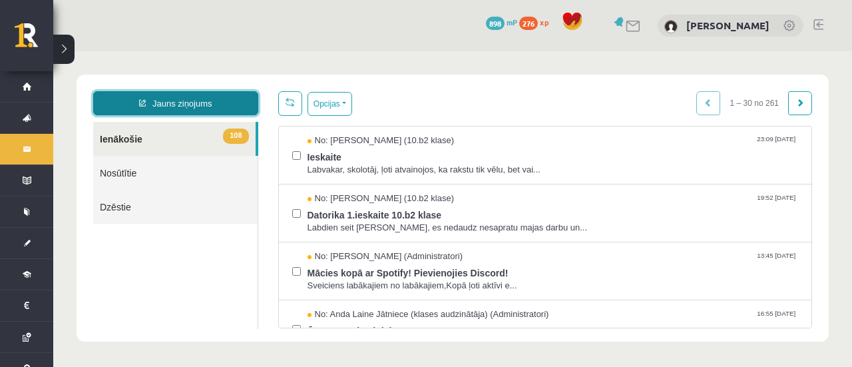
click at [205, 99] on link "Jauns ziņojums" at bounding box center [175, 103] width 165 height 24
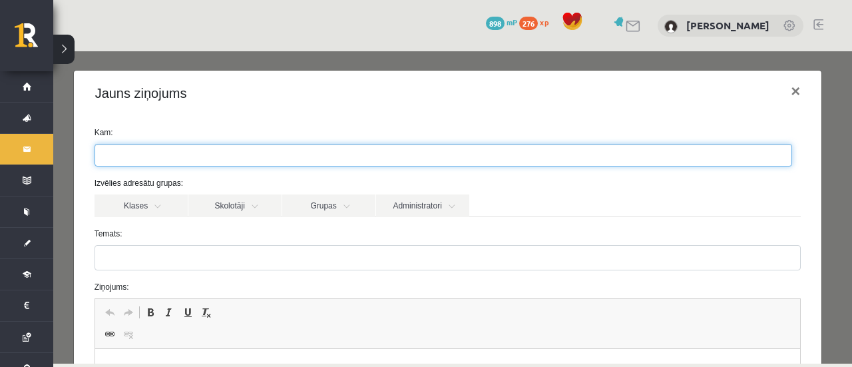
click at [217, 152] on ul at bounding box center [443, 154] width 697 height 21
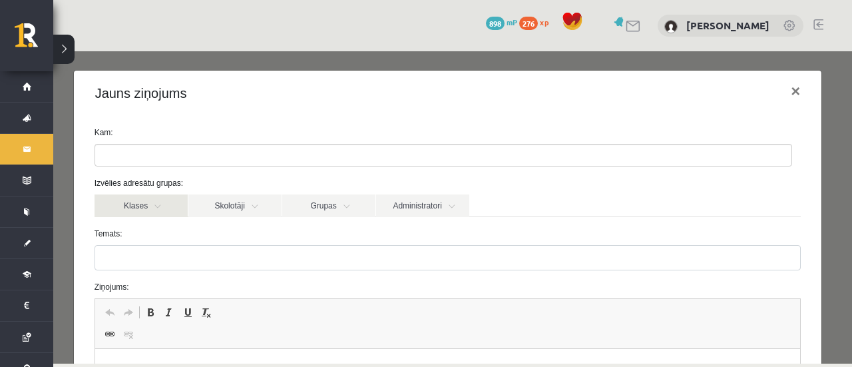
click at [162, 209] on link "Klases" at bounding box center [141, 205] width 93 height 23
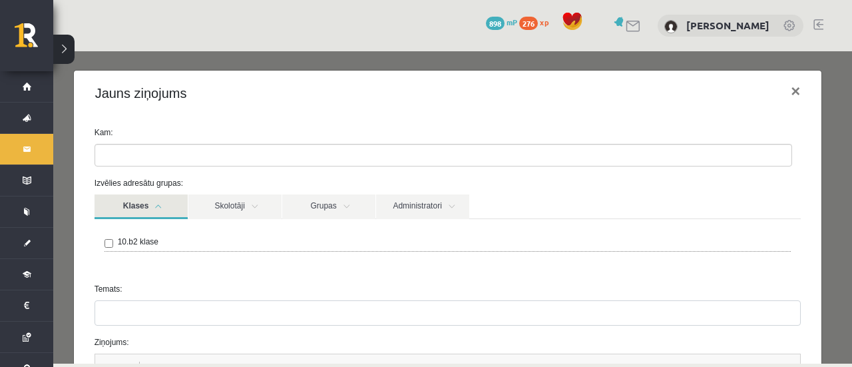
click at [163, 206] on link "Klases" at bounding box center [141, 206] width 93 height 25
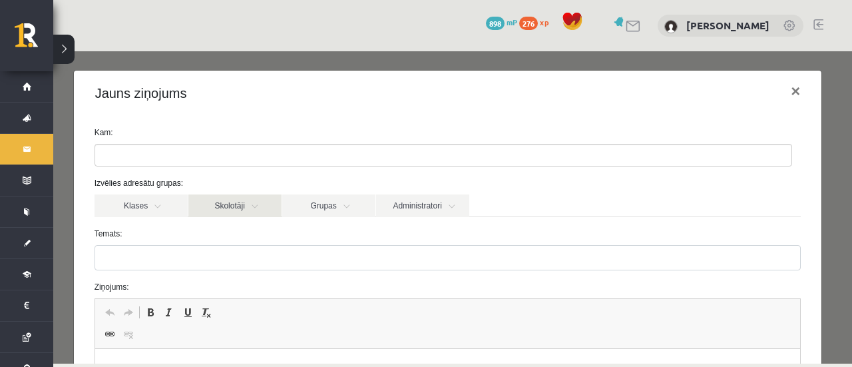
click at [266, 209] on link "Skolotāji" at bounding box center [234, 205] width 93 height 23
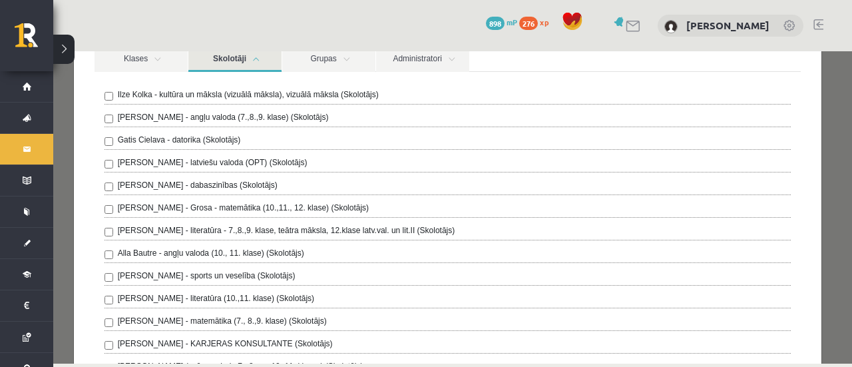
scroll to position [145, 0]
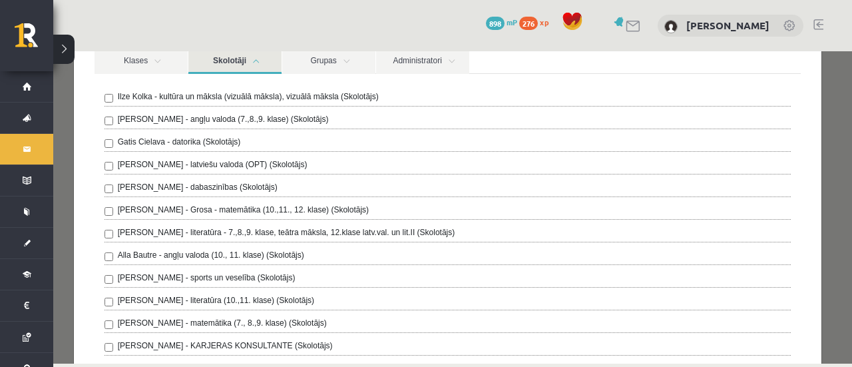
click at [233, 58] on link "Skolotāji" at bounding box center [234, 61] width 93 height 25
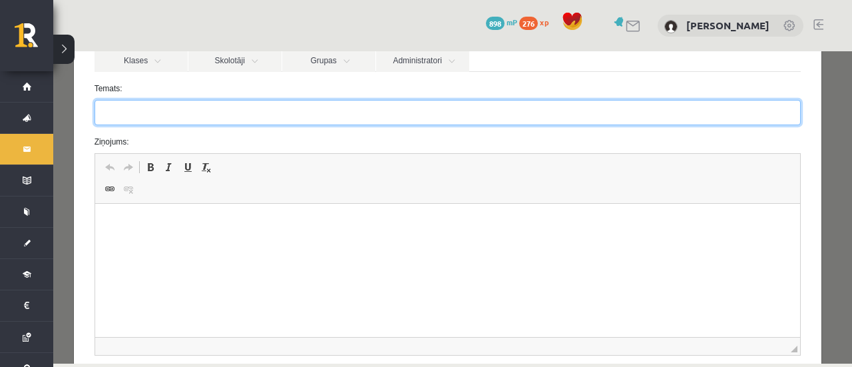
click at [187, 120] on input "Temats:" at bounding box center [448, 112] width 707 height 25
type input "********"
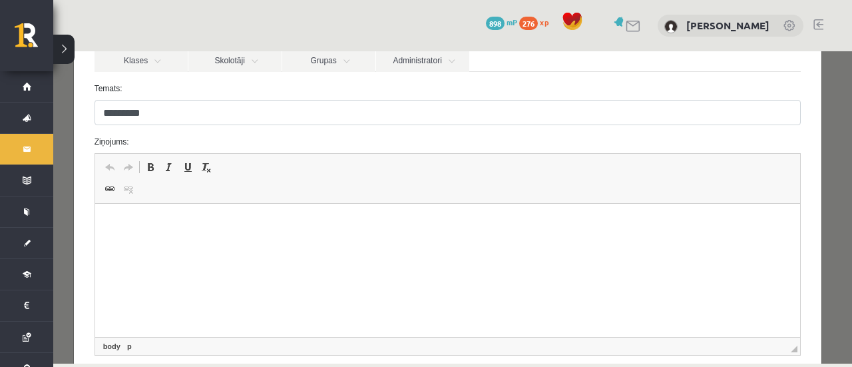
click at [117, 219] on p "Bagātinātā teksta redaktors, wiswyg-editor-47024956370700-1757882040-402" at bounding box center [447, 224] width 679 height 14
click at [284, 222] on p "**********" at bounding box center [443, 224] width 671 height 14
click at [315, 219] on p "**********" at bounding box center [443, 224] width 671 height 14
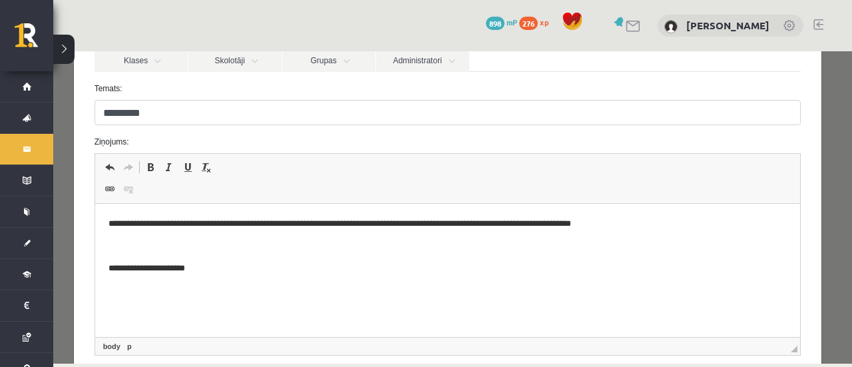
click at [175, 268] on p "**********" at bounding box center [443, 269] width 671 height 14
click at [212, 270] on p "**********" at bounding box center [443, 269] width 671 height 14
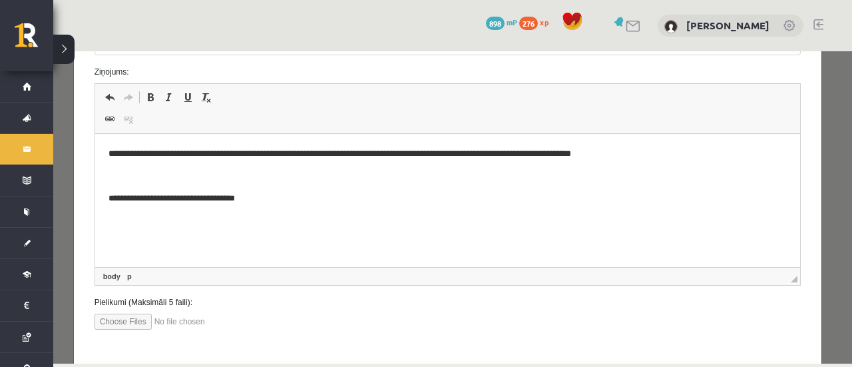
scroll to position [276, 0]
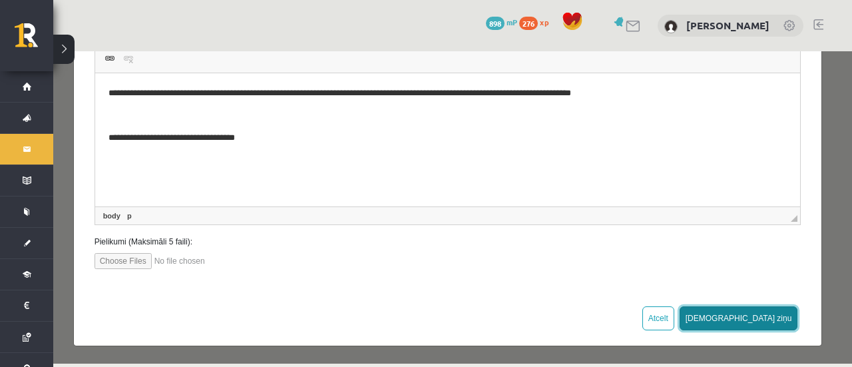
click at [765, 319] on button "[DEMOGRAPHIC_DATA] ziņu" at bounding box center [739, 318] width 119 height 24
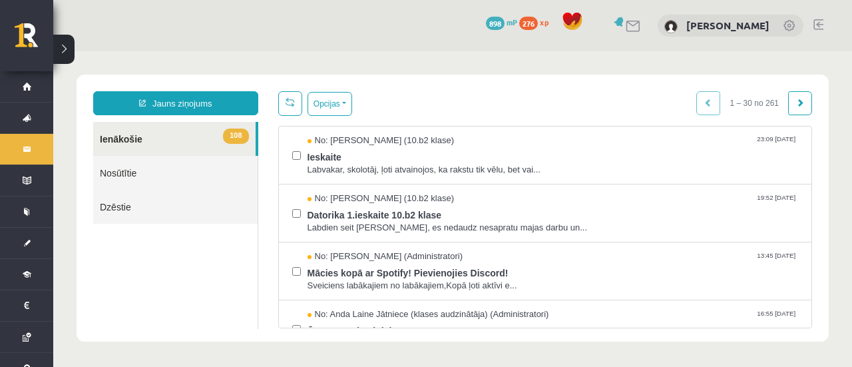
scroll to position [0, 0]
click at [383, 164] on span "Labvakar, skolotāj, ļoti atvainojos, ka rakstu tik vēlu, bet vai..." at bounding box center [553, 170] width 491 height 13
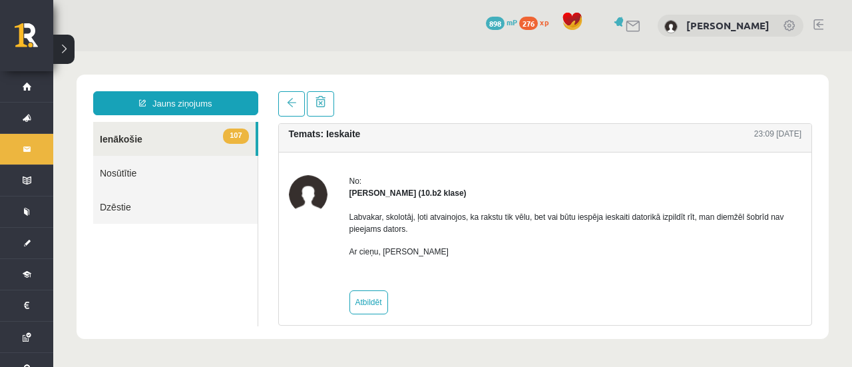
scroll to position [20, 0]
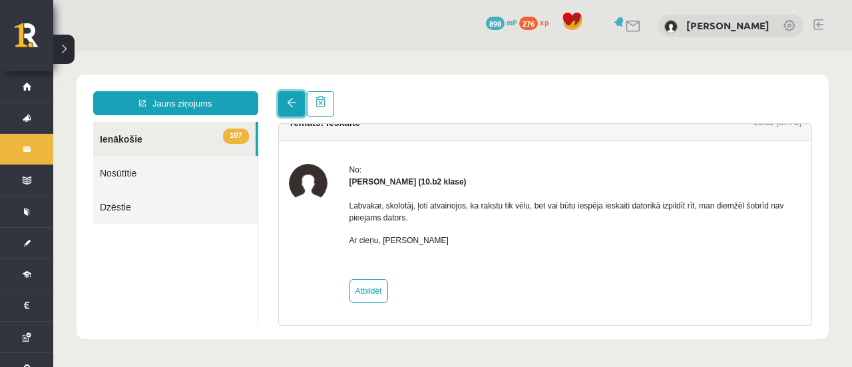
click at [292, 105] on span at bounding box center [291, 102] width 9 height 9
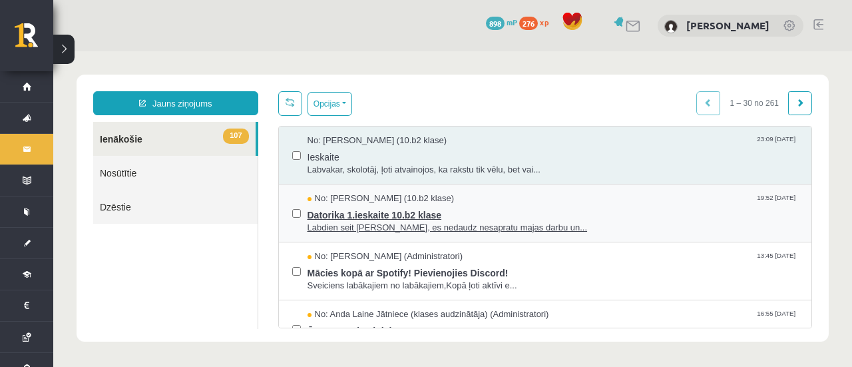
scroll to position [0, 0]
click at [325, 216] on span "Datorika 1.ieskaite 10.b2 klase" at bounding box center [553, 213] width 491 height 17
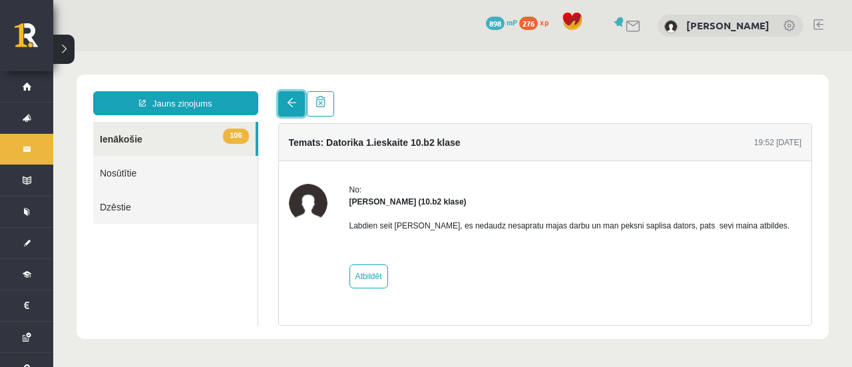
click at [294, 101] on span at bounding box center [291, 102] width 9 height 9
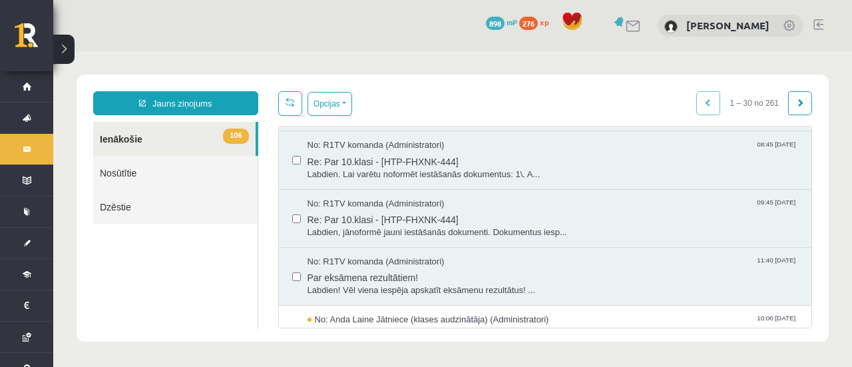
scroll to position [671, 0]
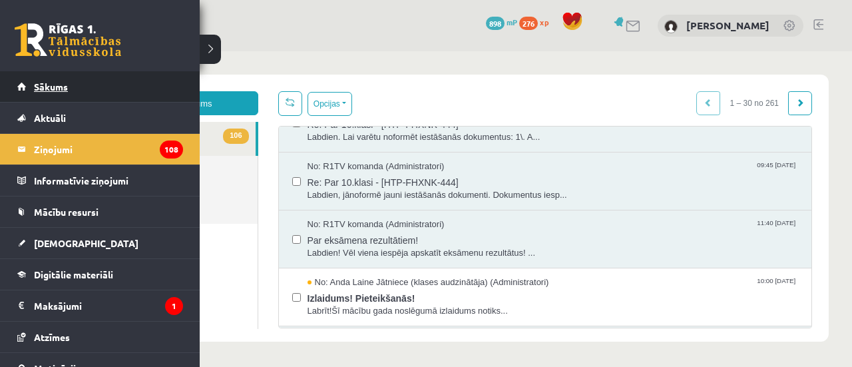
click at [98, 81] on link "Sākums" at bounding box center [100, 86] width 166 height 31
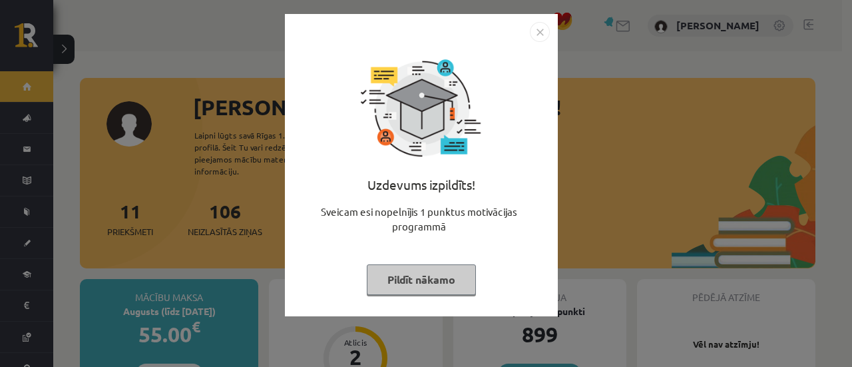
click at [410, 291] on button "Pildīt nākamo" at bounding box center [421, 279] width 109 height 31
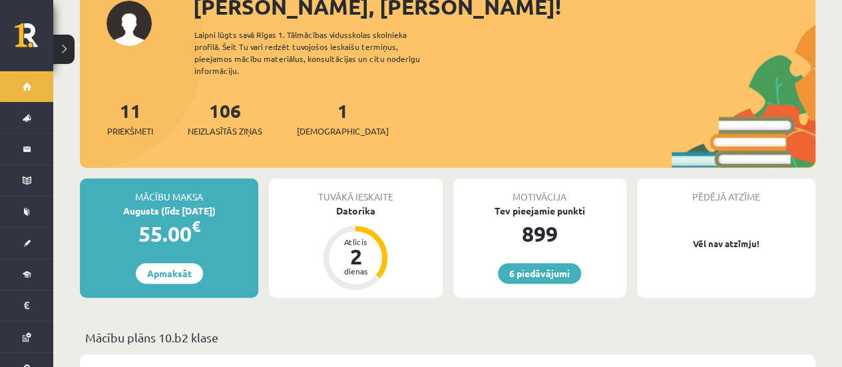
scroll to position [101, 0]
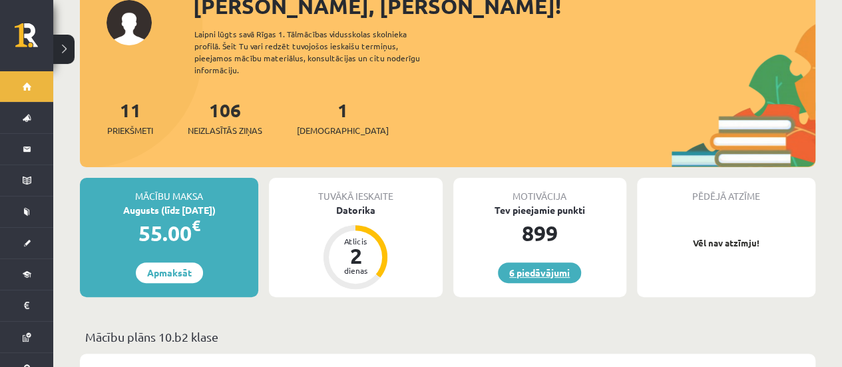
click at [534, 262] on link "6 piedāvājumi" at bounding box center [539, 272] width 83 height 21
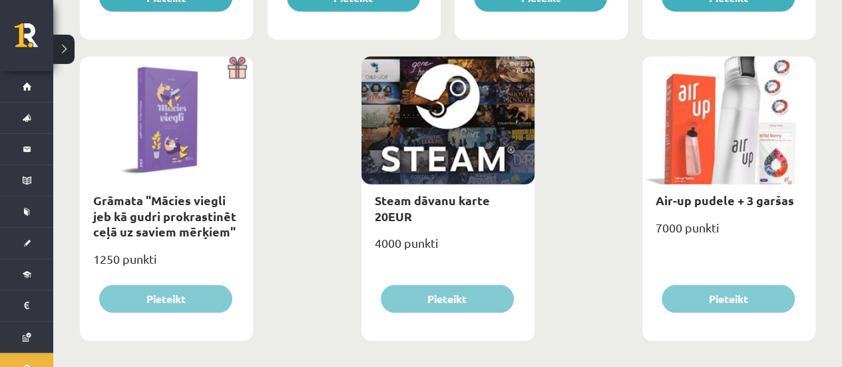
scroll to position [1679, 0]
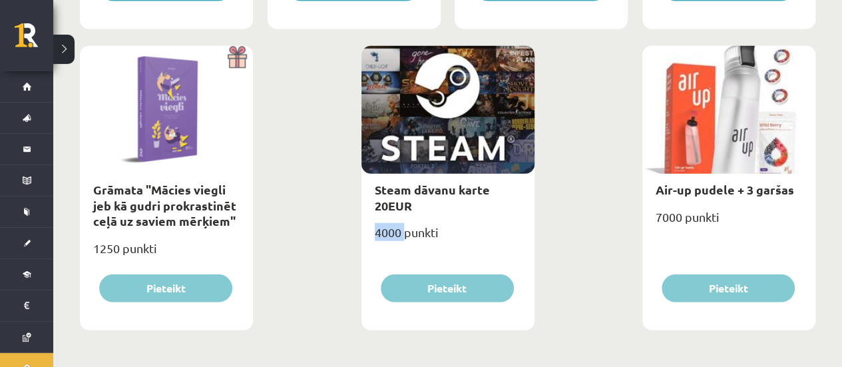
drag, startPoint x: 374, startPoint y: 232, endPoint x: 404, endPoint y: 230, distance: 30.0
click at [404, 230] on div "4000 punkti" at bounding box center [448, 237] width 173 height 33
drag, startPoint x: 655, startPoint y: 220, endPoint x: 681, endPoint y: 220, distance: 26.0
click at [681, 220] on div "7000 punkti" at bounding box center [729, 222] width 173 height 33
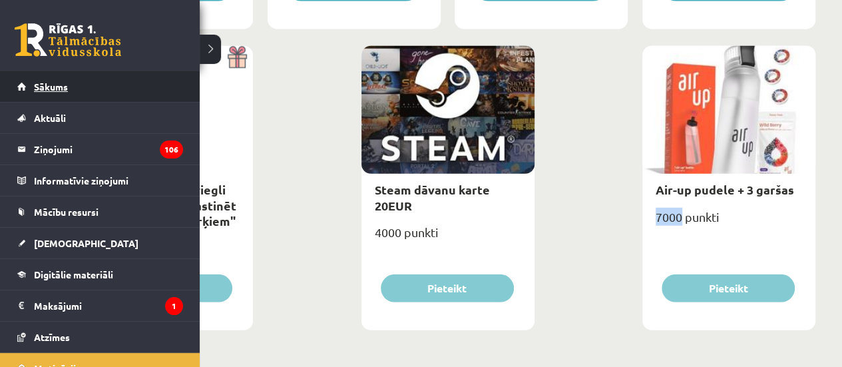
click at [37, 88] on span "Sākums" at bounding box center [51, 87] width 34 height 12
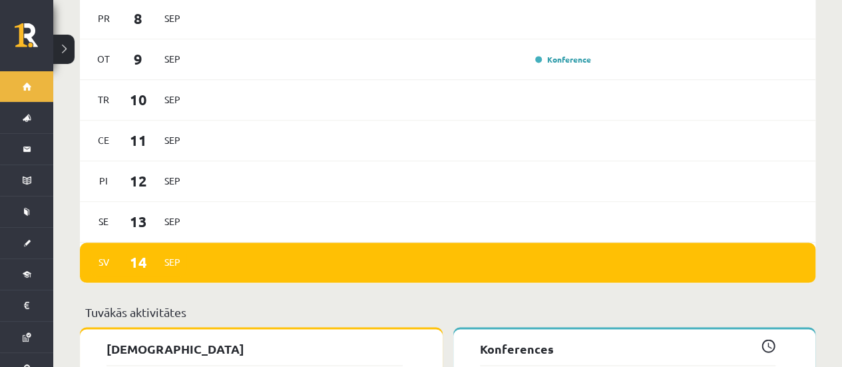
scroll to position [925, 0]
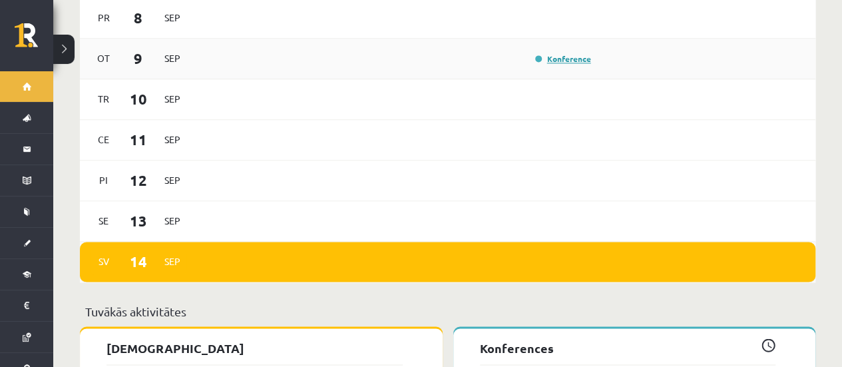
click at [555, 53] on link "Konference" at bounding box center [563, 58] width 56 height 11
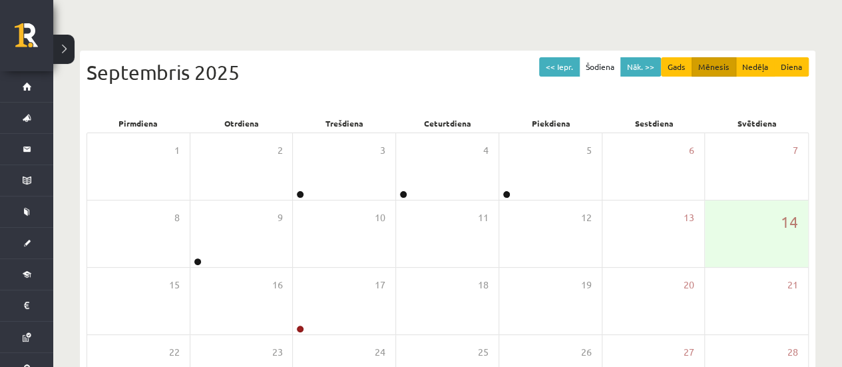
scroll to position [97, 0]
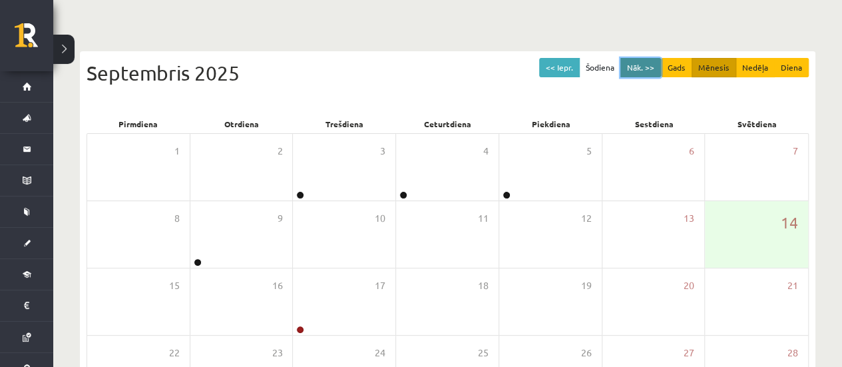
click at [645, 67] on button "Nāk. >>" at bounding box center [641, 67] width 41 height 19
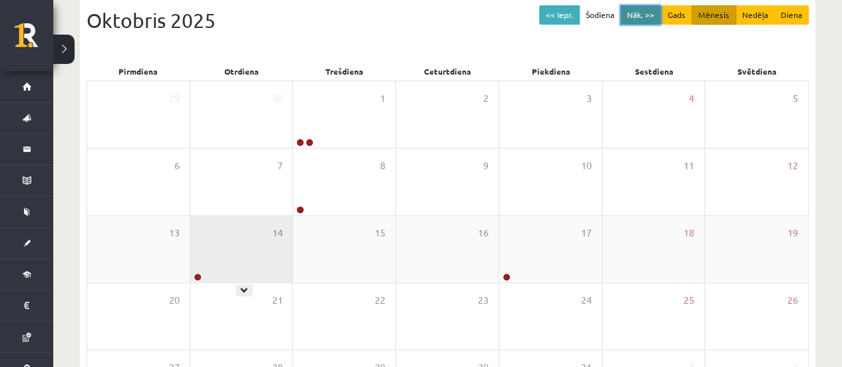
scroll to position [148, 0]
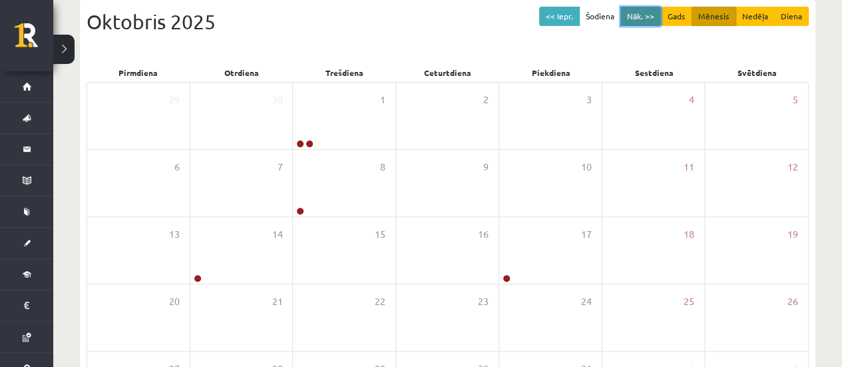
click at [633, 9] on button "Nāk. >>" at bounding box center [641, 16] width 41 height 19
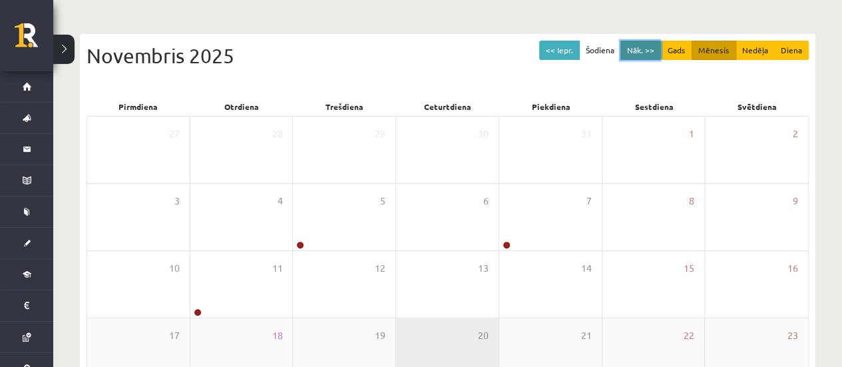
scroll to position [114, 0]
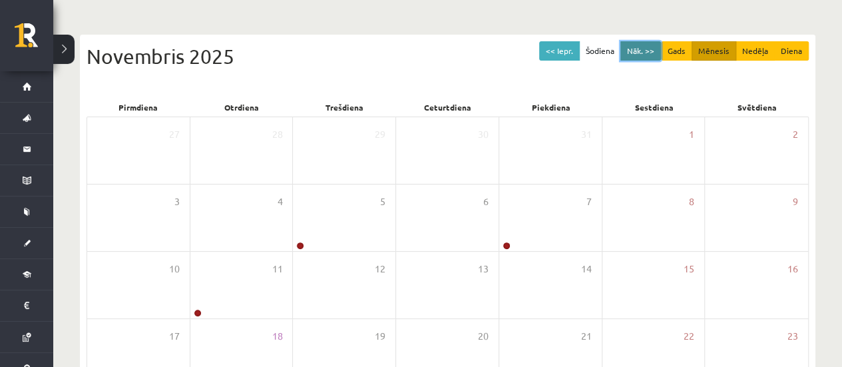
click at [635, 53] on button "Nāk. >>" at bounding box center [641, 50] width 41 height 19
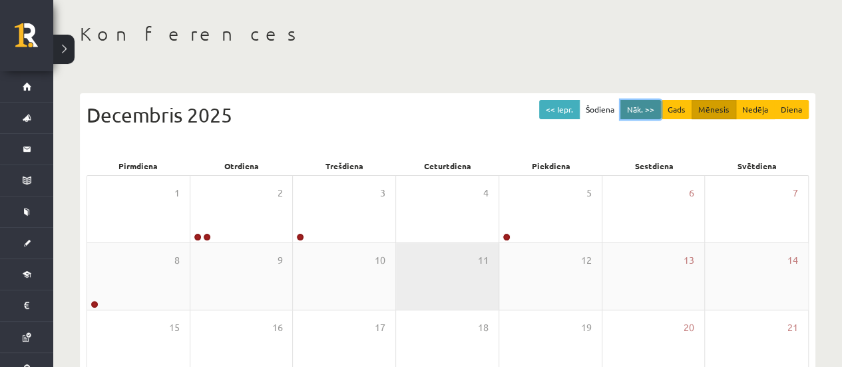
scroll to position [55, 0]
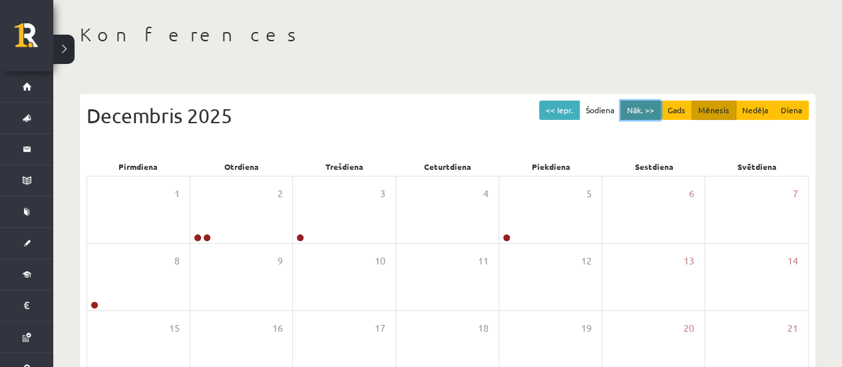
click at [650, 110] on button "Nāk. >>" at bounding box center [641, 110] width 41 height 19
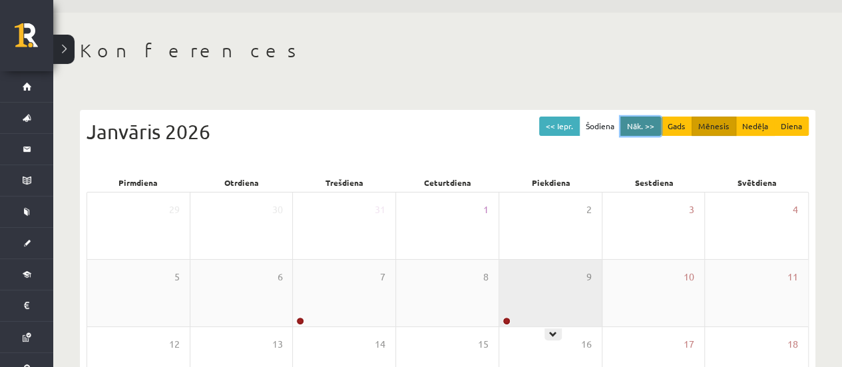
scroll to position [31, 0]
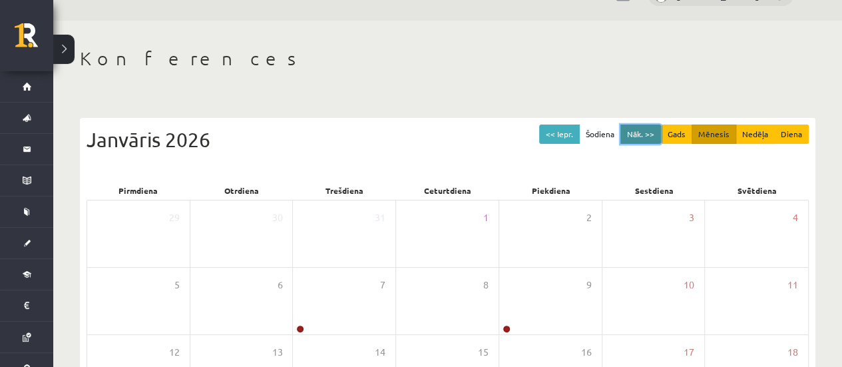
click at [642, 136] on button "Nāk. >>" at bounding box center [641, 134] width 41 height 19
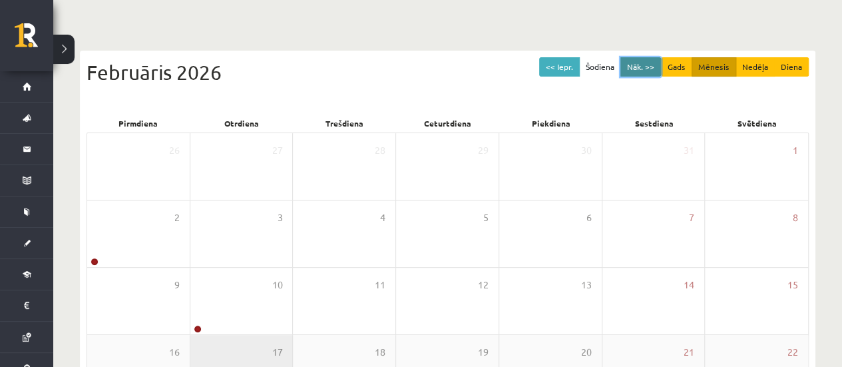
scroll to position [0, 0]
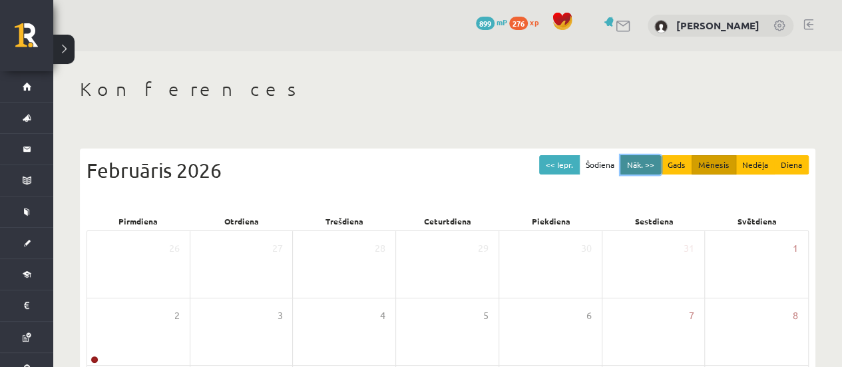
click at [631, 161] on button "Nāk. >>" at bounding box center [641, 164] width 41 height 19
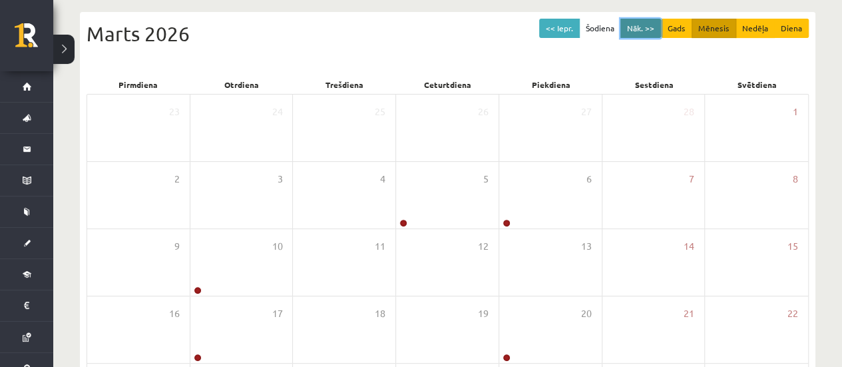
scroll to position [131, 0]
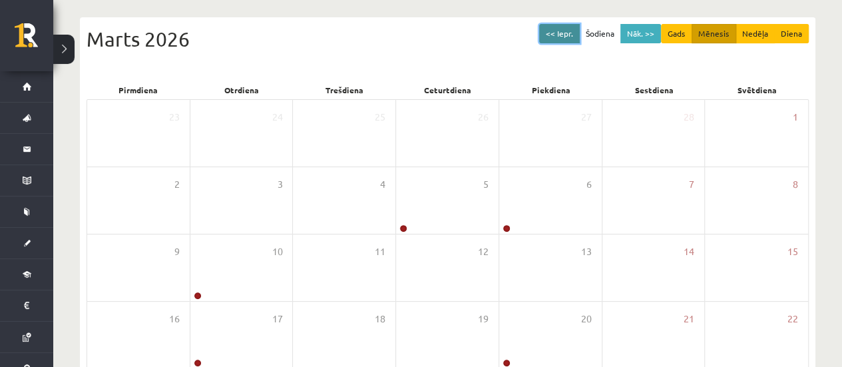
click at [553, 37] on button "<< Iepr." at bounding box center [559, 33] width 41 height 19
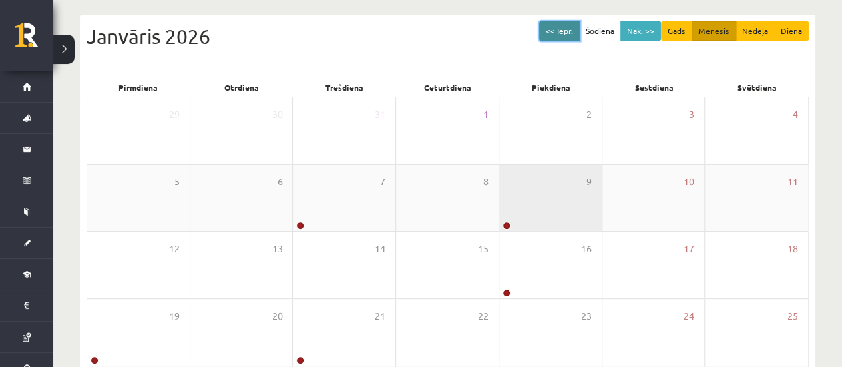
scroll to position [135, 0]
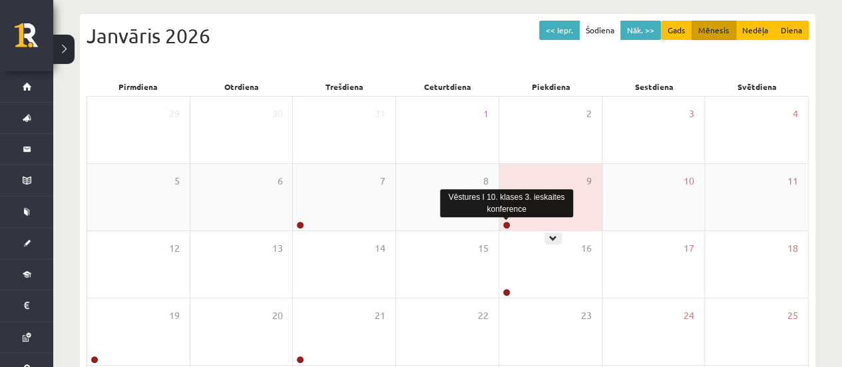
click at [505, 223] on link at bounding box center [507, 225] width 8 height 8
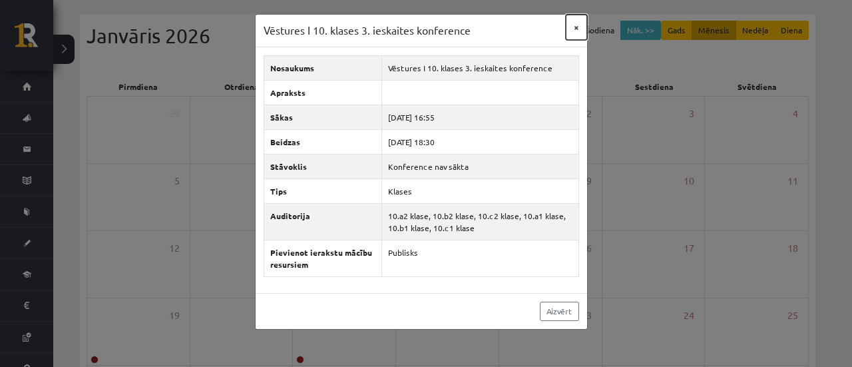
click at [581, 29] on button "×" at bounding box center [576, 27] width 21 height 25
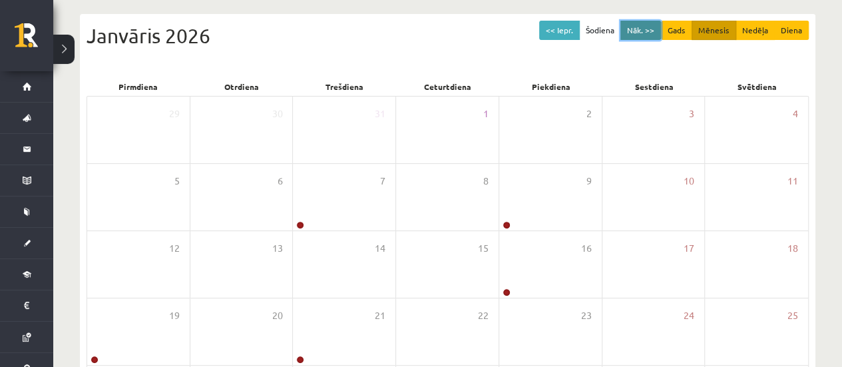
click at [640, 32] on button "Nāk. >>" at bounding box center [641, 30] width 41 height 19
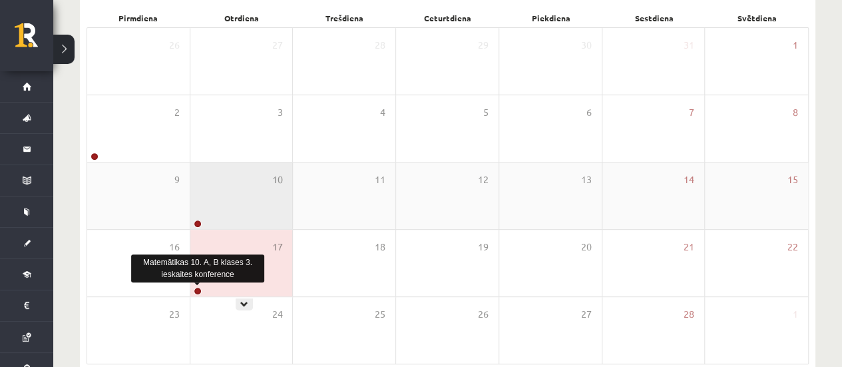
scroll to position [204, 0]
